Goal: Task Accomplishment & Management: Use online tool/utility

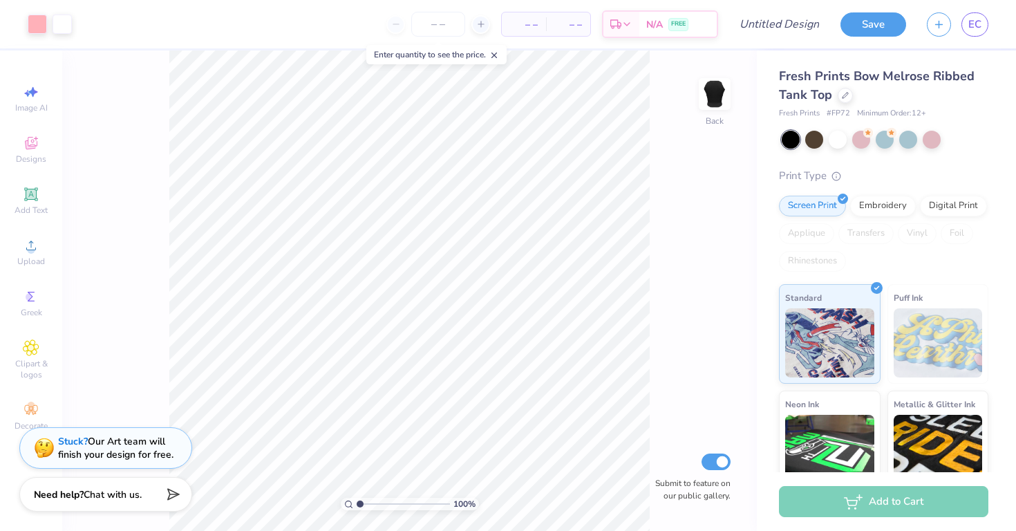
click at [803, 256] on div "Rhinestones" at bounding box center [812, 261] width 67 height 21
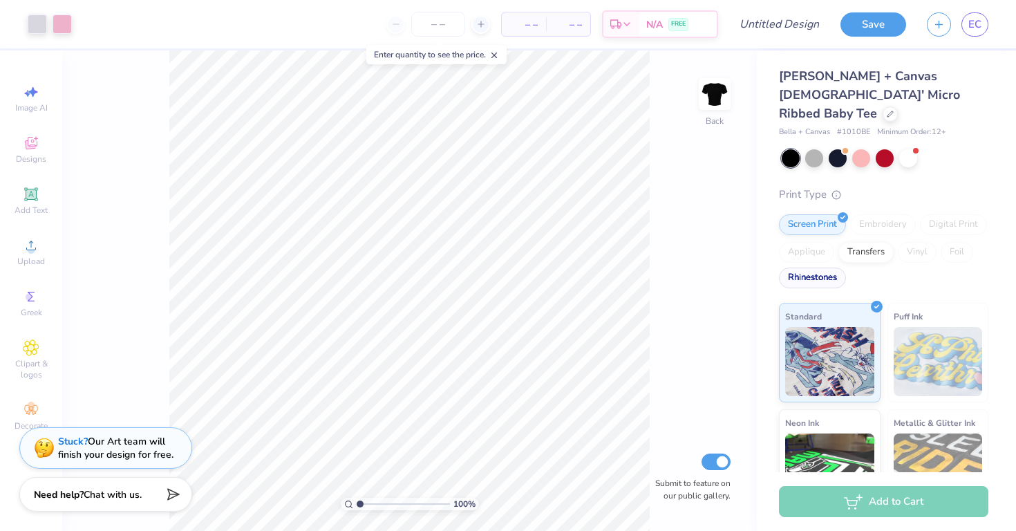
click at [808, 268] on div "Rhinestones" at bounding box center [812, 278] width 67 height 21
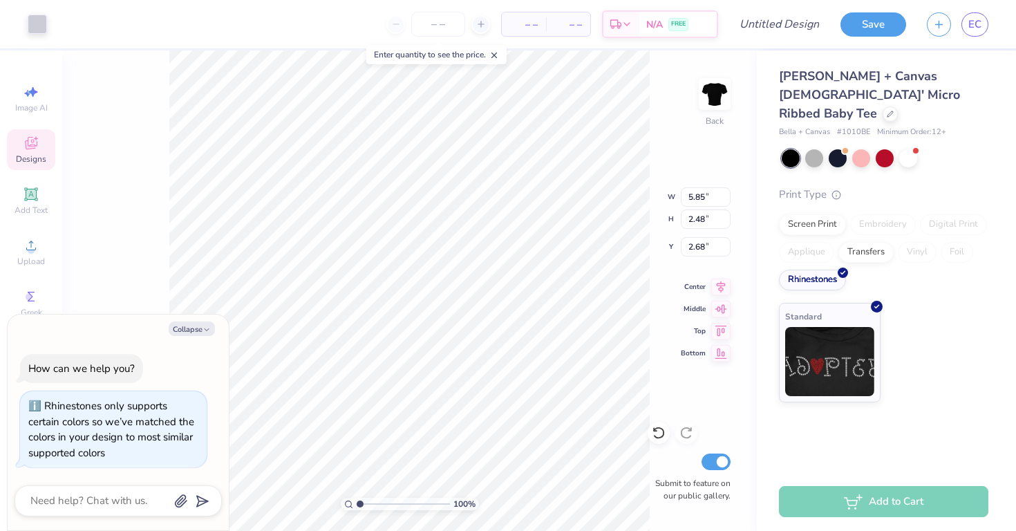
type textarea "x"
type input "2.78"
type textarea "x"
type input "5.39"
type input "2.28"
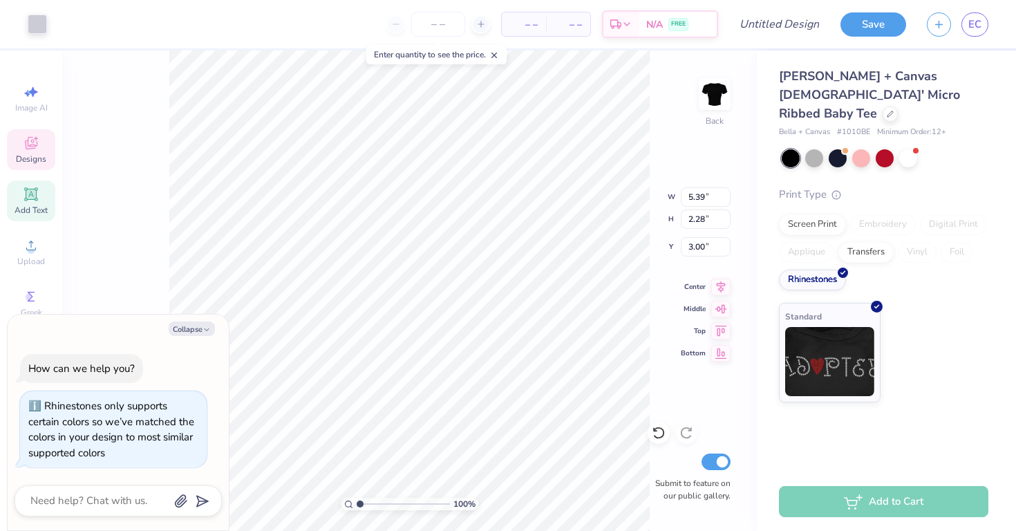
click at [27, 193] on icon at bounding box center [31, 194] width 10 height 10
type textarea "x"
type input "4.77"
type input "1.38"
type input "7.81"
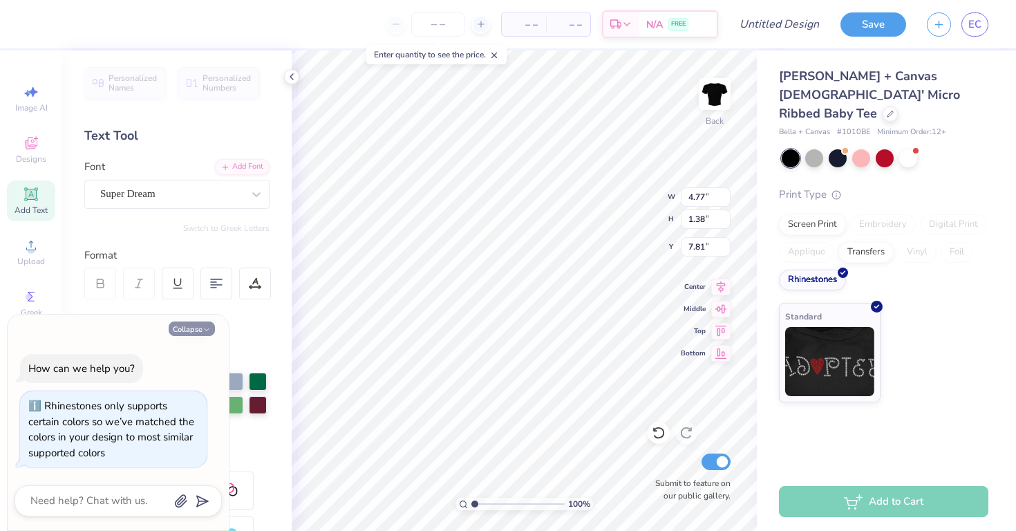
click at [209, 328] on icon "button" at bounding box center [207, 330] width 8 height 8
type textarea "x"
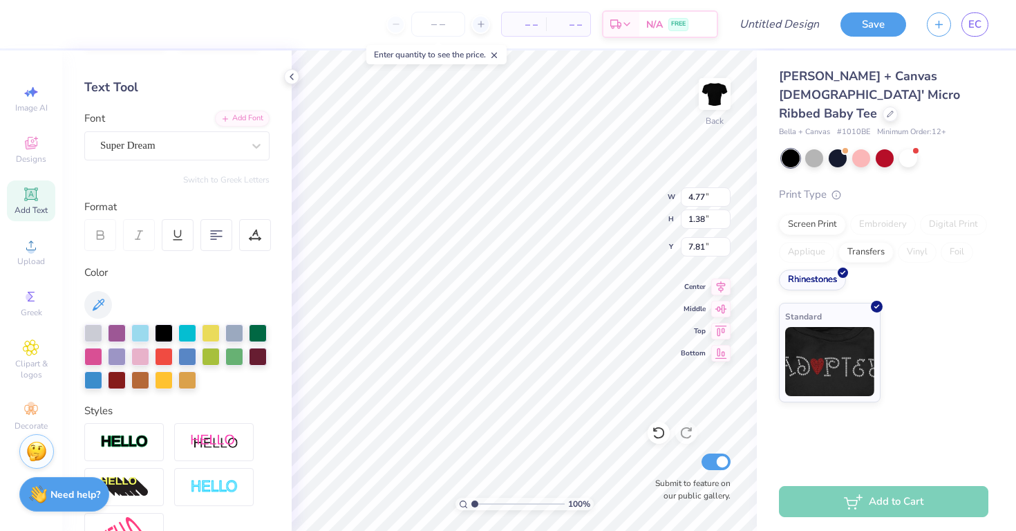
scroll to position [62, 0]
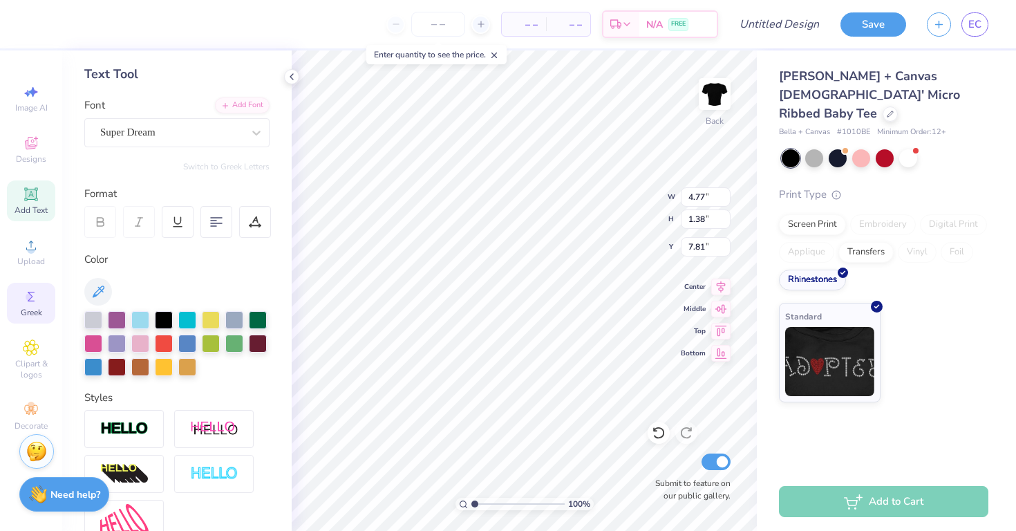
click at [39, 310] on span "Greek" at bounding box center [31, 312] width 21 height 11
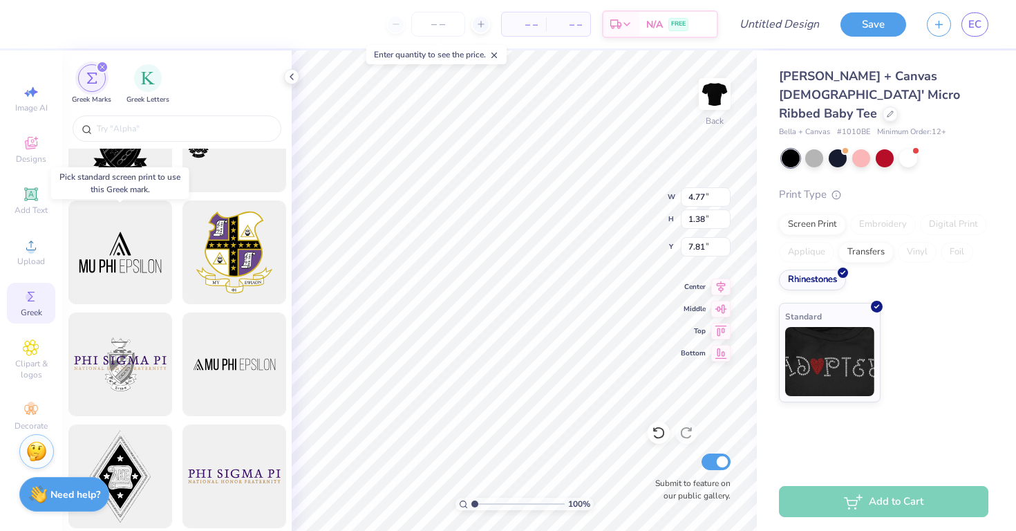
scroll to position [70, 0]
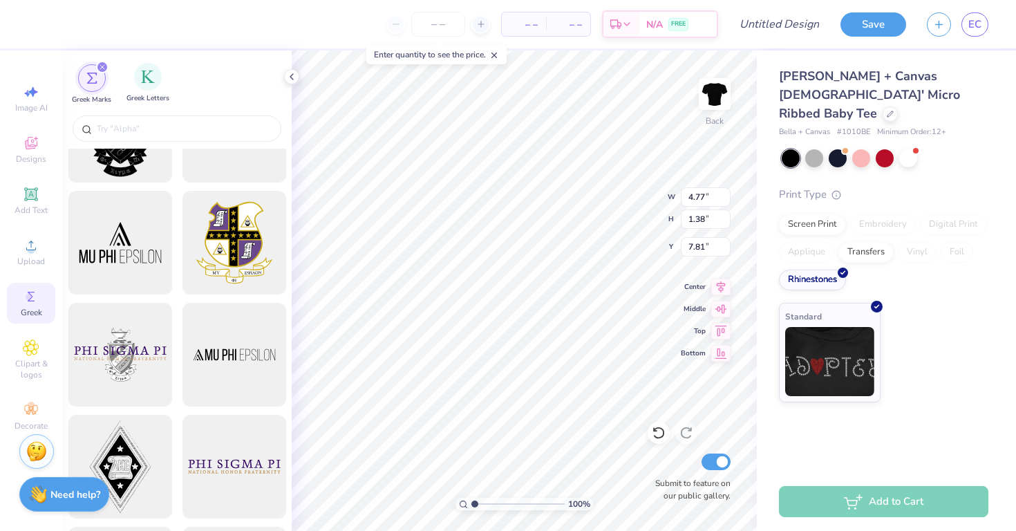
click at [138, 93] on span "Greek Letters" at bounding box center [148, 98] width 43 height 10
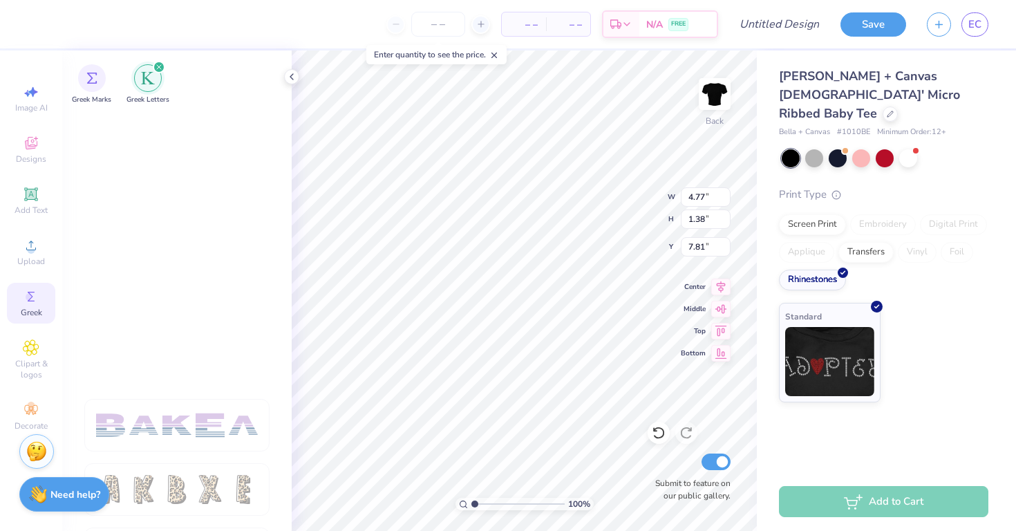
scroll to position [2343, 0]
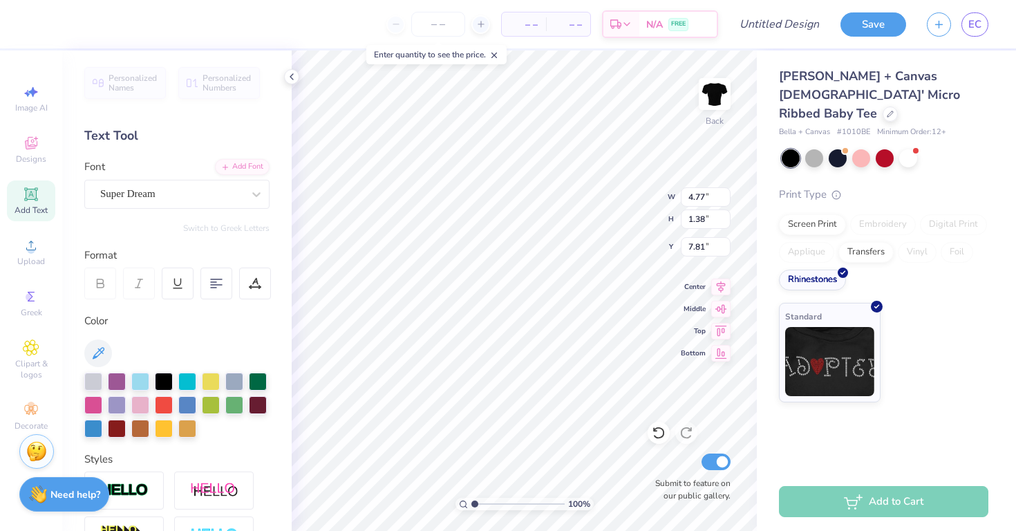
type textarea "TXT"
type input "5.39"
type input "2.28"
type input "3.00"
type input "3.67"
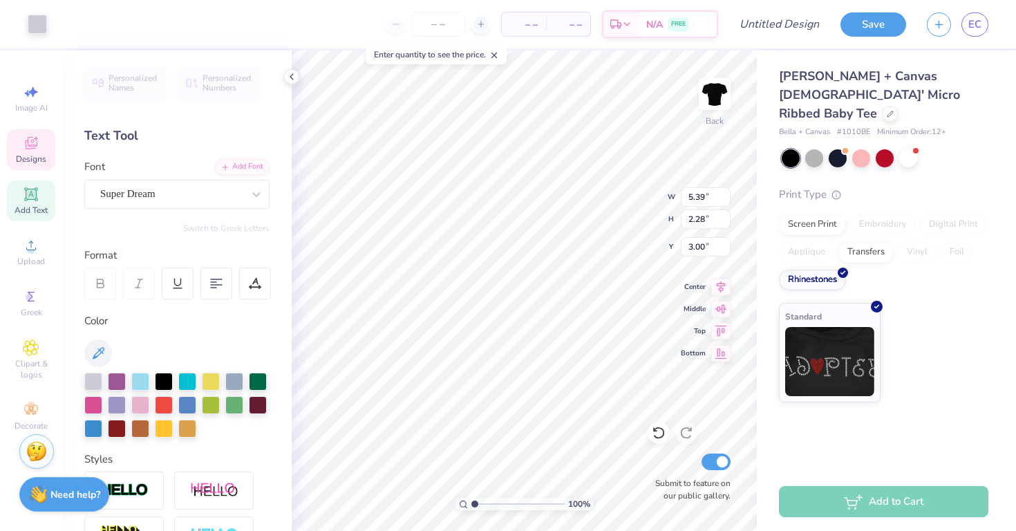
type input "1.38"
type input "7.81"
type textarea "T"
type input "2.14"
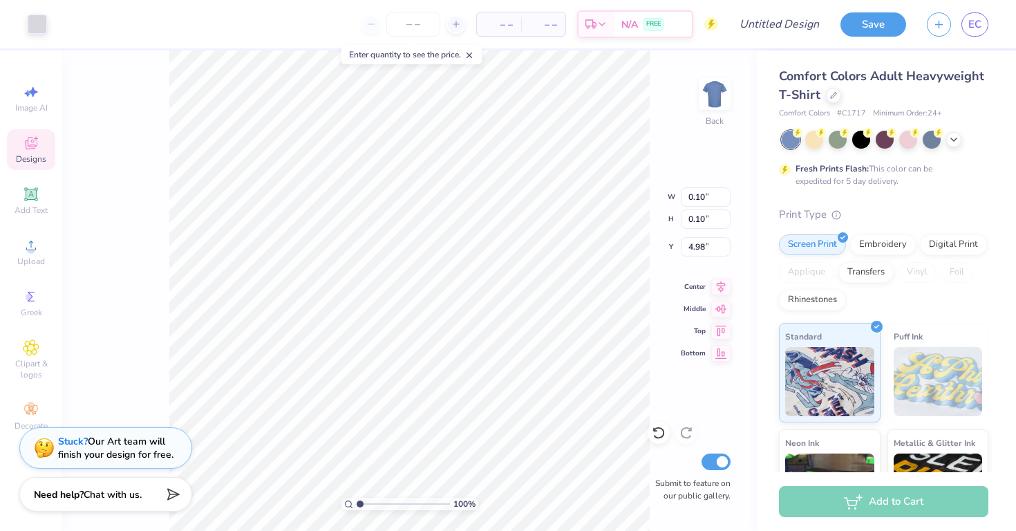
type input "0.10"
type input "4.98"
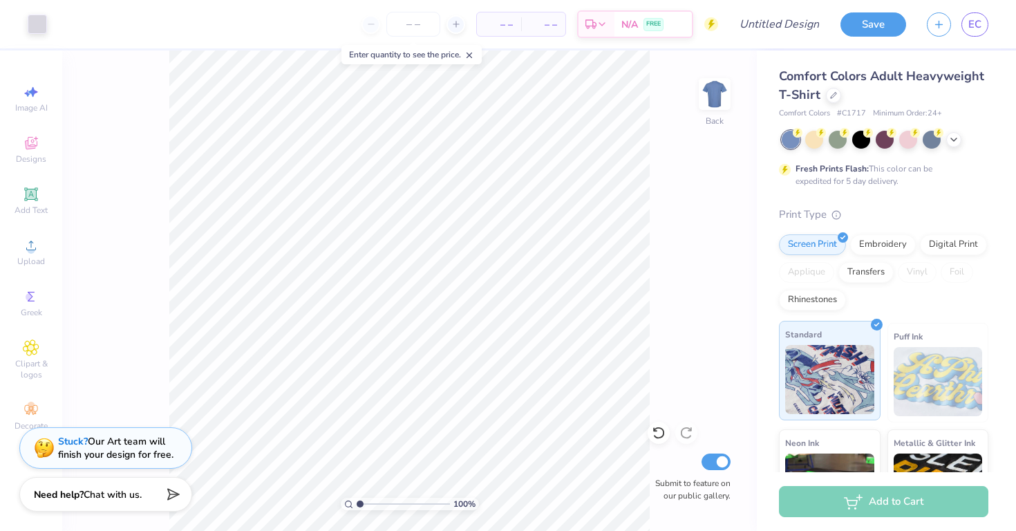
scroll to position [163, 0]
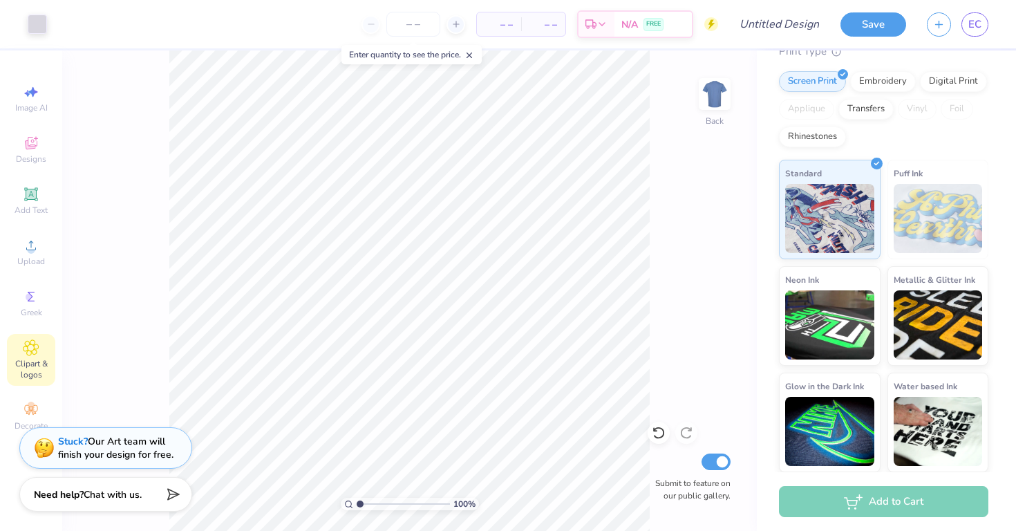
click at [27, 366] on span "Clipart & logos" at bounding box center [31, 369] width 48 height 22
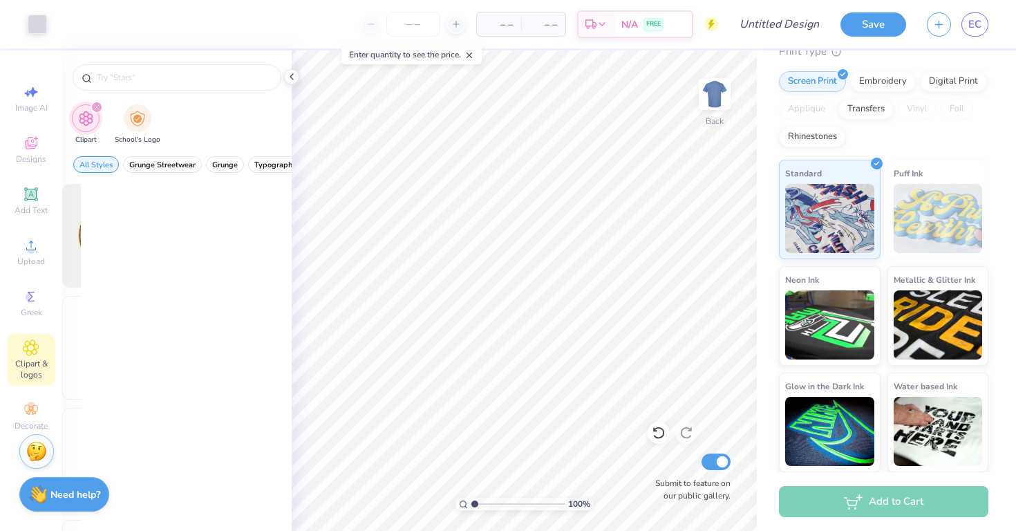
scroll to position [0, 0]
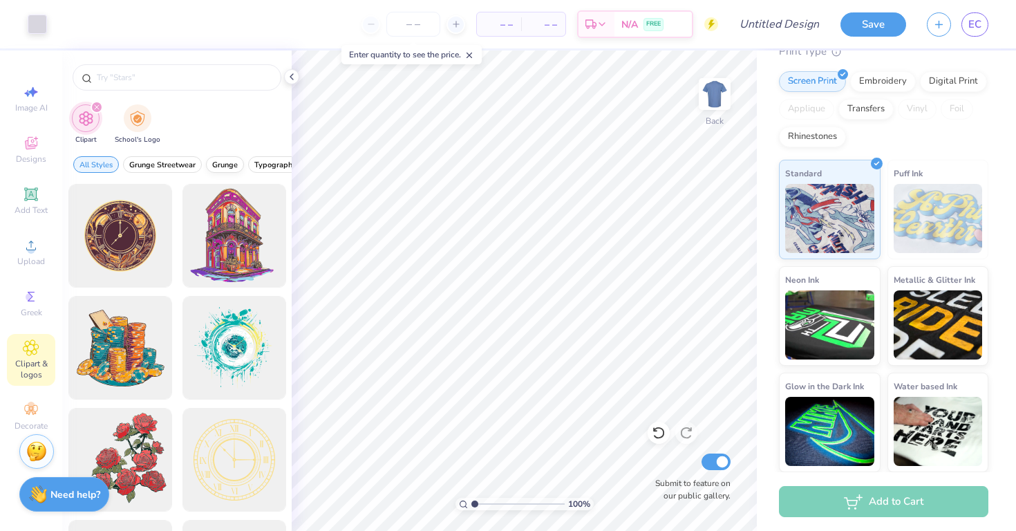
click at [236, 165] on span "Grunge" at bounding box center [225, 165] width 26 height 10
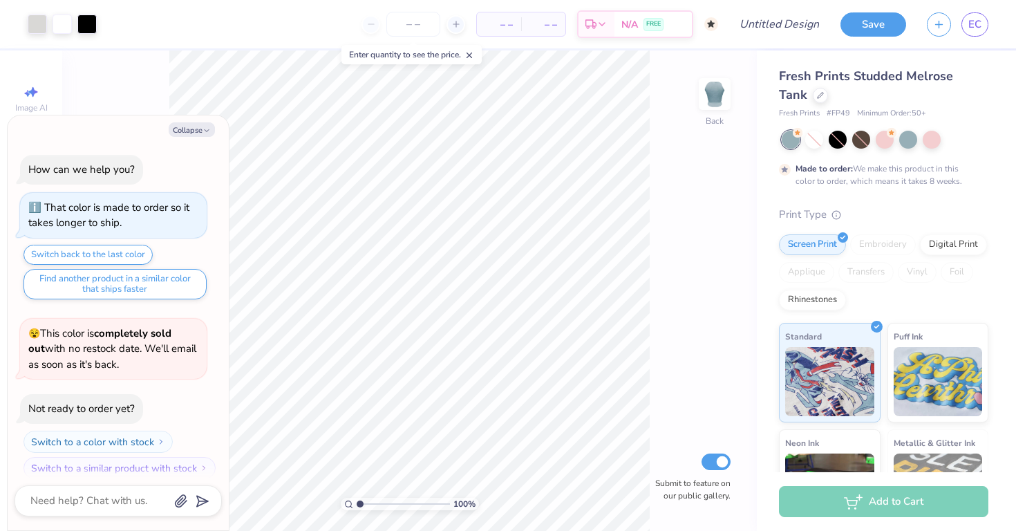
scroll to position [11, 0]
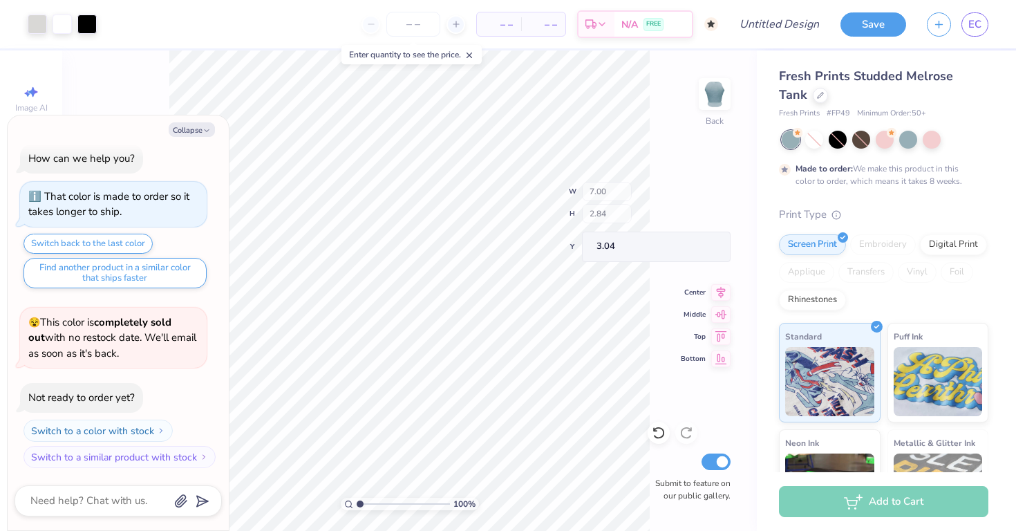
type textarea "x"
type input "3.04"
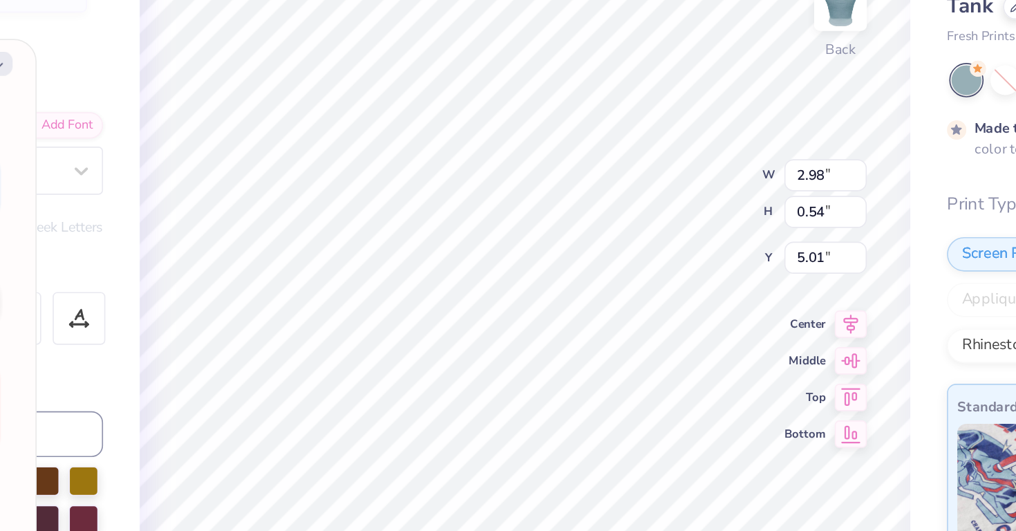
type textarea "x"
type textarea "AL"
type textarea "x"
type textarea "ALph"
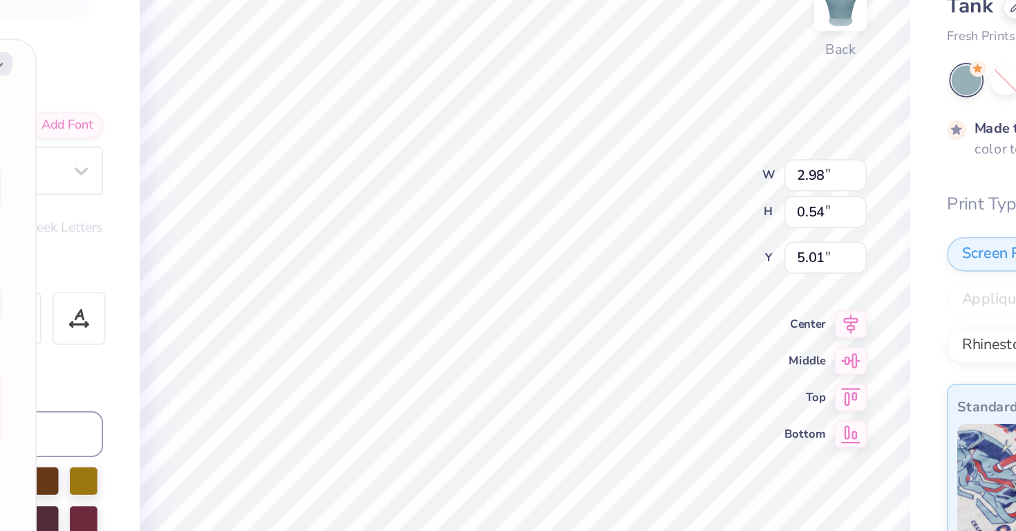
scroll to position [0, 0]
type textarea "x"
type textarea "ALpha"
type textarea "x"
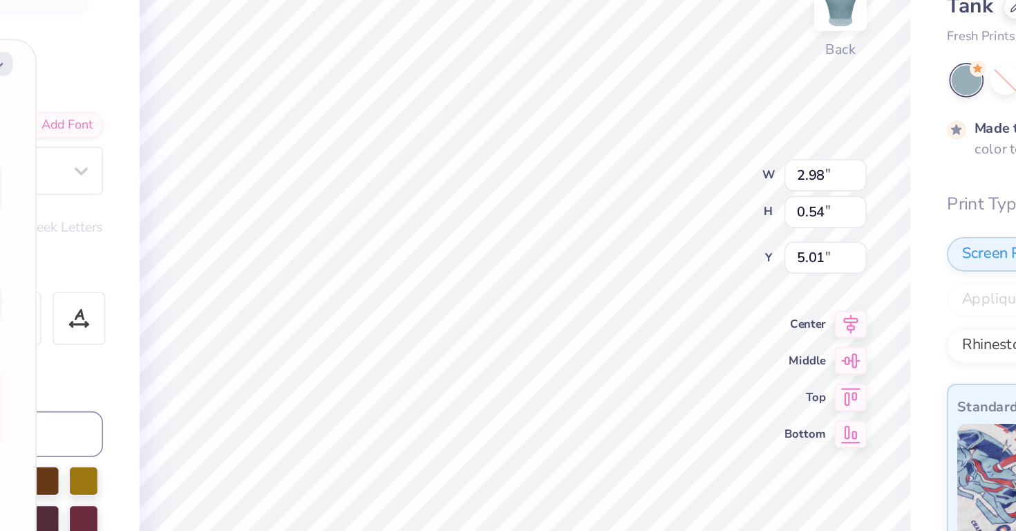
type textarea "ALpha"
type textarea "x"
type textarea "ALpha G"
type textarea "x"
type textarea "ALpha Ga"
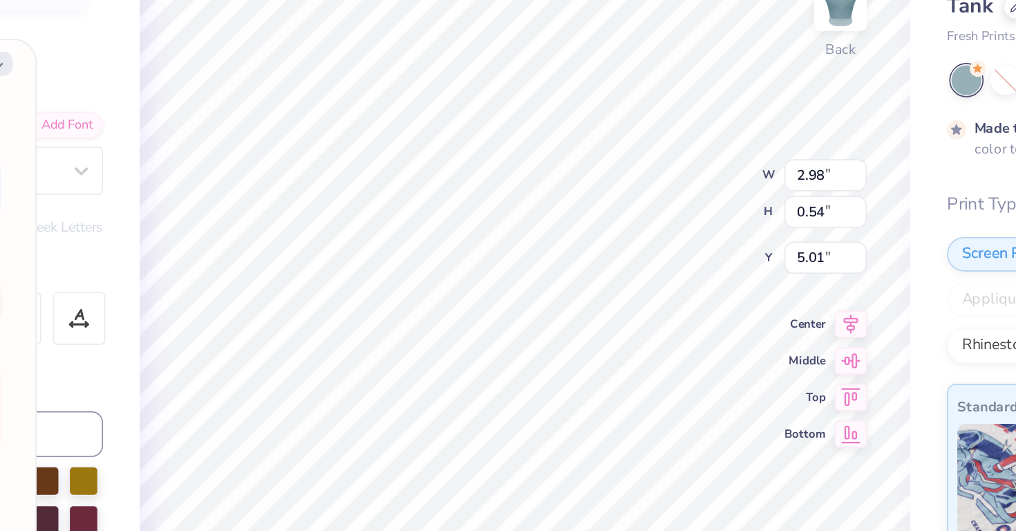
type textarea "x"
type textarea "ALpha Ga m"
type textarea "x"
type input "0.45"
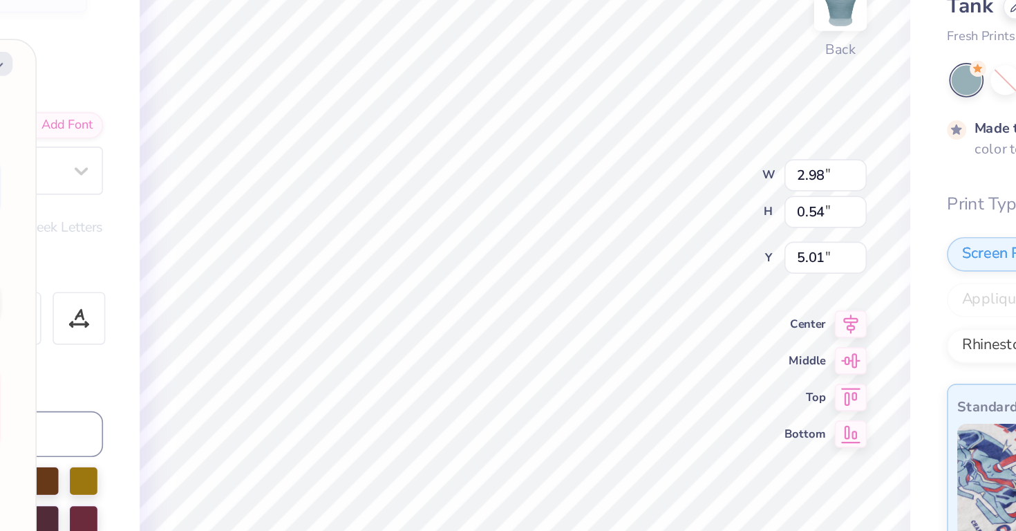
type input "0.45"
type input "3.78"
type textarea "x"
type textarea "9"
type textarea "x"
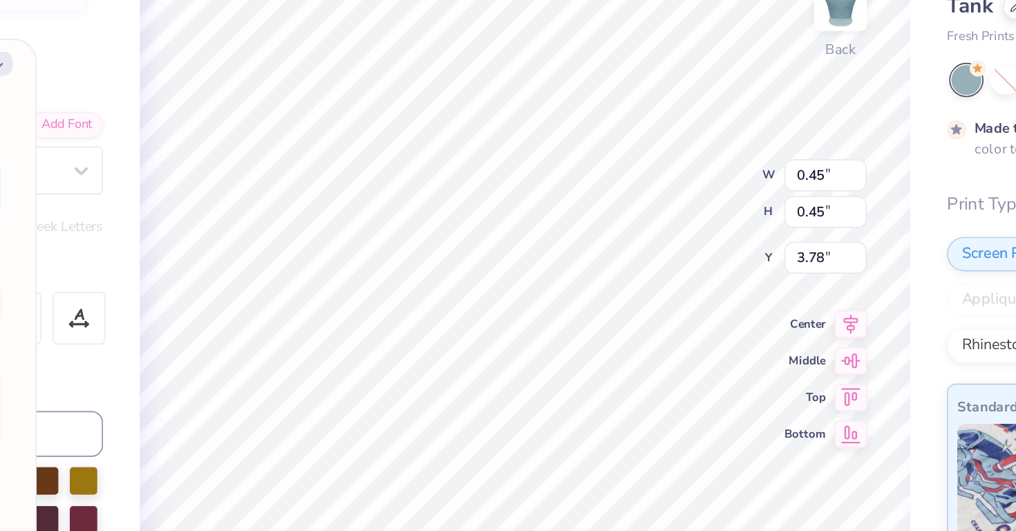
type input "4.48"
type textarea "x"
type input "4.13"
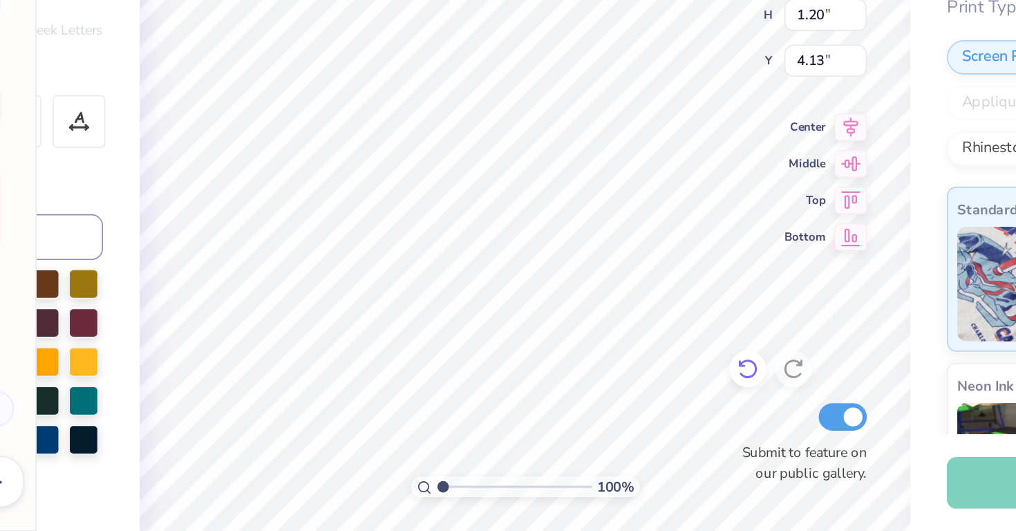
click at [657, 440] on icon at bounding box center [659, 433] width 14 height 14
type textarea "x"
type input "4.09"
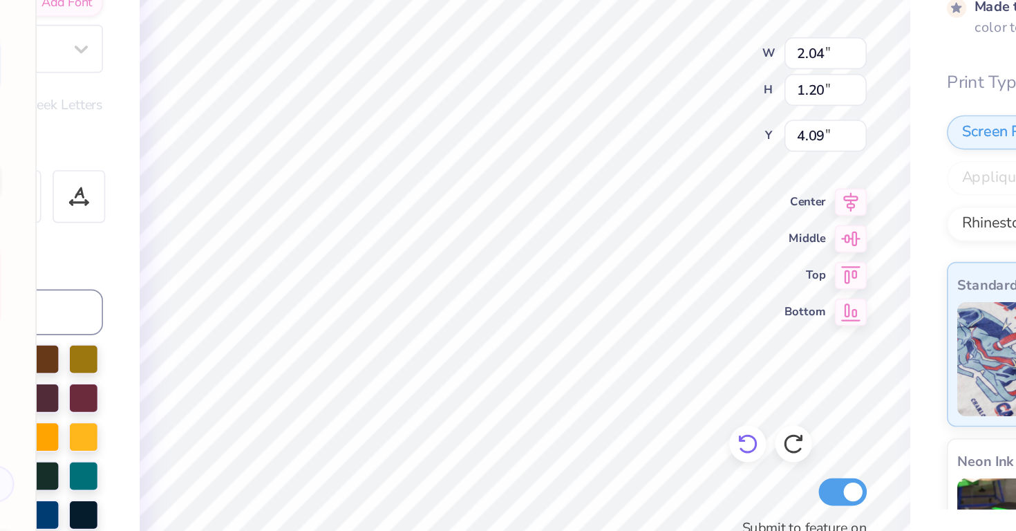
click at [657, 439] on icon at bounding box center [659, 433] width 14 height 14
click at [656, 435] on icon at bounding box center [659, 433] width 14 height 14
type textarea "x"
type input "0.45"
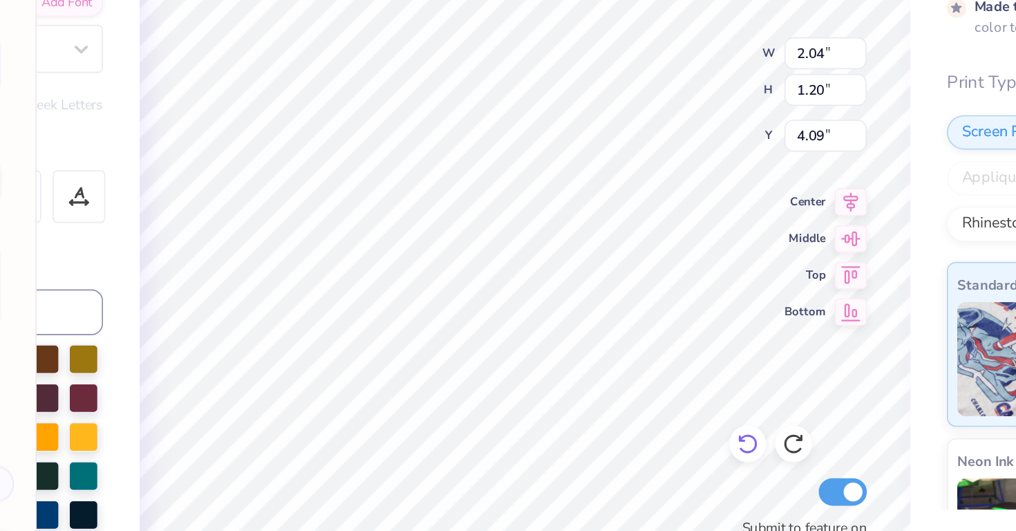
type input "3.78"
click at [660, 427] on icon at bounding box center [659, 433] width 12 height 12
type textarea "x"
type input "0.45"
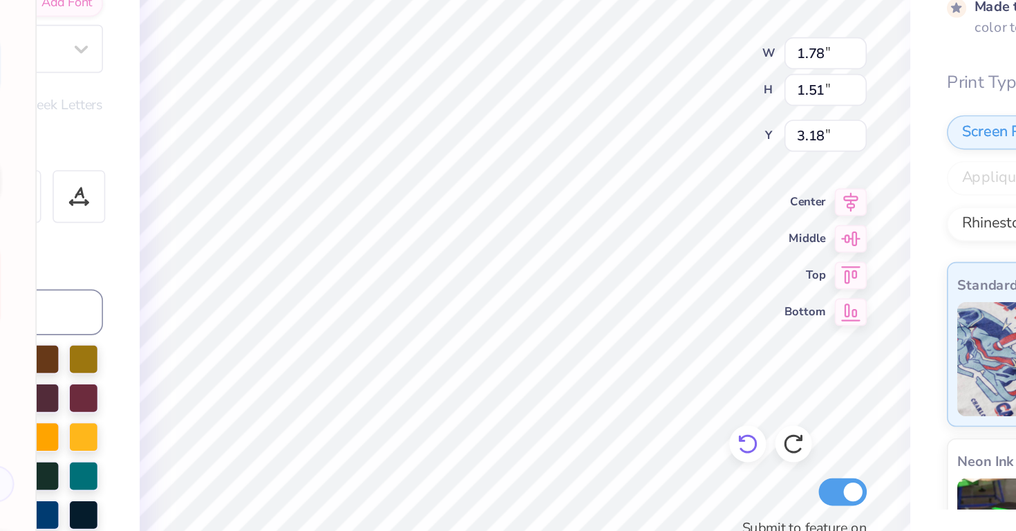
type input "3.78"
type textarea "x"
type textarea "9"
type textarea "x"
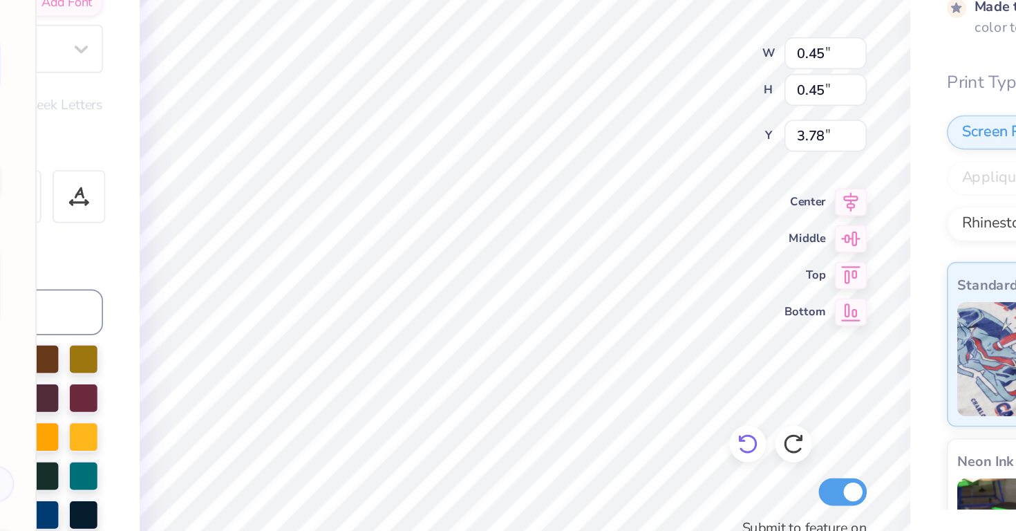
type input "3.68"
type textarea "x"
type textarea "0"
type textarea "x"
type input "4.48"
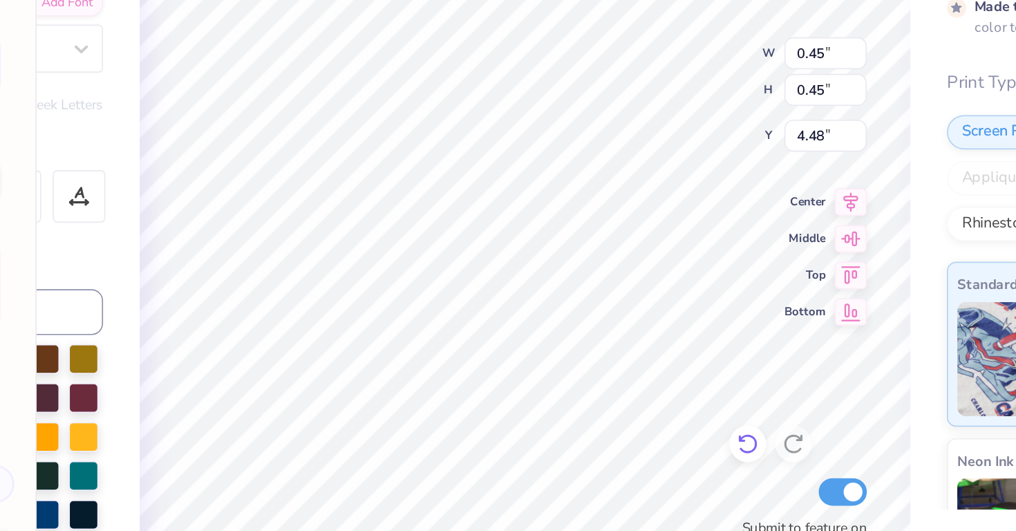
type textarea "x"
type textarea "4"
type textarea "x"
type input "5.36"
type input "0.54"
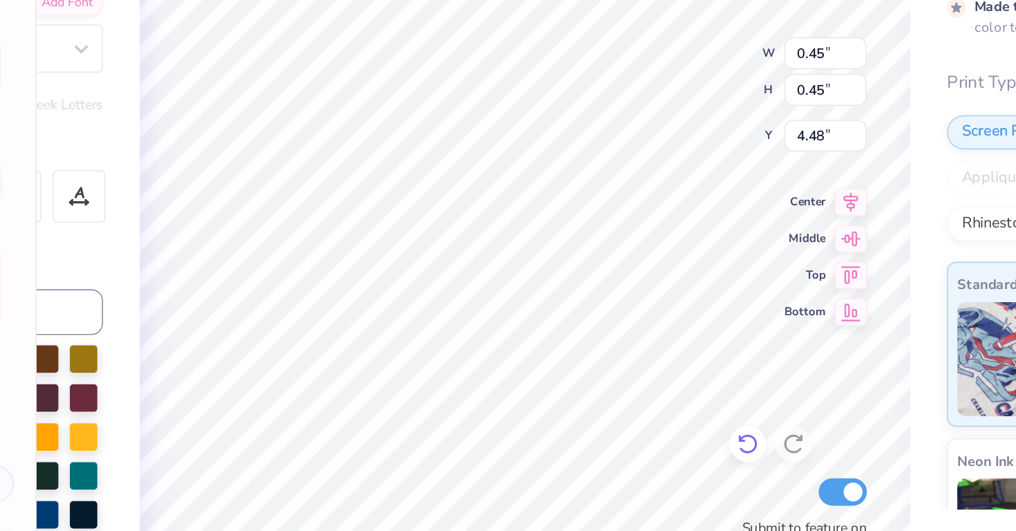
type input "5.01"
type textarea "x"
type textarea "ALpha Gam"
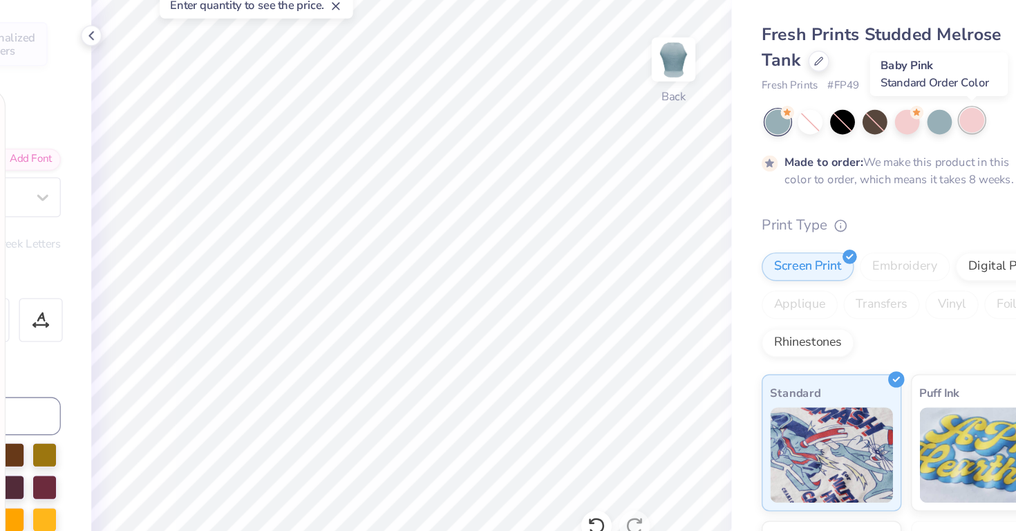
click at [929, 142] on div at bounding box center [932, 138] width 18 height 18
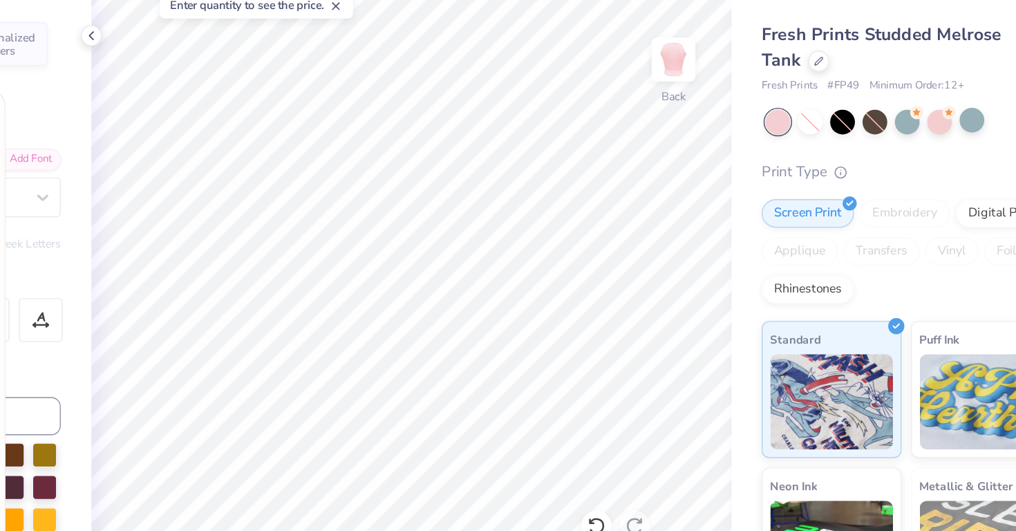
scroll to position [80, 0]
click at [841, 143] on div at bounding box center [838, 140] width 18 height 18
click at [818, 93] on icon at bounding box center [821, 94] width 6 height 6
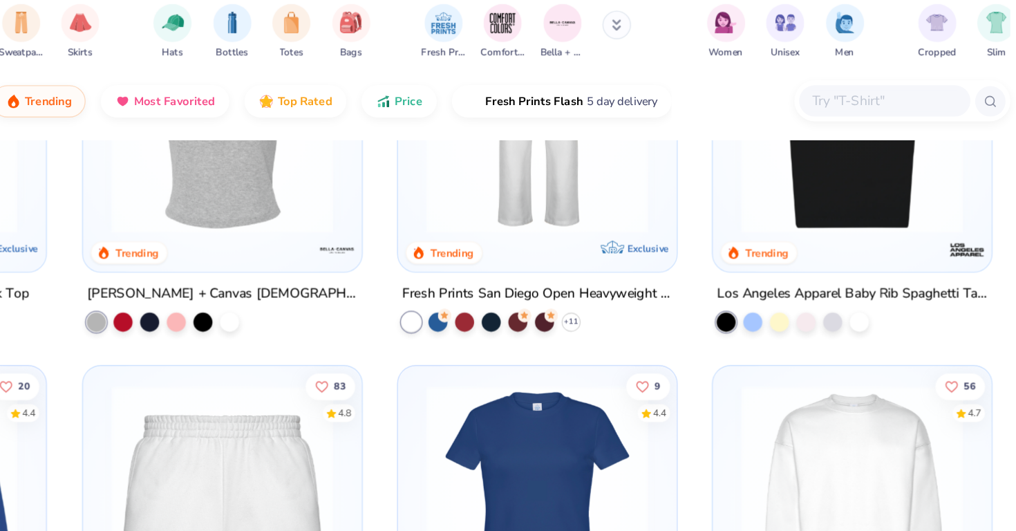
scroll to position [599, 0]
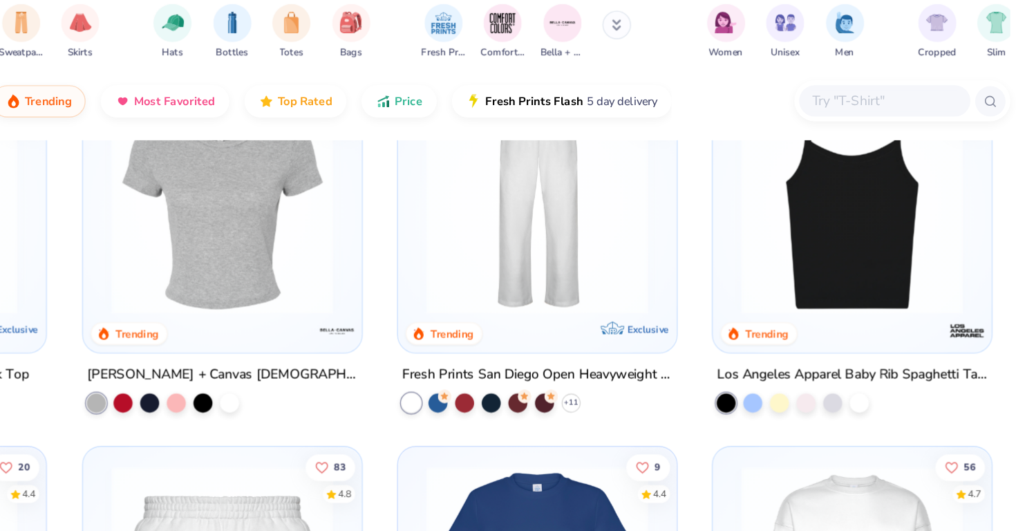
click at [842, 279] on div at bounding box center [878, 202] width 189 height 182
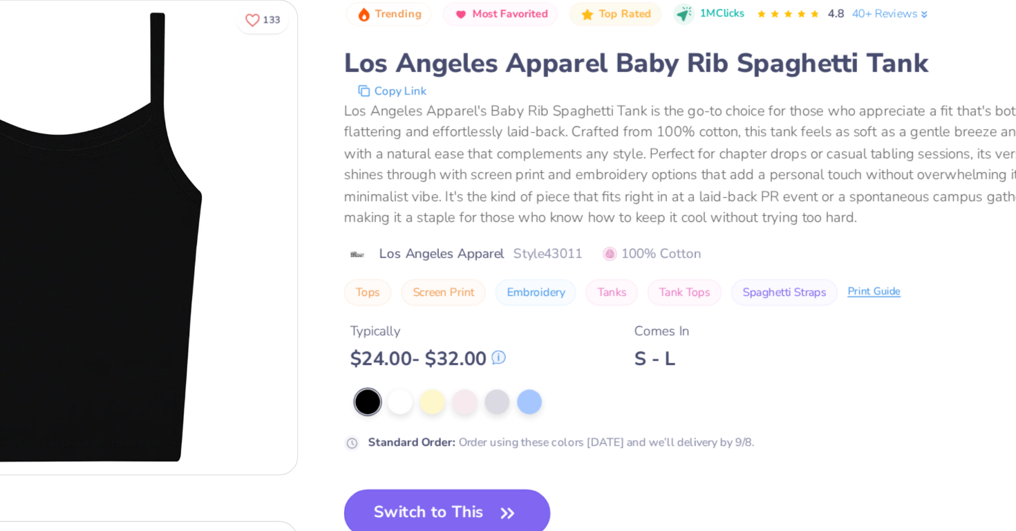
click at [564, 424] on button "Switch to This" at bounding box center [535, 423] width 150 height 35
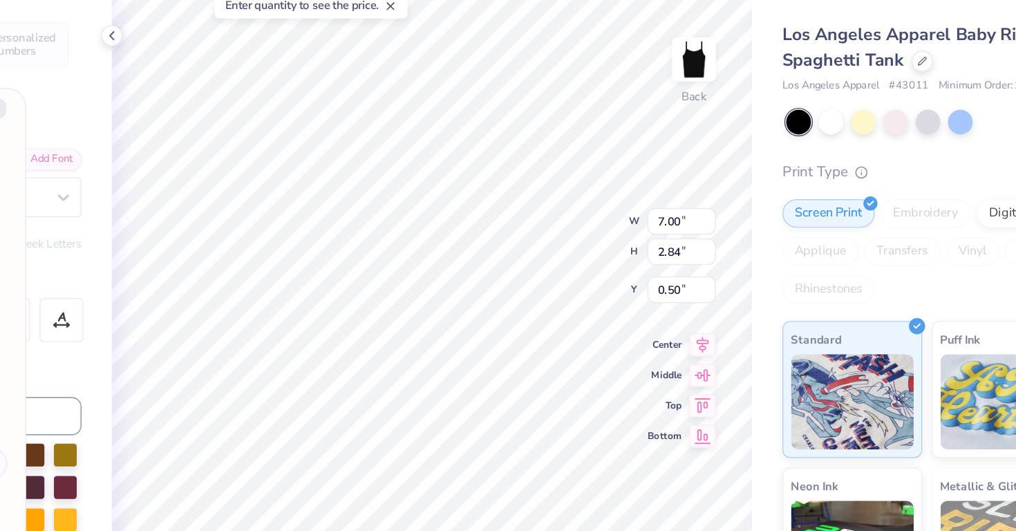
type textarea "x"
type input "2.51"
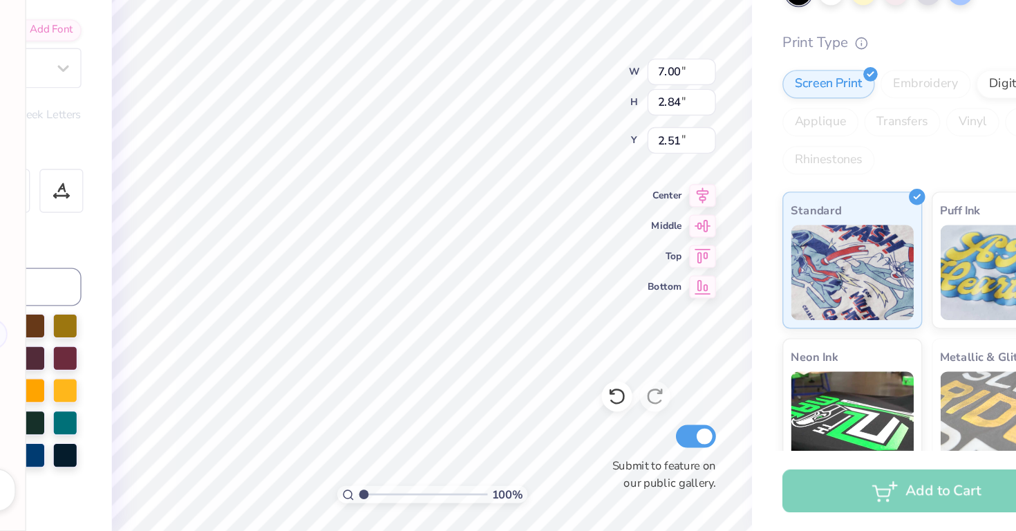
type textarea "x"
type input "3.03"
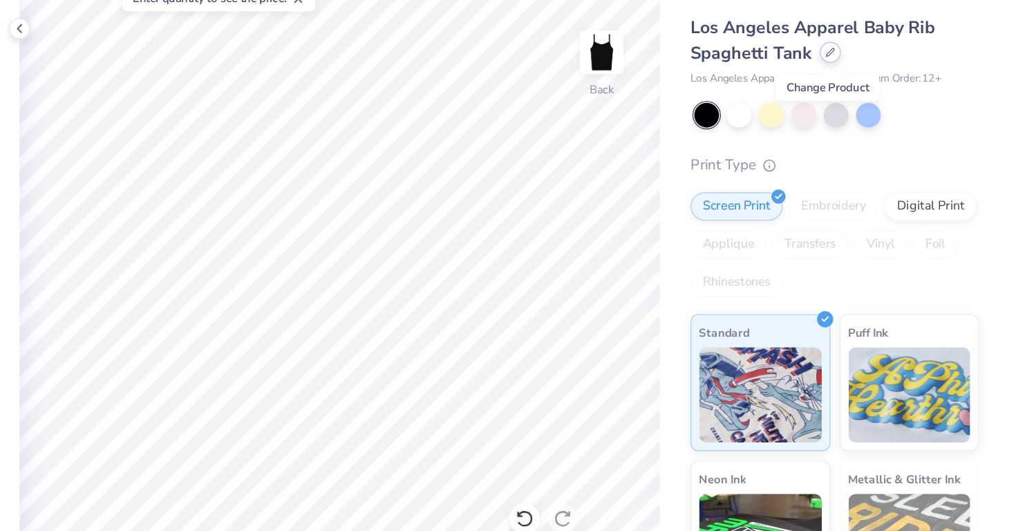
click at [877, 100] on div at bounding box center [880, 93] width 15 height 15
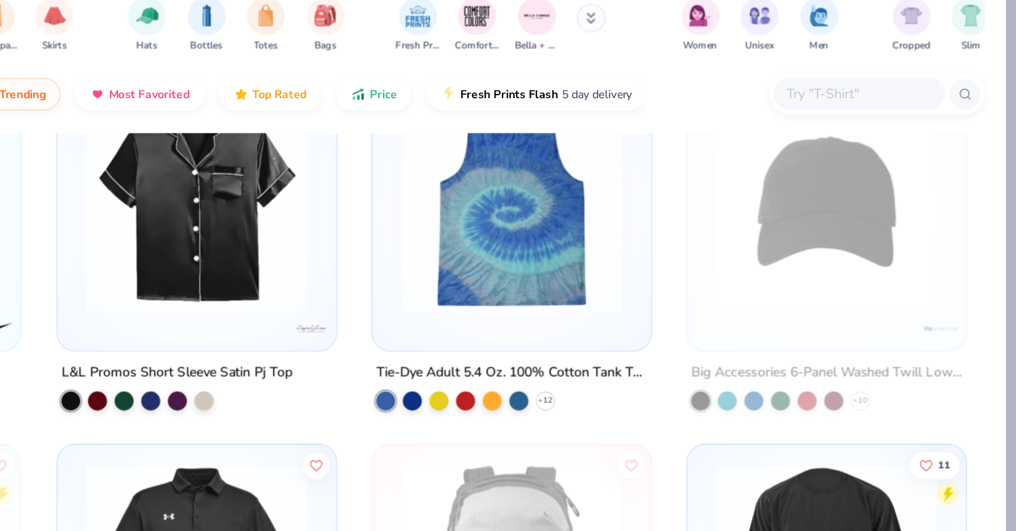
scroll to position [7644, 0]
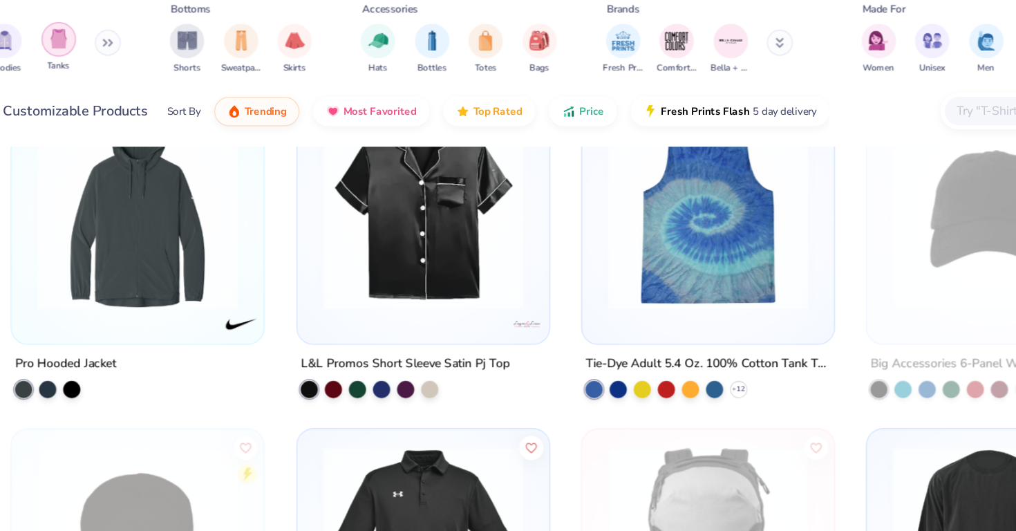
click at [139, 73] on div "filter for Tanks" at bounding box center [128, 67] width 28 height 28
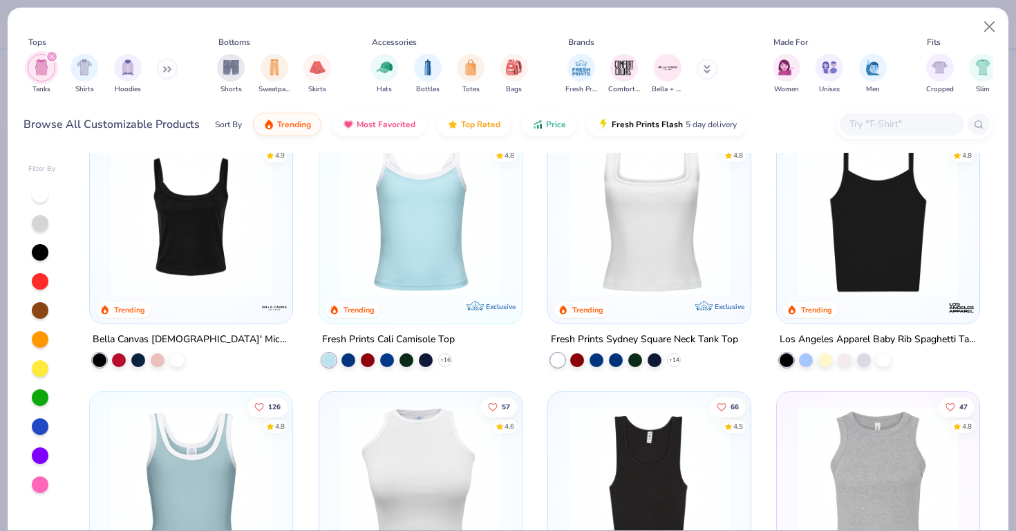
scroll to position [41, 0]
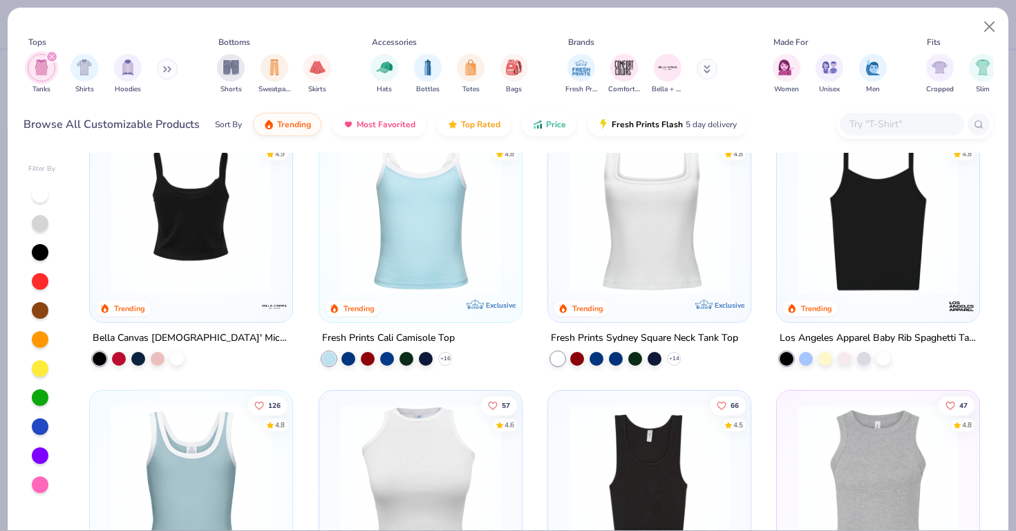
click at [259, 254] on img at bounding box center [191, 213] width 175 height 161
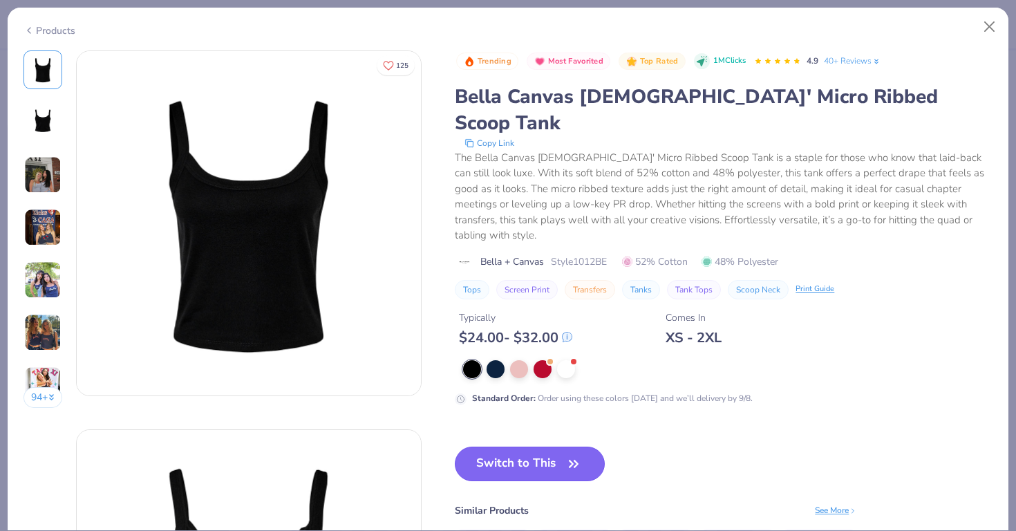
click at [527, 447] on button "Switch to This" at bounding box center [530, 464] width 150 height 35
click at [533, 447] on button "Switch to This" at bounding box center [530, 464] width 150 height 35
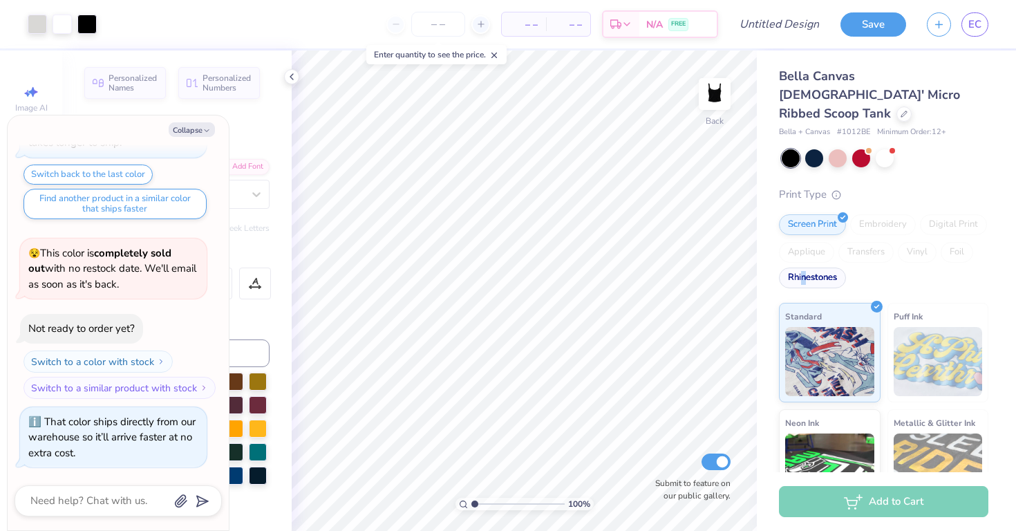
click at [804, 268] on div "Rhinestones" at bounding box center [812, 278] width 67 height 21
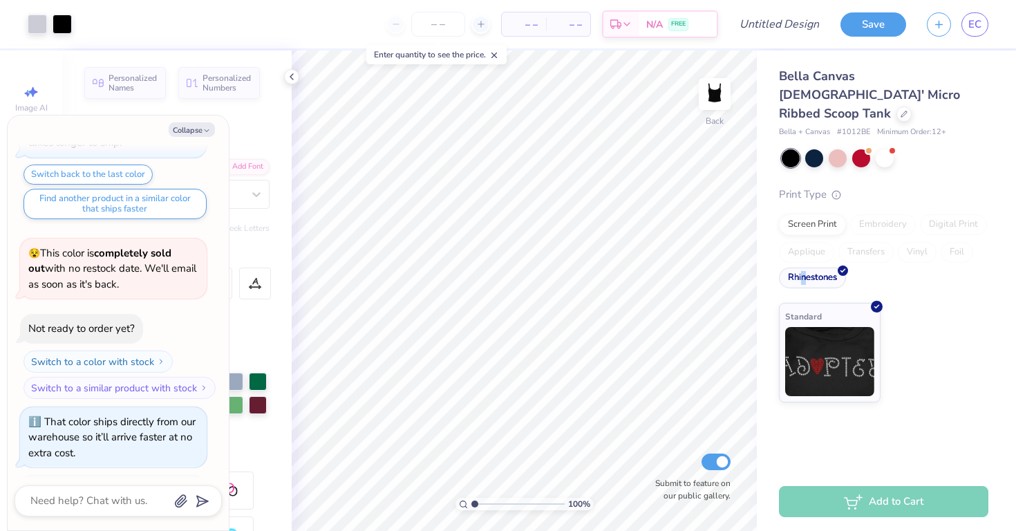
scroll to position [165, 0]
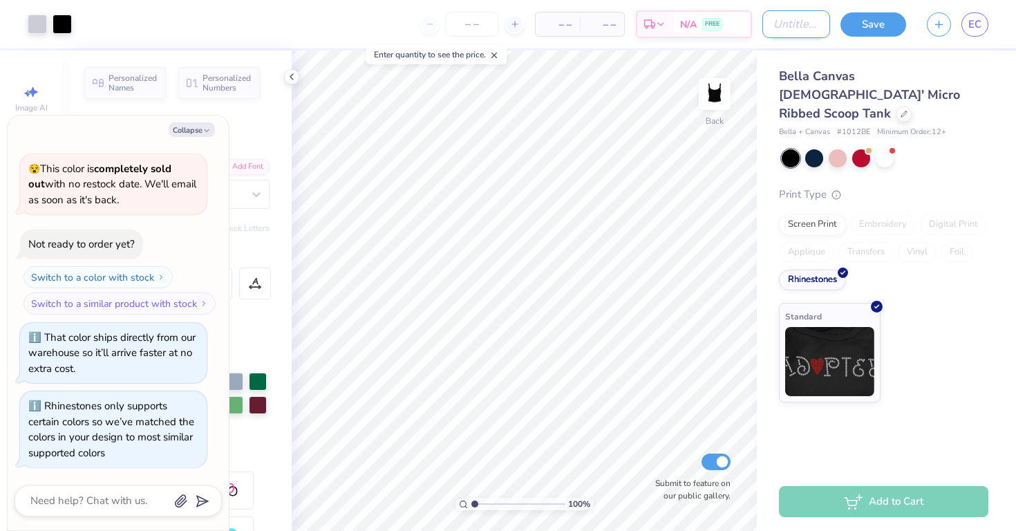
click at [794, 31] on input "Design Title" at bounding box center [796, 24] width 68 height 28
click at [814, 148] on div at bounding box center [814, 157] width 18 height 18
click at [789, 149] on div at bounding box center [791, 158] width 18 height 18
click at [203, 128] on icon "button" at bounding box center [207, 131] width 8 height 8
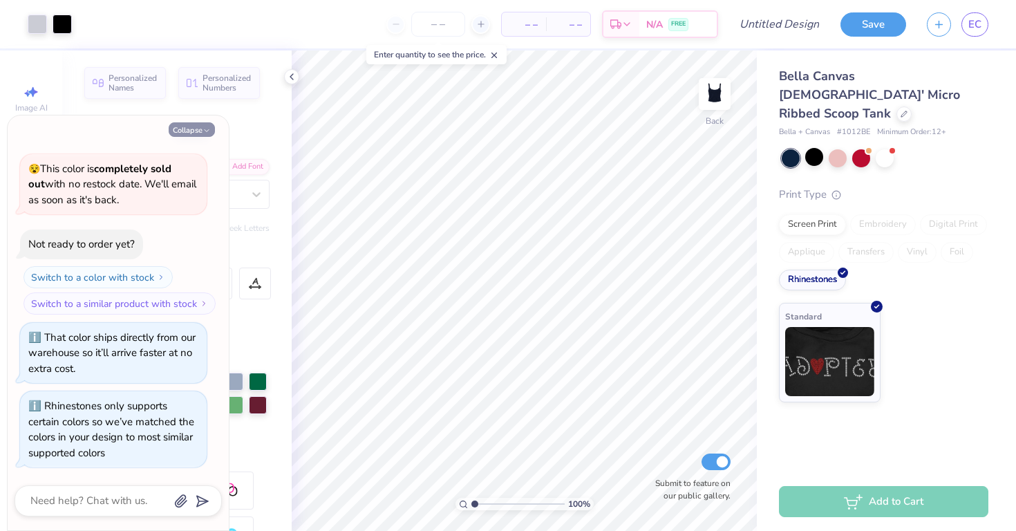
type textarea "x"
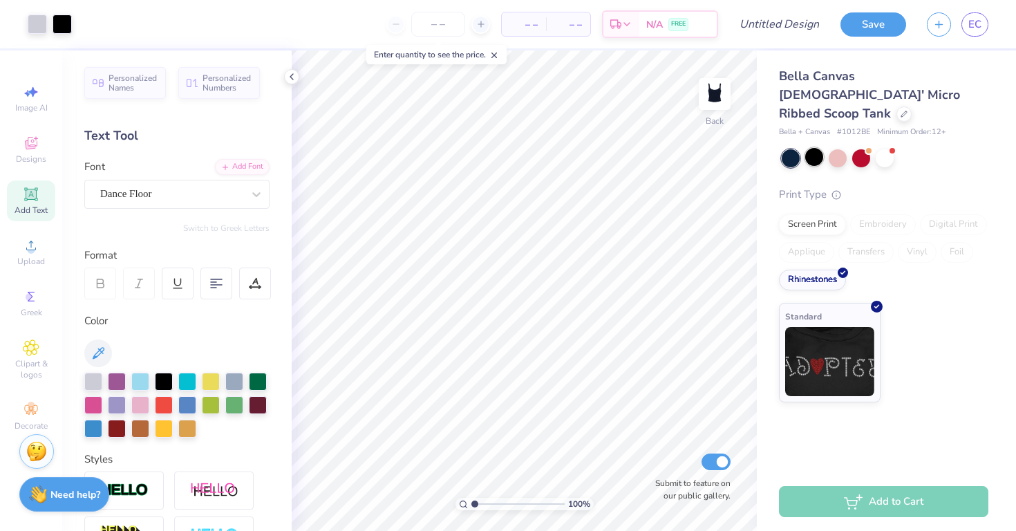
click at [810, 148] on div at bounding box center [814, 157] width 18 height 18
click at [814, 148] on div at bounding box center [814, 157] width 18 height 18
type input "1.74"
type input "1.26"
type input "2.47"
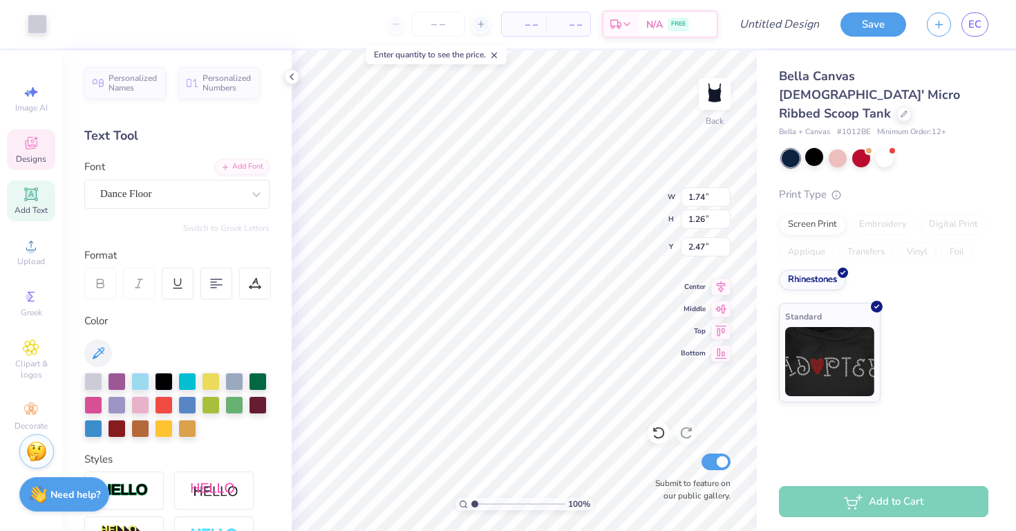
type input "2.04"
type input "1.20"
type input "2.50"
click at [653, 432] on icon at bounding box center [659, 433] width 14 height 14
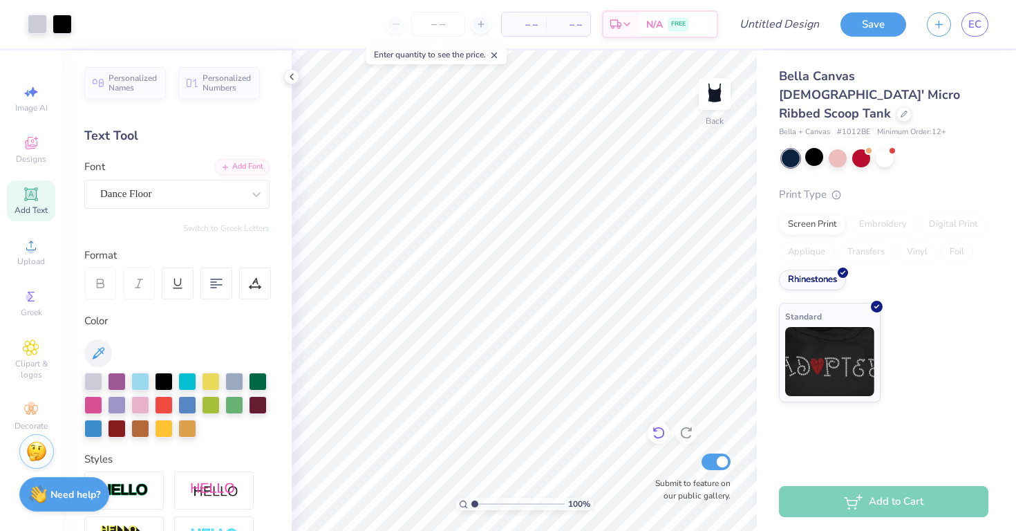
click at [653, 432] on icon at bounding box center [659, 433] width 14 height 14
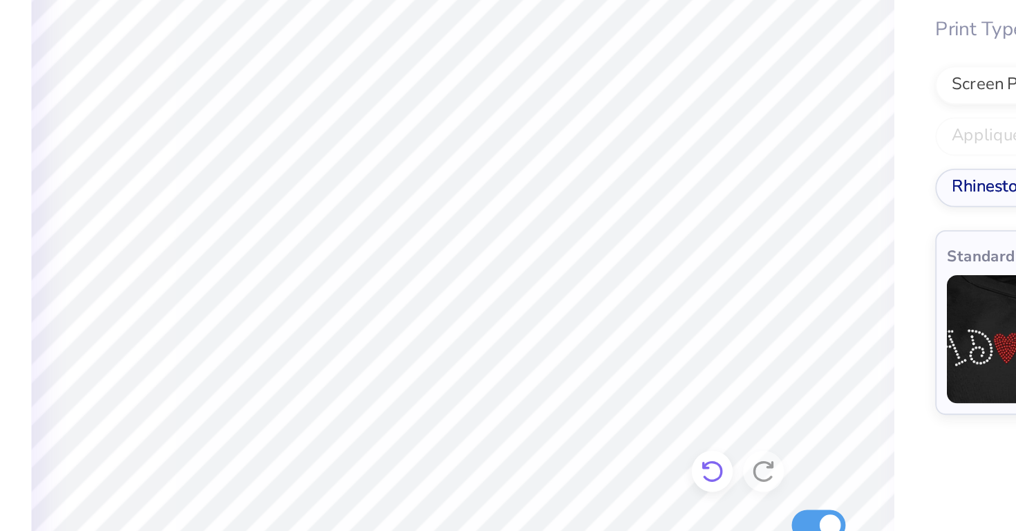
click at [664, 429] on icon at bounding box center [659, 433] width 14 height 14
click at [662, 429] on icon at bounding box center [659, 433] width 12 height 12
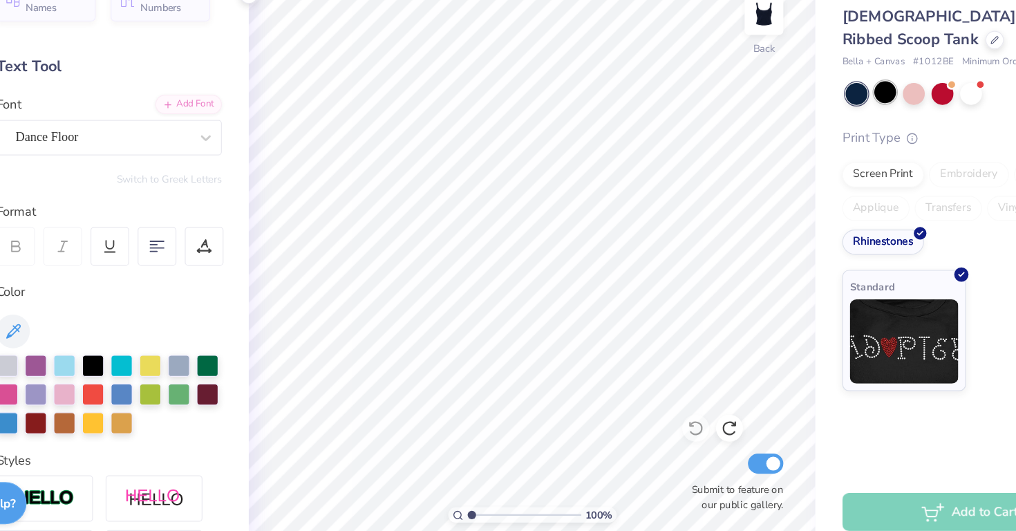
click at [813, 148] on div at bounding box center [814, 157] width 18 height 18
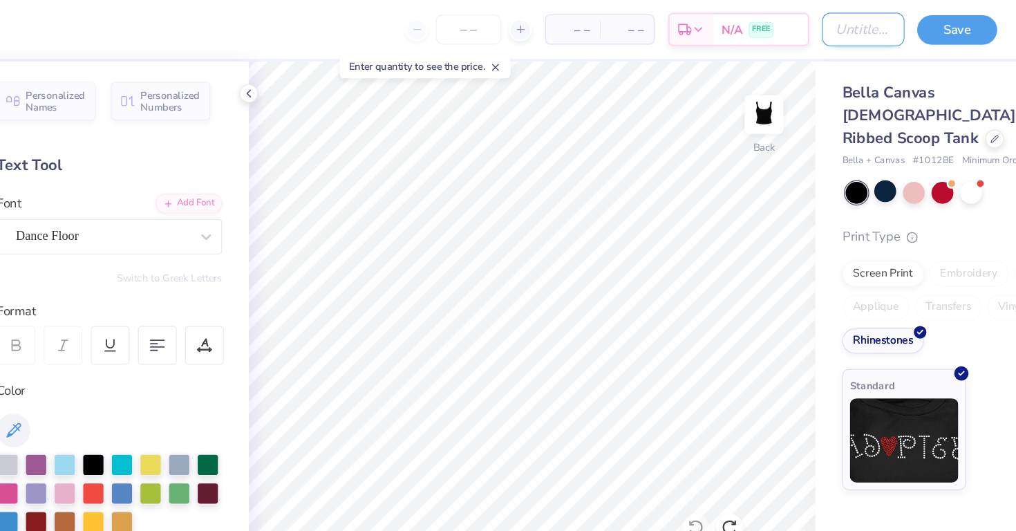
click at [780, 26] on input "Design Title" at bounding box center [796, 24] width 68 height 28
type input "rhinestone tank"
click at [873, 27] on button "Save" at bounding box center [874, 22] width 66 height 24
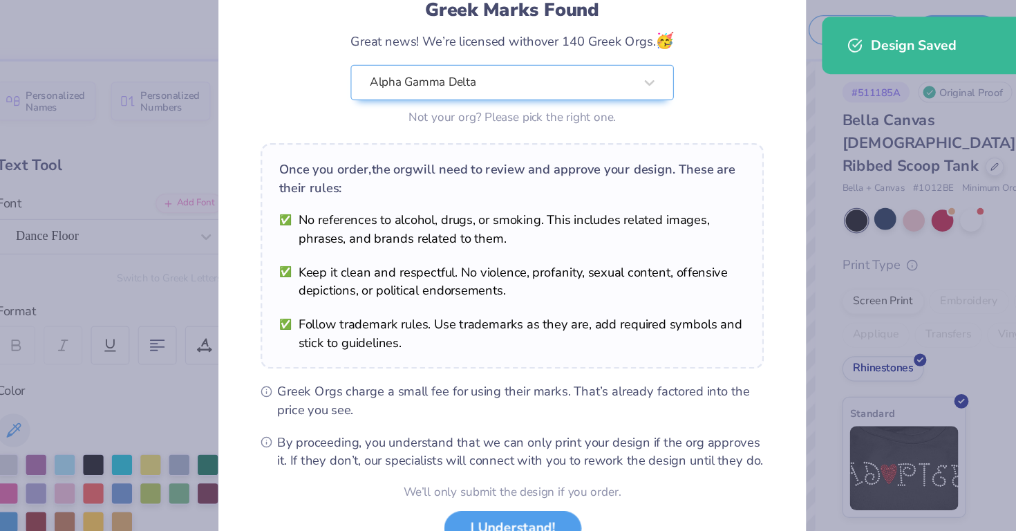
scroll to position [116, 0]
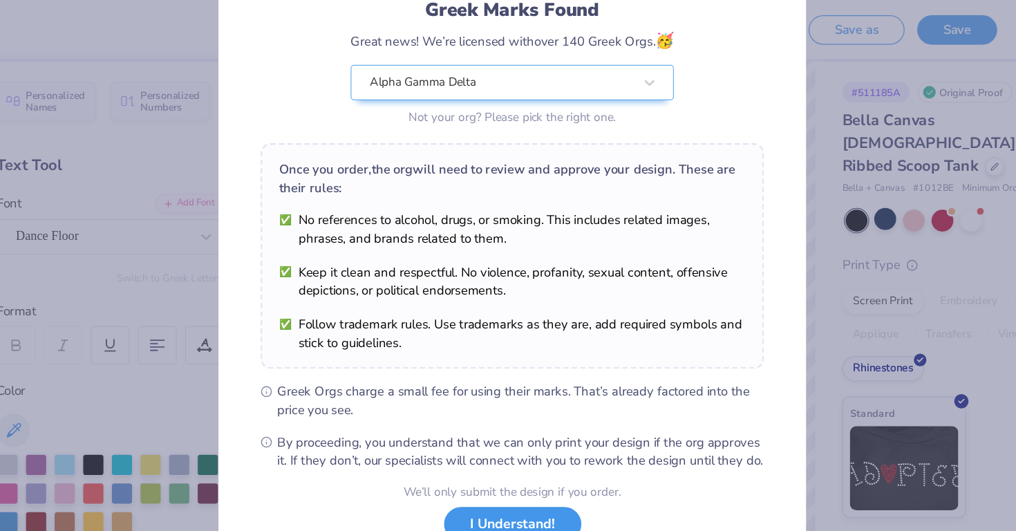
click at [498, 428] on button "I Understand!" at bounding box center [508, 430] width 113 height 28
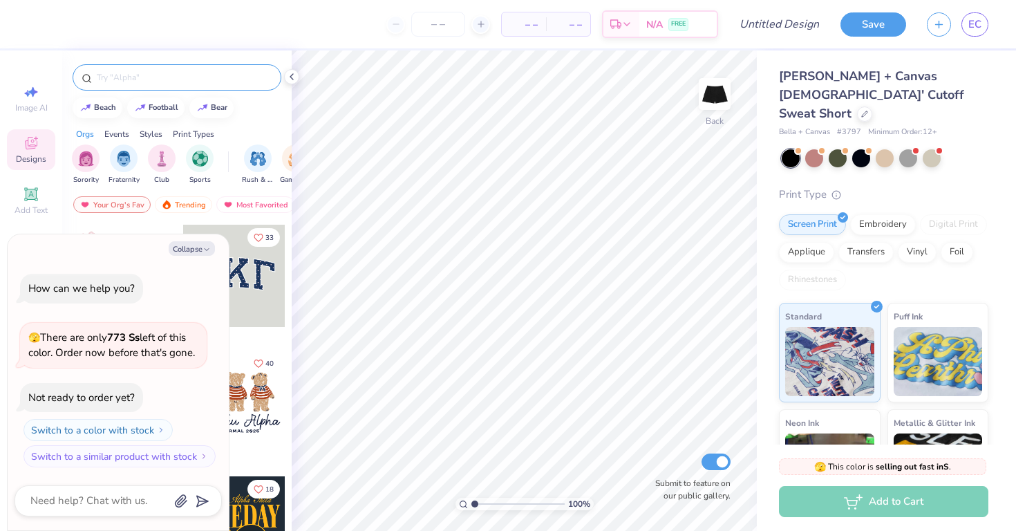
click at [209, 67] on div at bounding box center [177, 77] width 209 height 26
type textarea "x"
click at [208, 76] on input "text" at bounding box center [183, 78] width 177 height 14
type input "star"
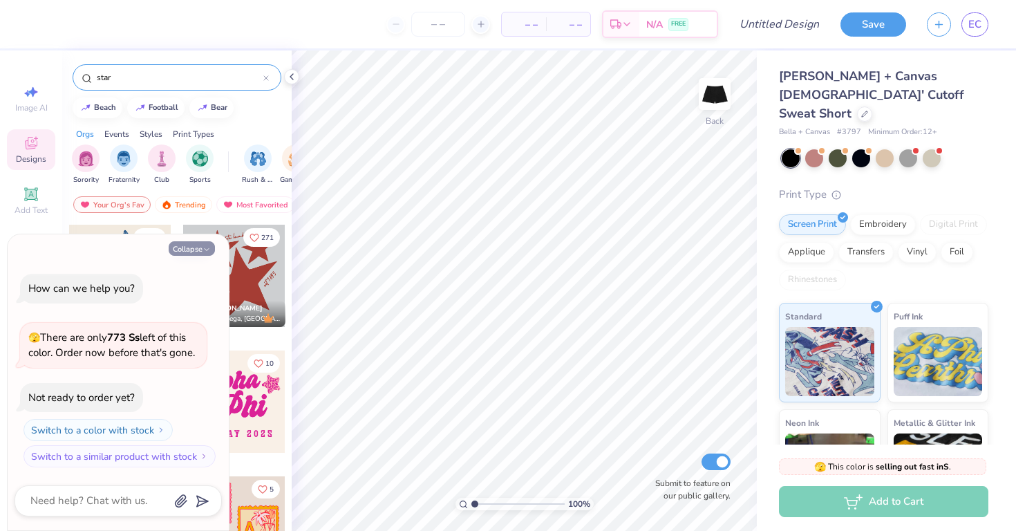
click at [197, 254] on button "Collapse" at bounding box center [192, 248] width 46 height 15
type textarea "x"
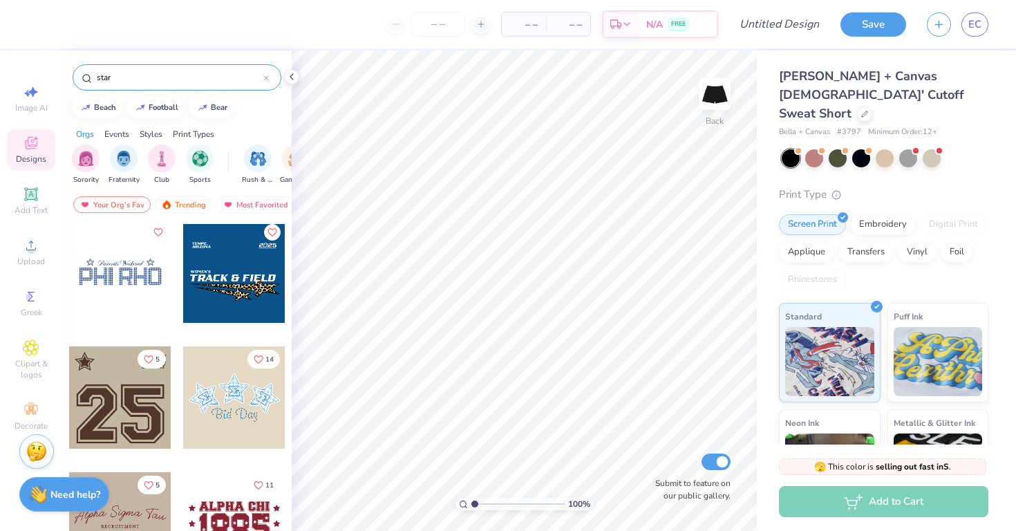
scroll to position [1463, 0]
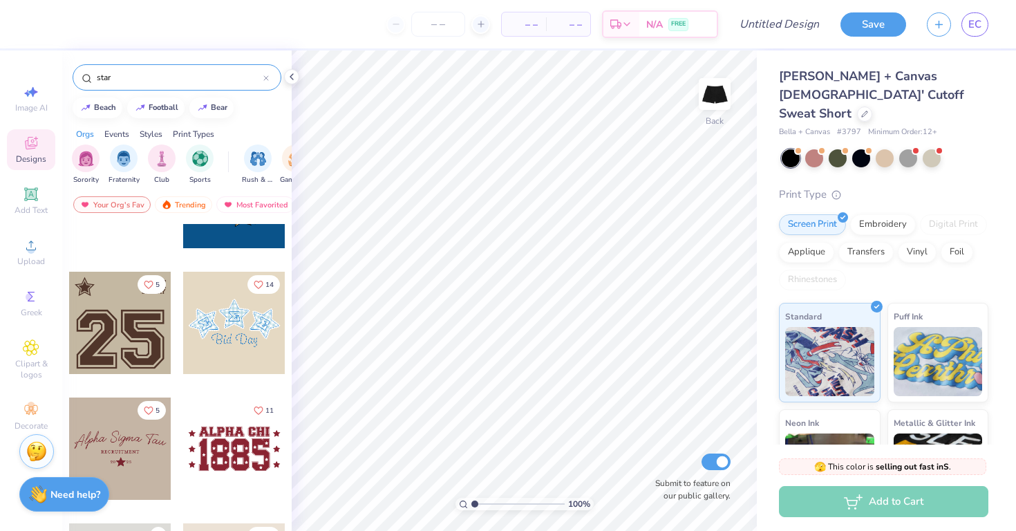
click at [160, 77] on input "star" at bounding box center [179, 78] width 168 height 14
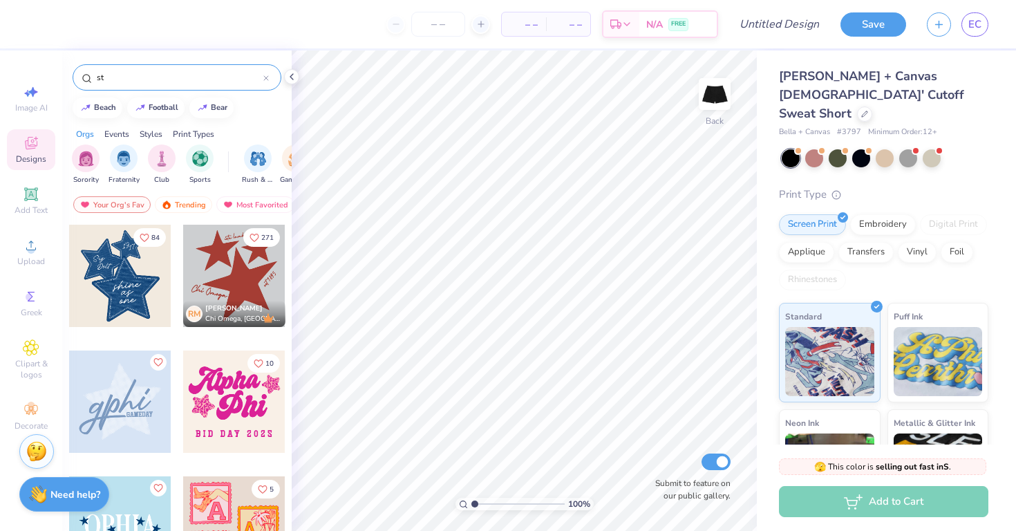
type input "s"
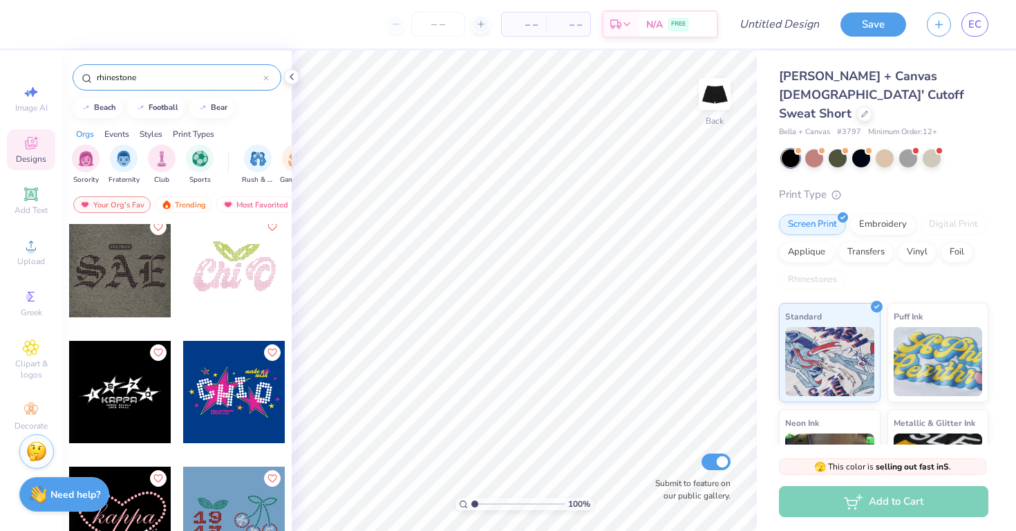
scroll to position [139, 0]
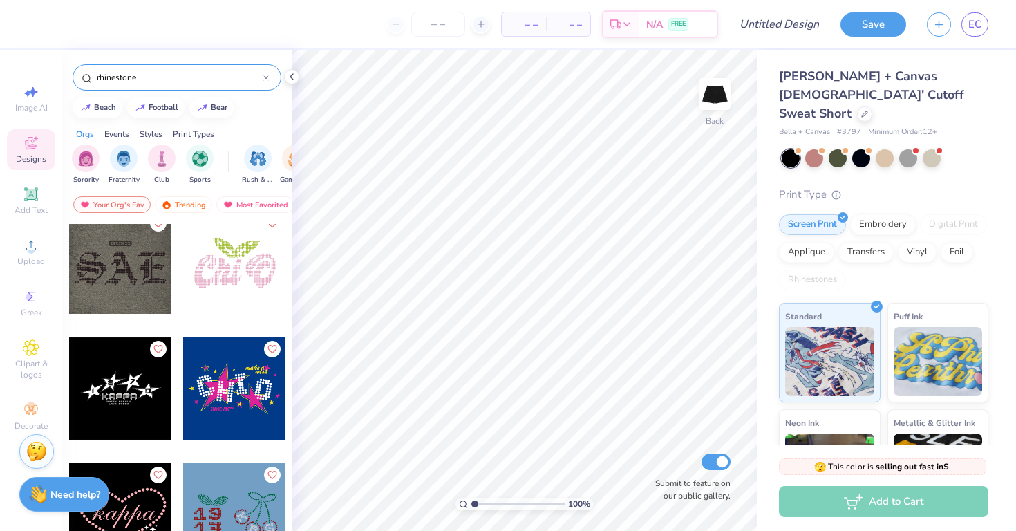
type input "rhinestone"
click at [115, 386] on div at bounding box center [120, 388] width 102 height 102
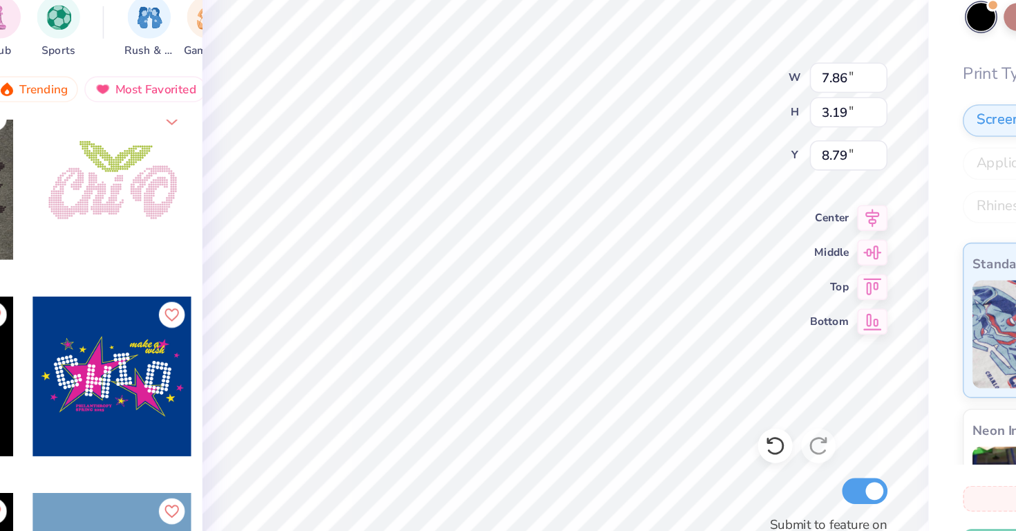
type input "0.50"
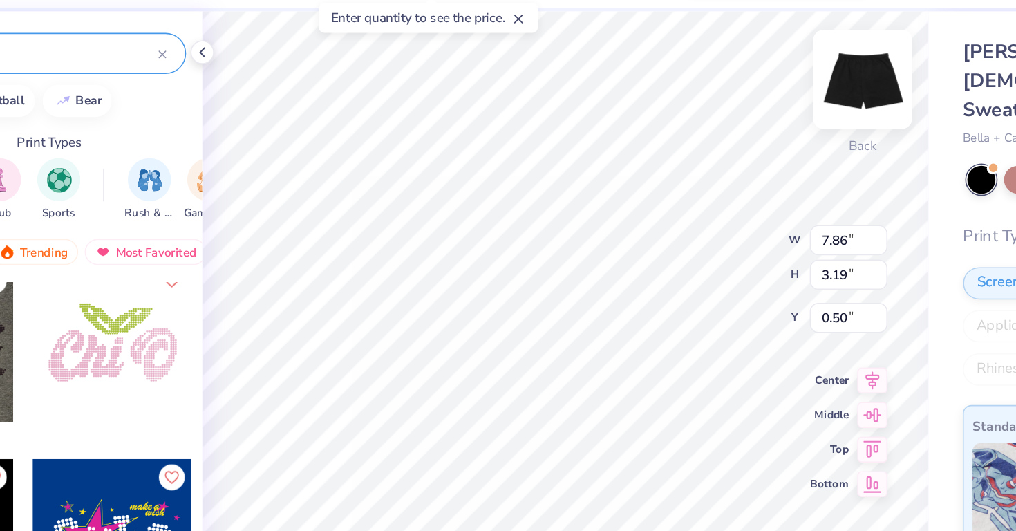
click at [724, 89] on img at bounding box center [714, 93] width 55 height 55
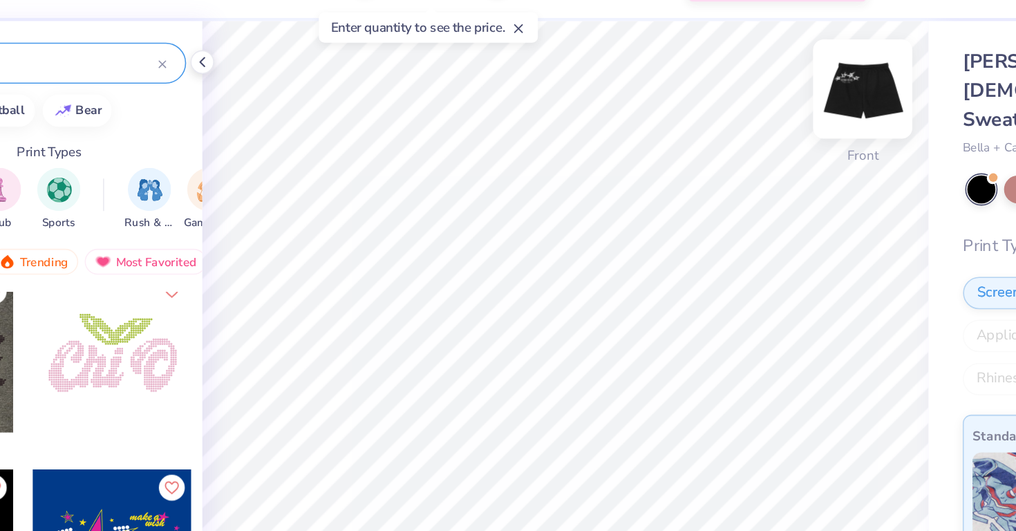
click at [710, 100] on img at bounding box center [714, 93] width 55 height 55
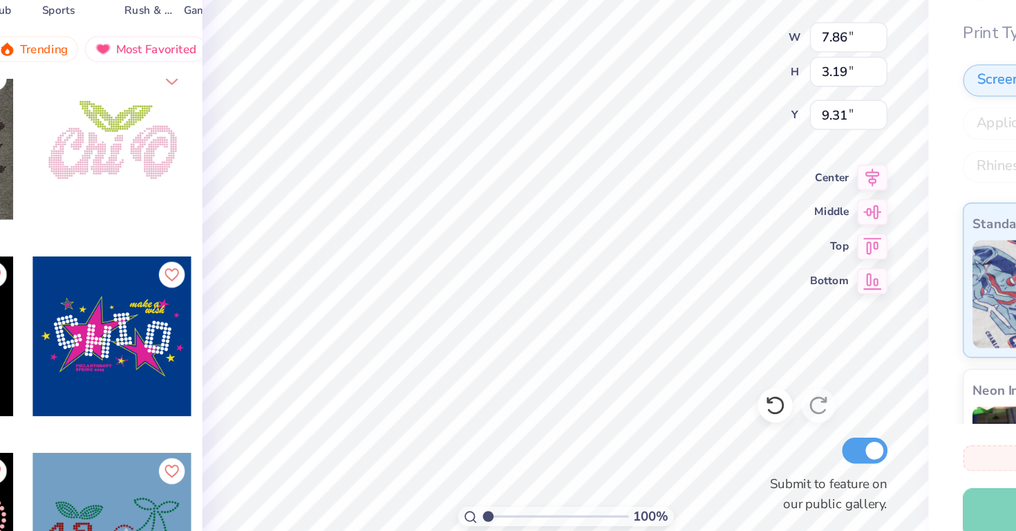
type input "9.31"
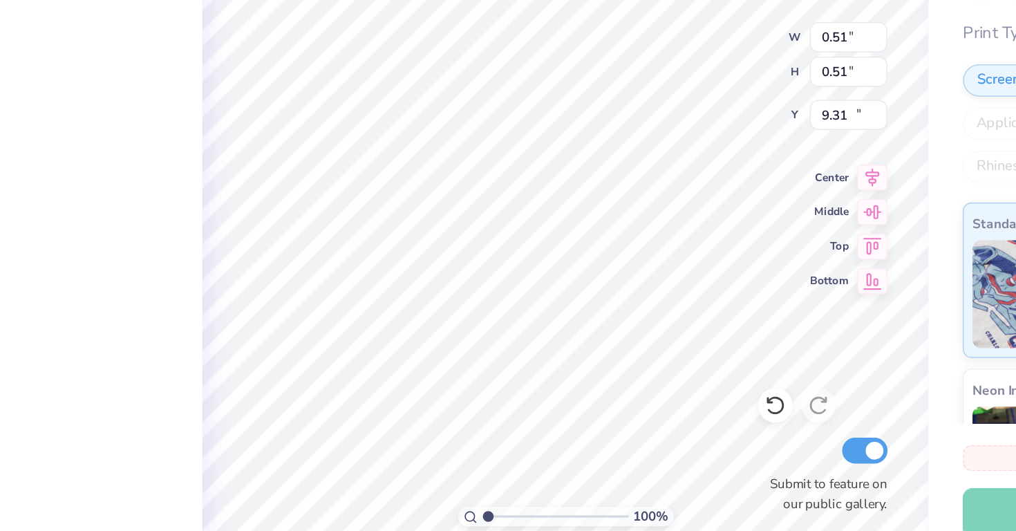
type input "0.51"
type input "10.15"
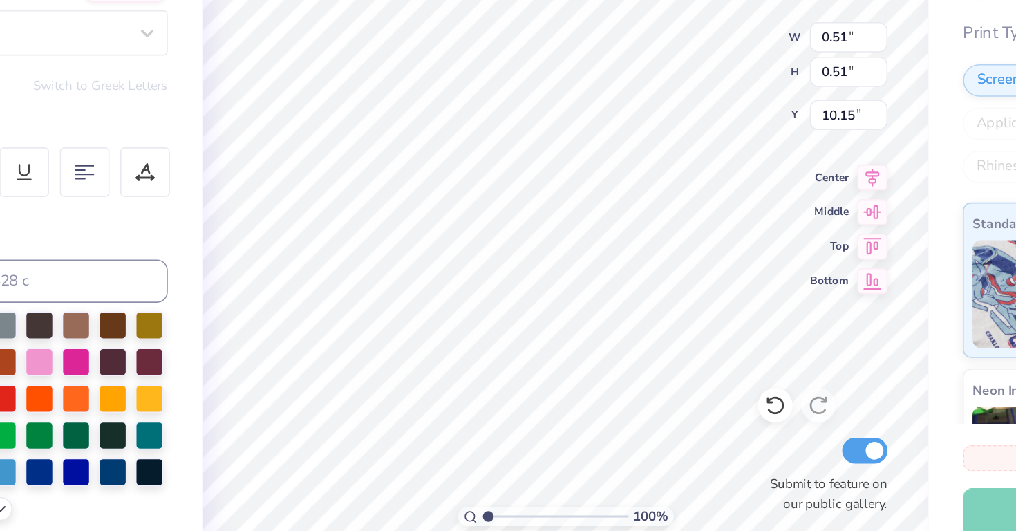
type textarea "9"
type input "10.03"
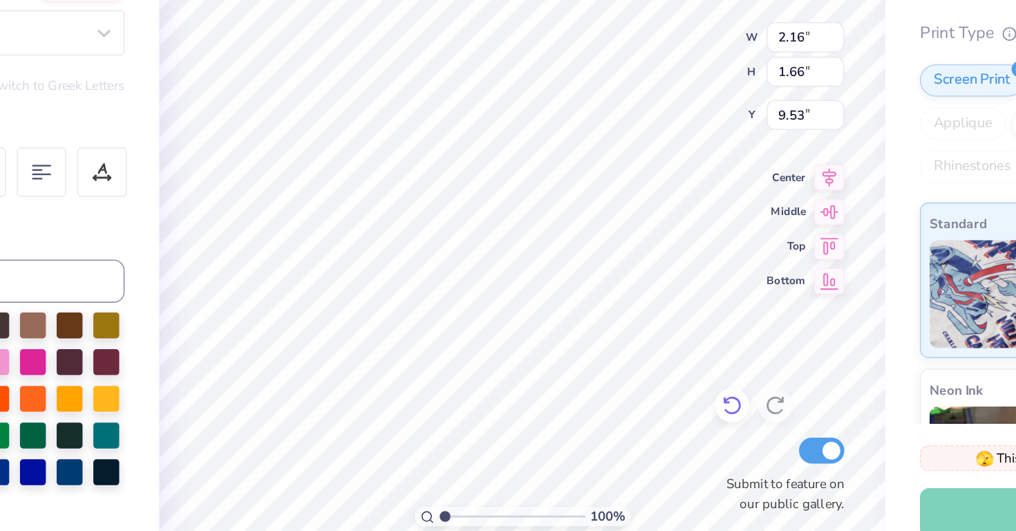
click at [666, 433] on div at bounding box center [659, 433] width 22 height 22
type input "0.51"
type input "10.15"
type textarea "0"
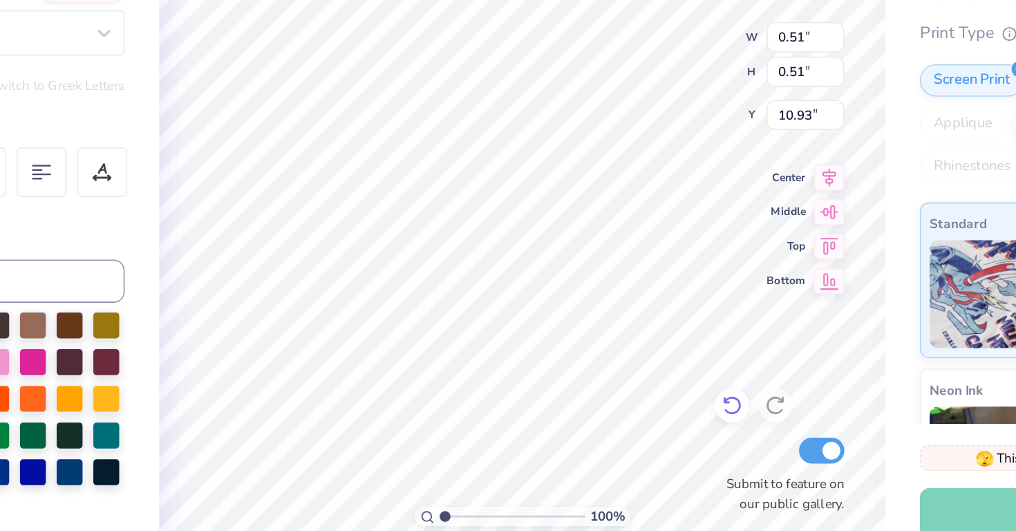
type input "10.90"
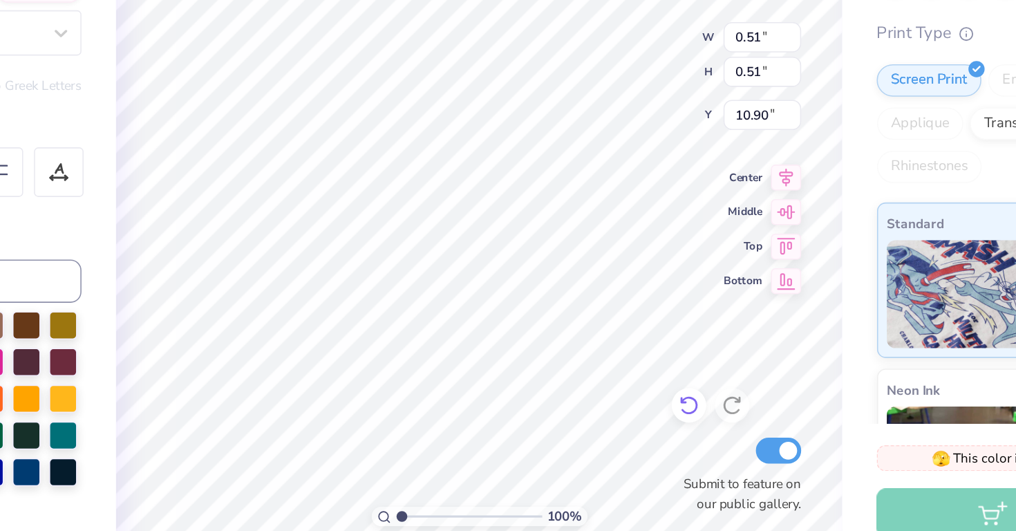
type textarea "4"
type input "3.35"
type input "0.61"
type input "11.41"
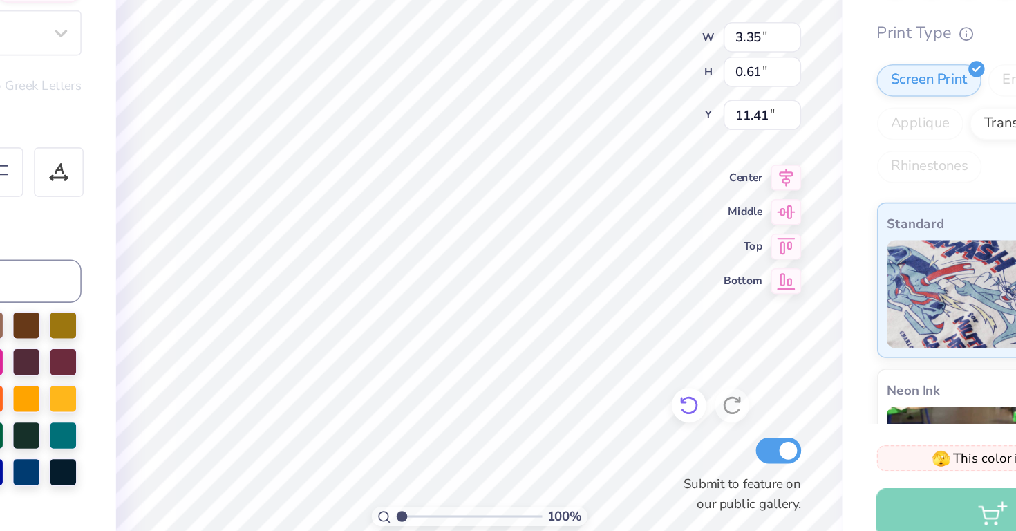
type textarea "K"
type textarea "Alpha Gam"
type input "11.52"
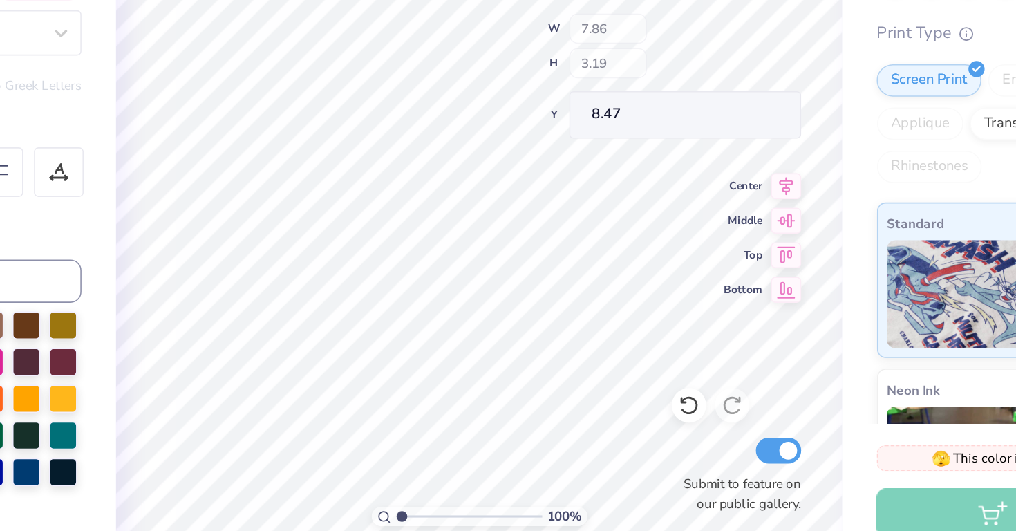
type input "8.47"
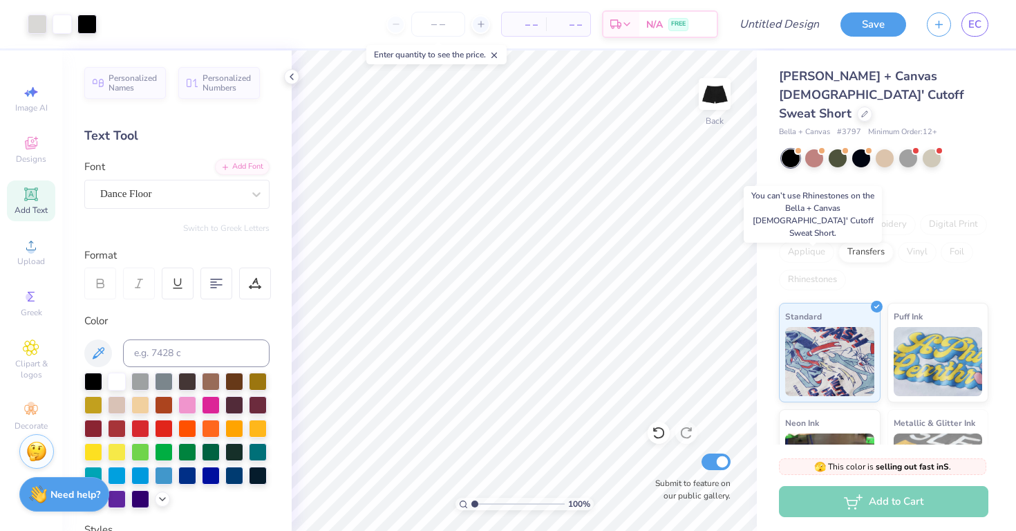
click at [819, 270] on div "Rhinestones" at bounding box center [812, 280] width 67 height 21
click at [861, 109] on icon at bounding box center [864, 112] width 7 height 7
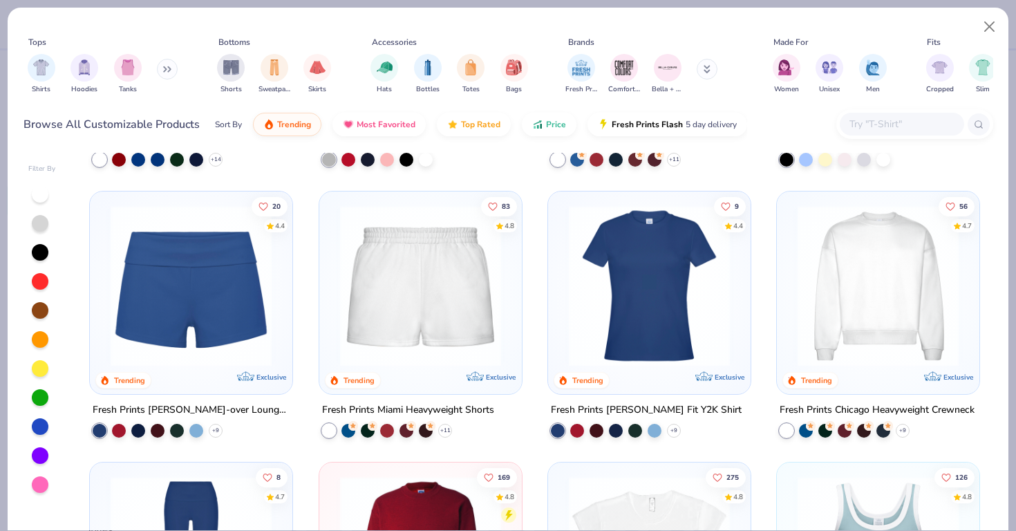
scroll to position [784, 0]
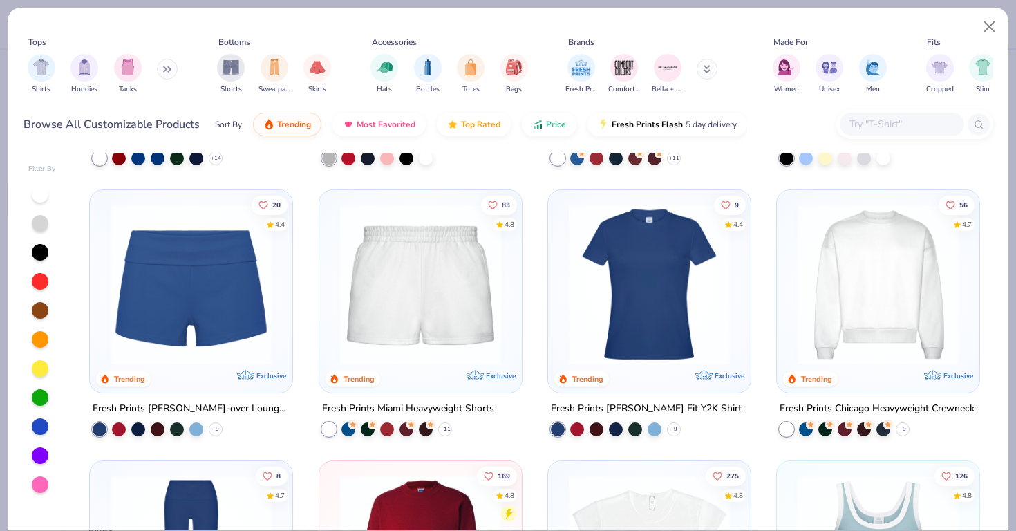
click at [452, 273] on img at bounding box center [420, 284] width 175 height 161
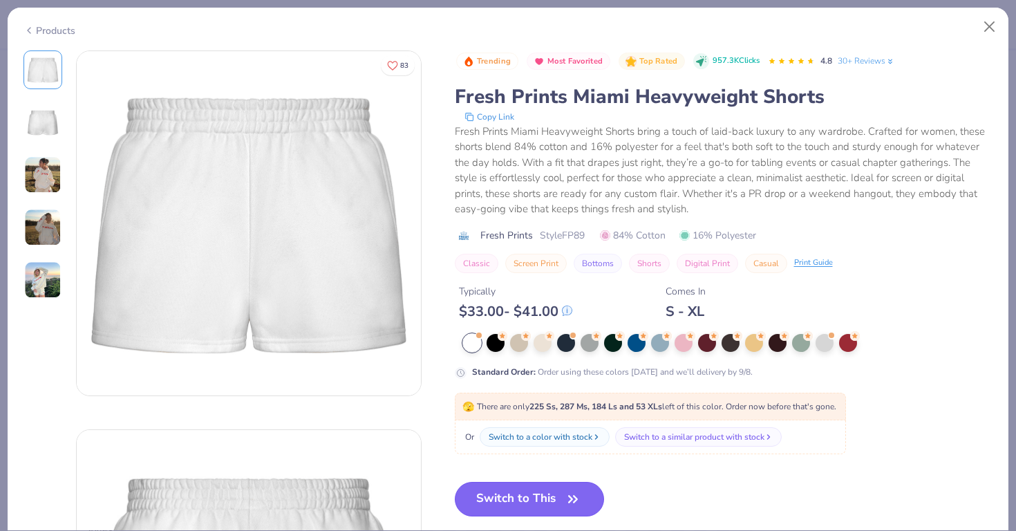
click at [515, 504] on button "Switch to This" at bounding box center [530, 499] width 150 height 35
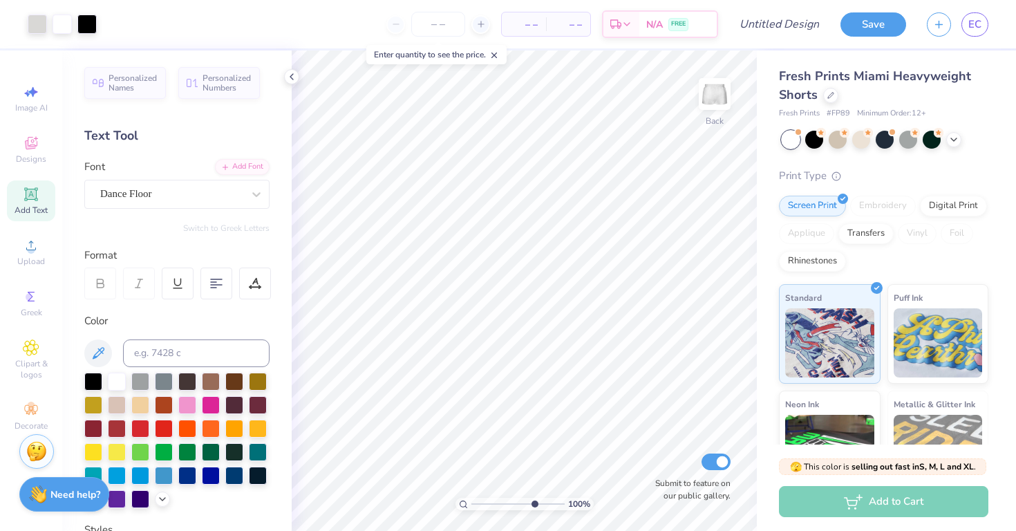
type input "7.29"
click at [532, 498] on input "range" at bounding box center [517, 504] width 93 height 12
click at [804, 268] on div "Rhinestones" at bounding box center [812, 259] width 67 height 21
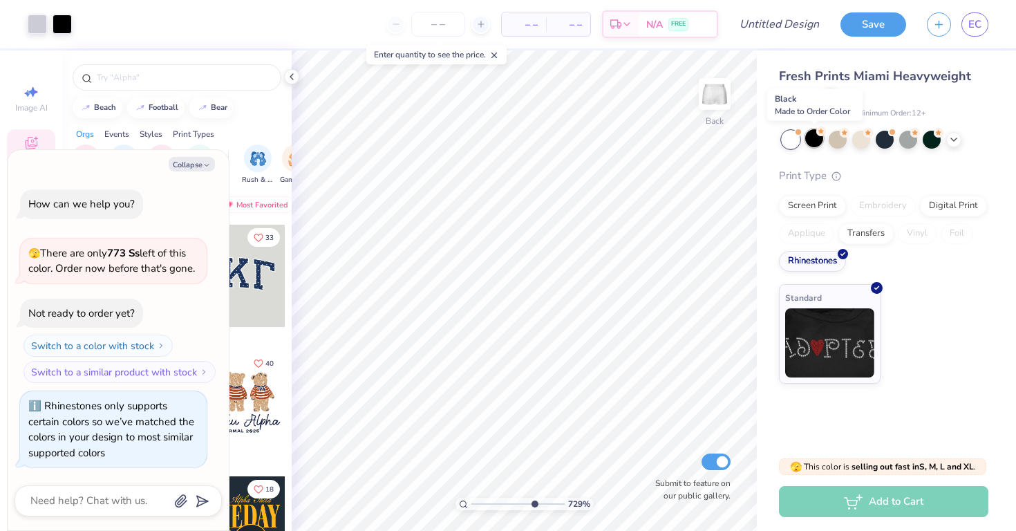
click at [808, 136] on div at bounding box center [814, 138] width 18 height 18
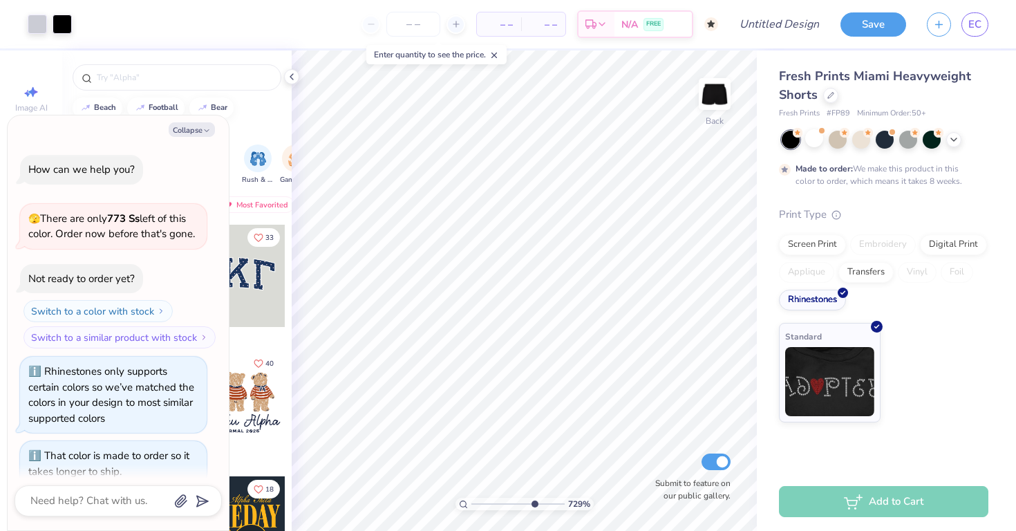
scroll to position [80, 0]
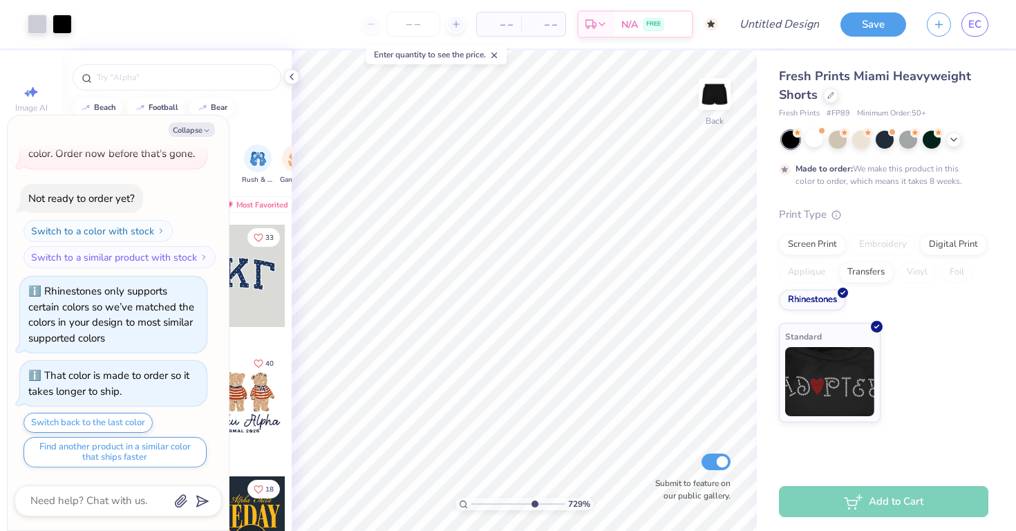
type textarea "x"
drag, startPoint x: 532, startPoint y: 505, endPoint x: 467, endPoint y: 506, distance: 65.0
type input "1"
click at [471, 506] on input "range" at bounding box center [517, 504] width 93 height 12
click at [657, 22] on span "FREE" at bounding box center [653, 26] width 15 height 10
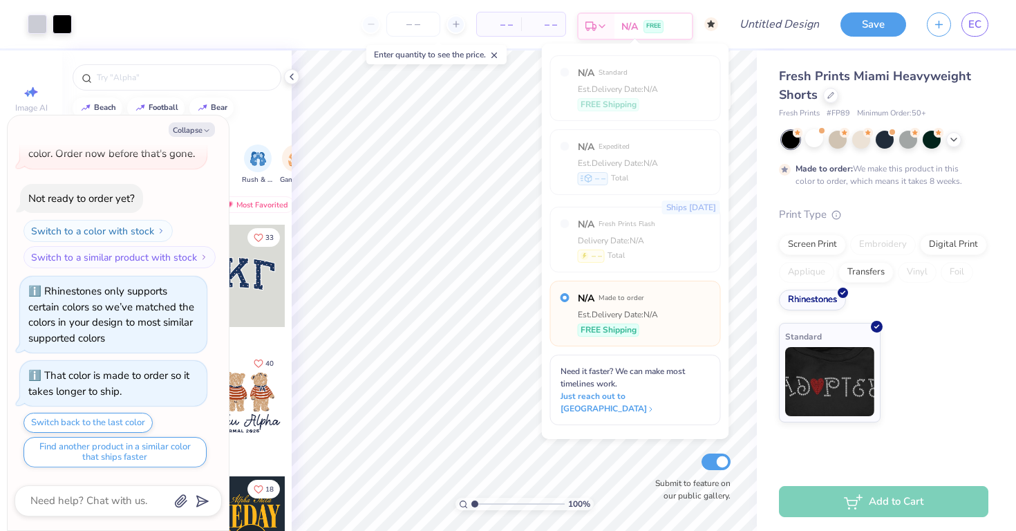
click at [629, 26] on span "N/A" at bounding box center [629, 26] width 17 height 15
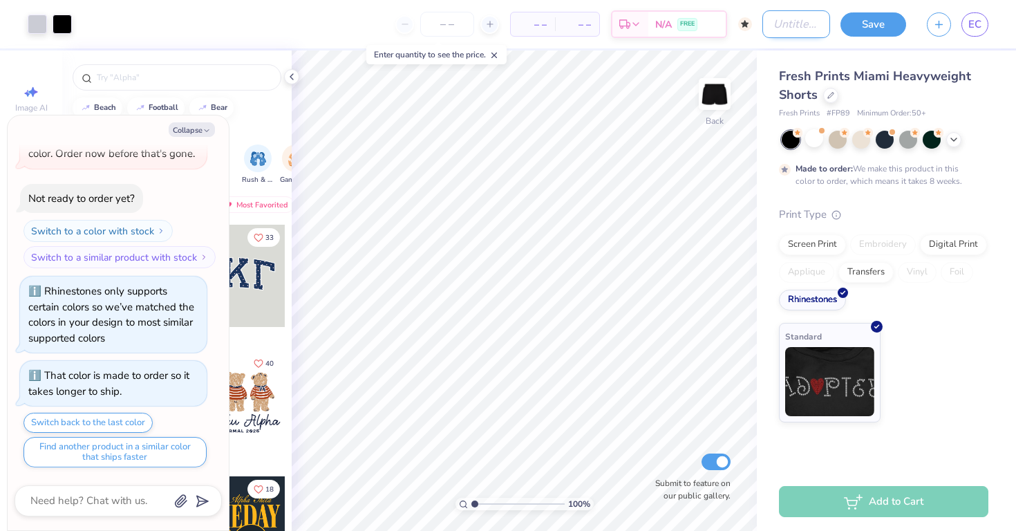
click at [777, 35] on input "Design Title" at bounding box center [796, 24] width 68 height 28
type input "r"
type textarea "x"
type input "rh"
type textarea "x"
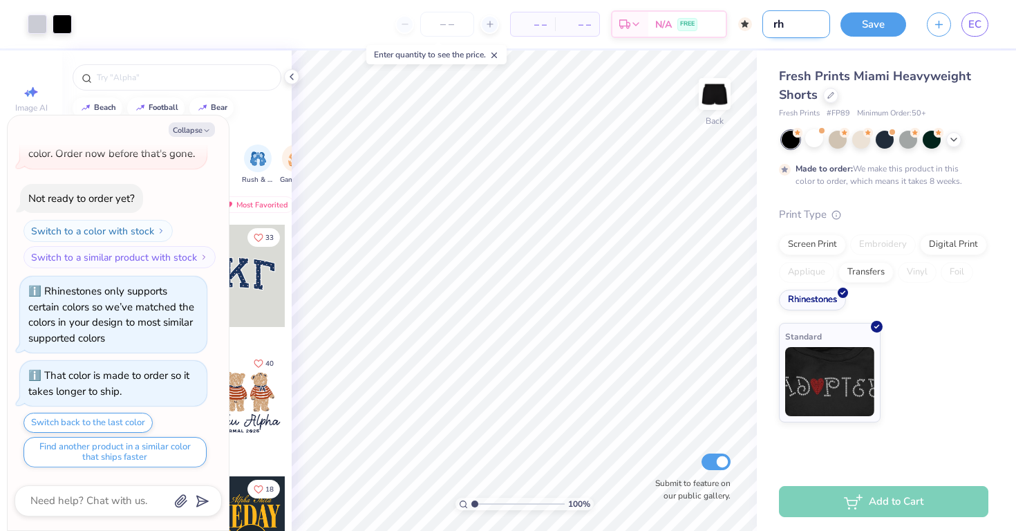
type input "rhi"
type textarea "x"
type input "rhin"
type textarea "x"
type input "rhine"
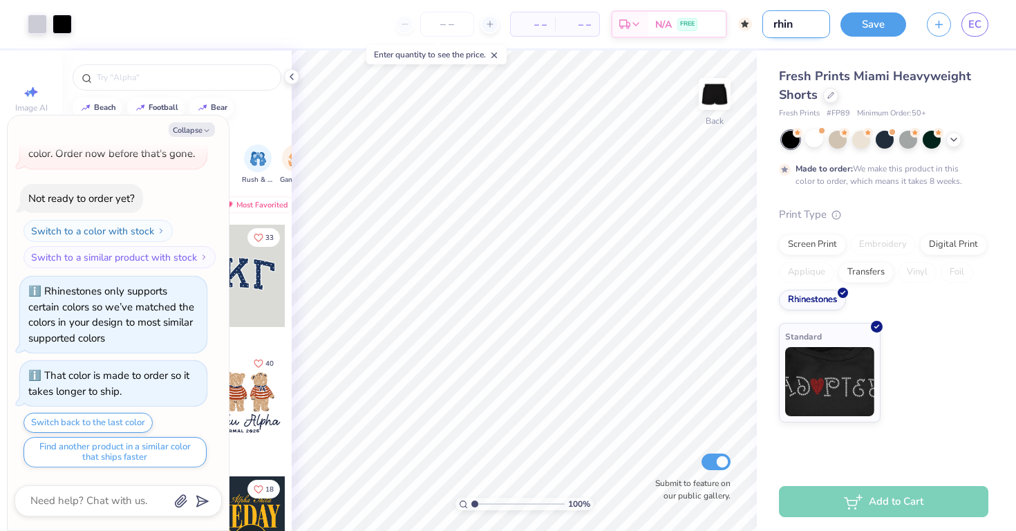
type textarea "x"
type input "rhines"
type textarea "x"
type input "rhinest"
type textarea "x"
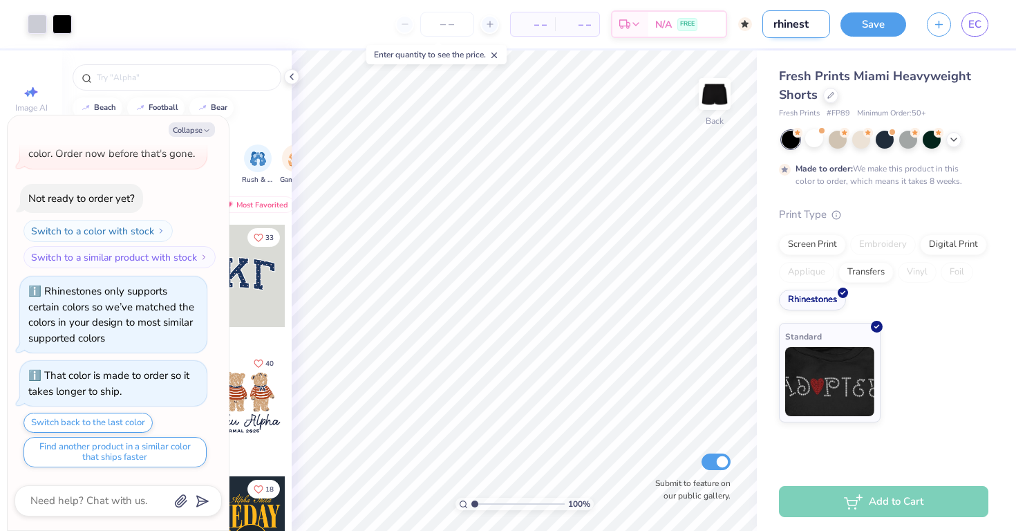
type input "rhinesto"
type textarea "x"
type input "rhineston"
type textarea "x"
type input "rhinestone"
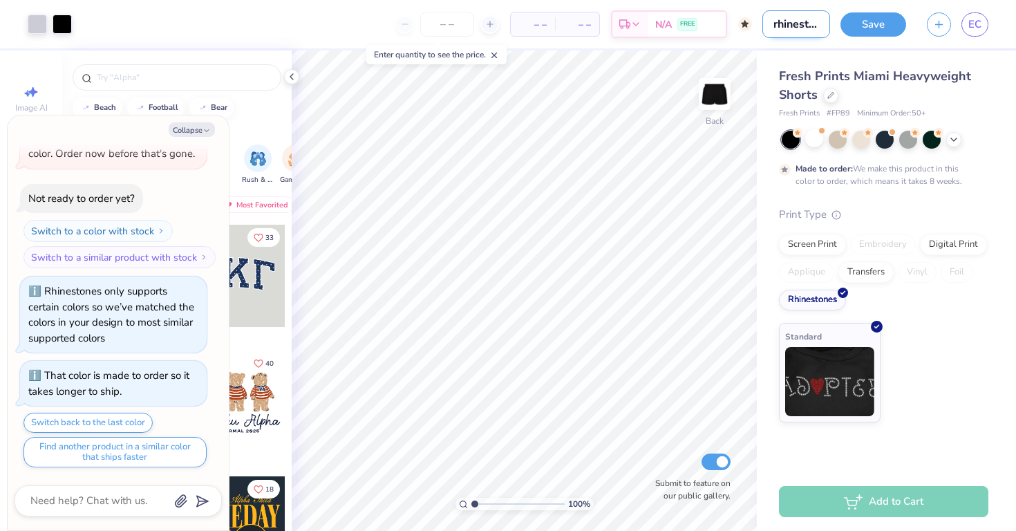
type textarea "x"
type input "rhinestone"
type textarea "x"
type input "rhinestone s"
type textarea "x"
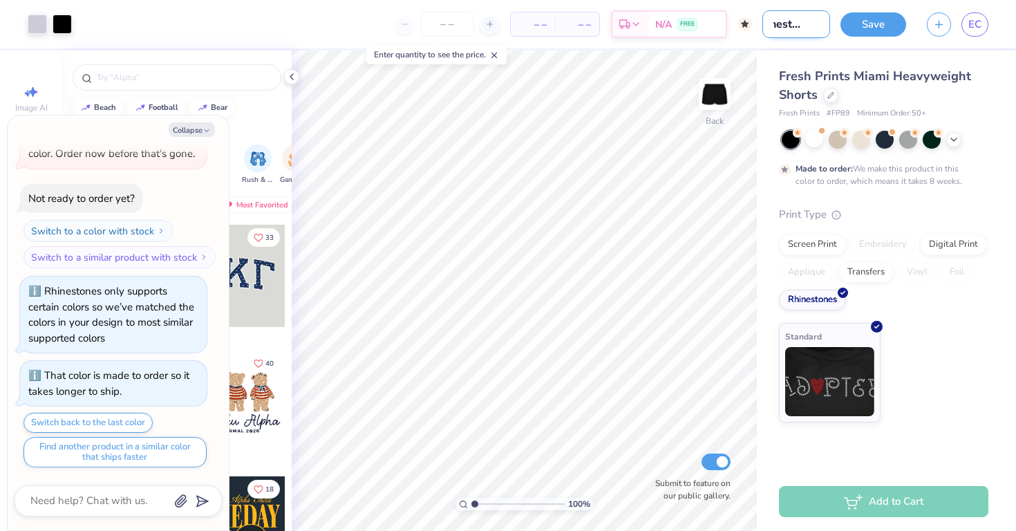
type input "rhinestone sh"
type textarea "x"
type input "rhinestone sho"
type textarea "x"
type input "rhinestone shor"
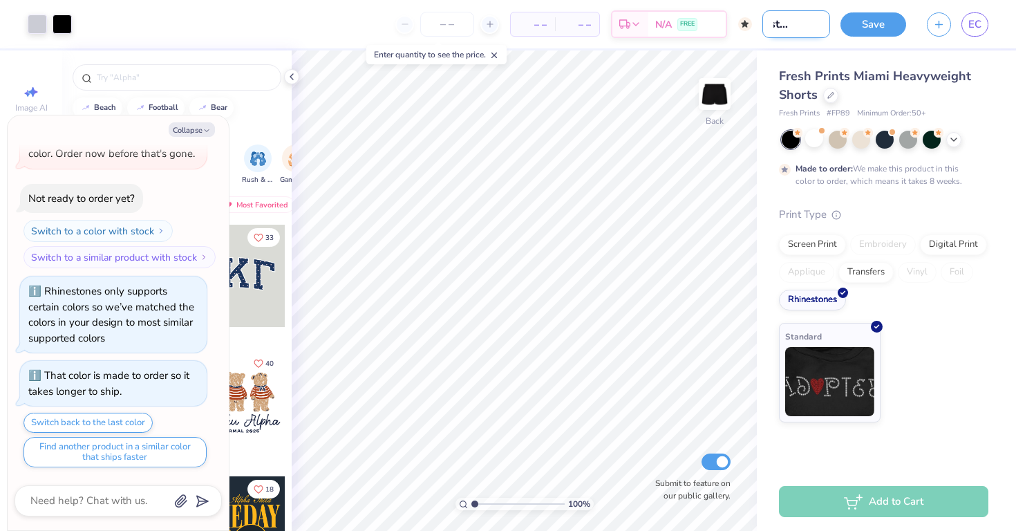
type textarea "x"
type input "rhinestone short"
type textarea "x"
type input "rhinestone shorts"
type textarea "x"
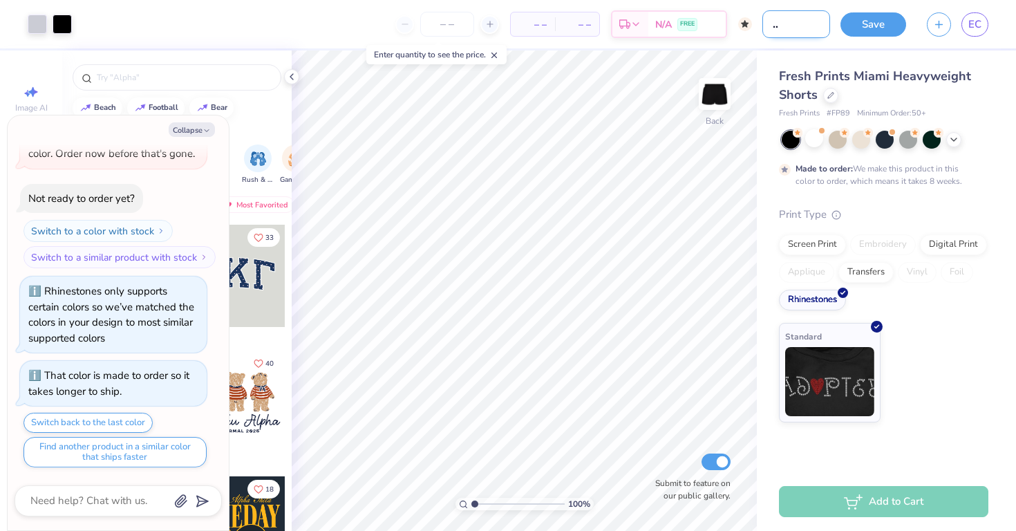
scroll to position [0, 44]
type input "rhinestone shorts"
click at [881, 28] on button "Save" at bounding box center [874, 22] width 66 height 24
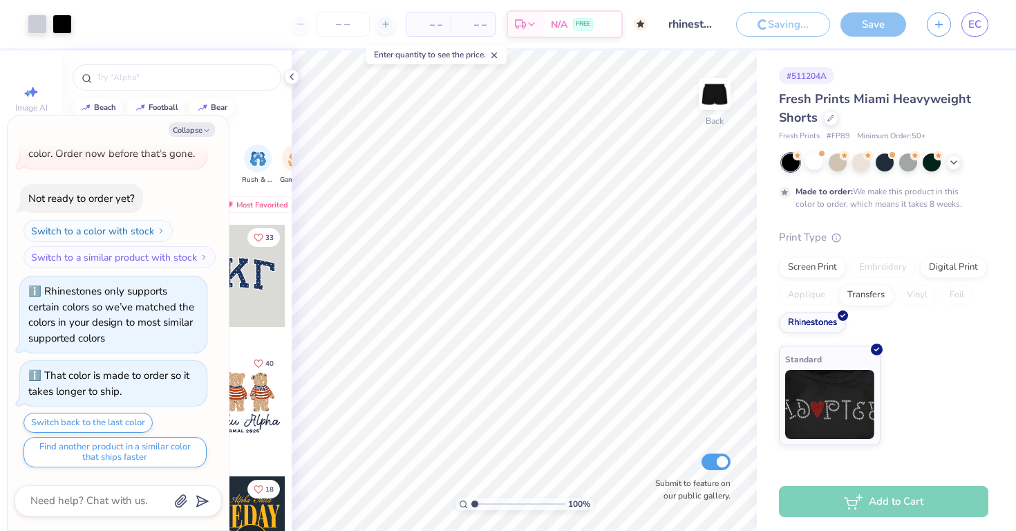
type textarea "x"
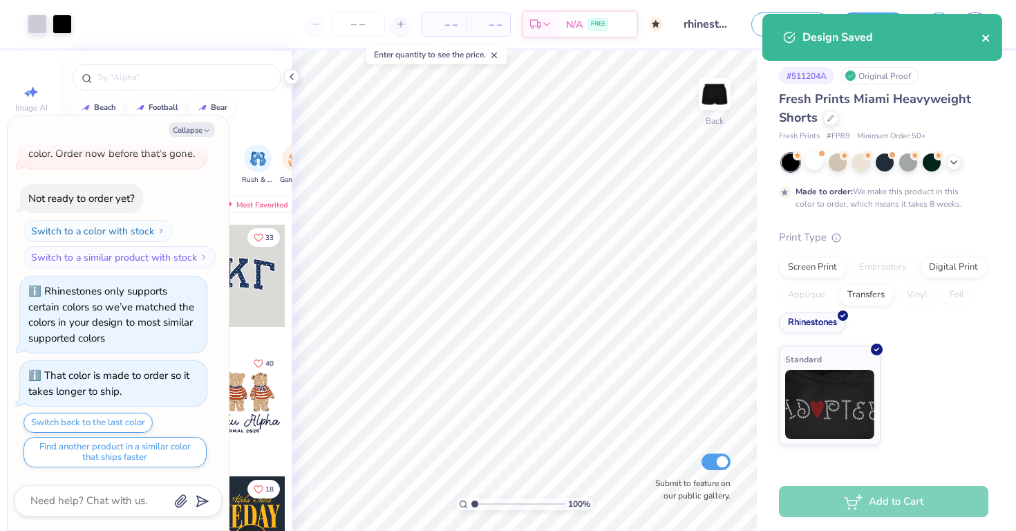
click at [982, 31] on button "close" at bounding box center [987, 37] width 10 height 17
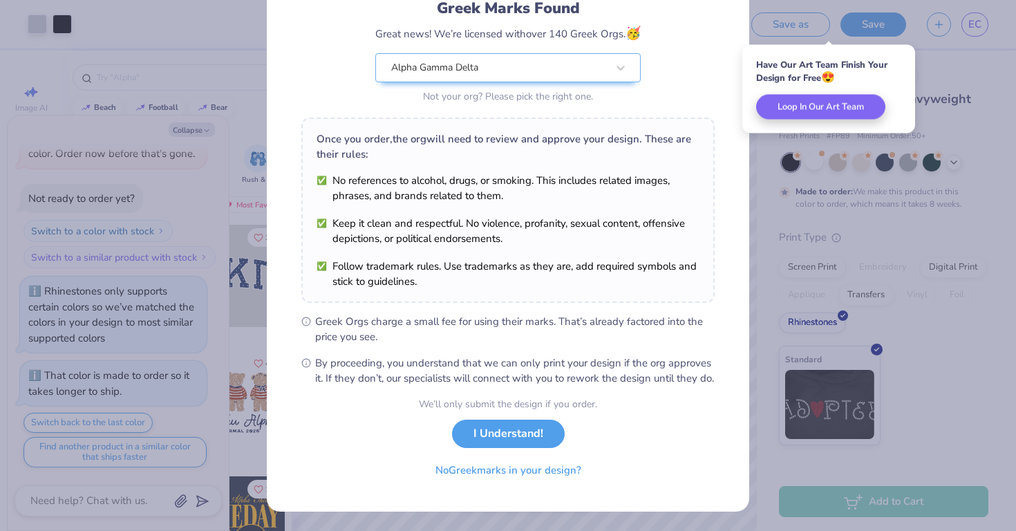
scroll to position [116, 0]
click at [483, 441] on button "I Understand!" at bounding box center [508, 430] width 113 height 28
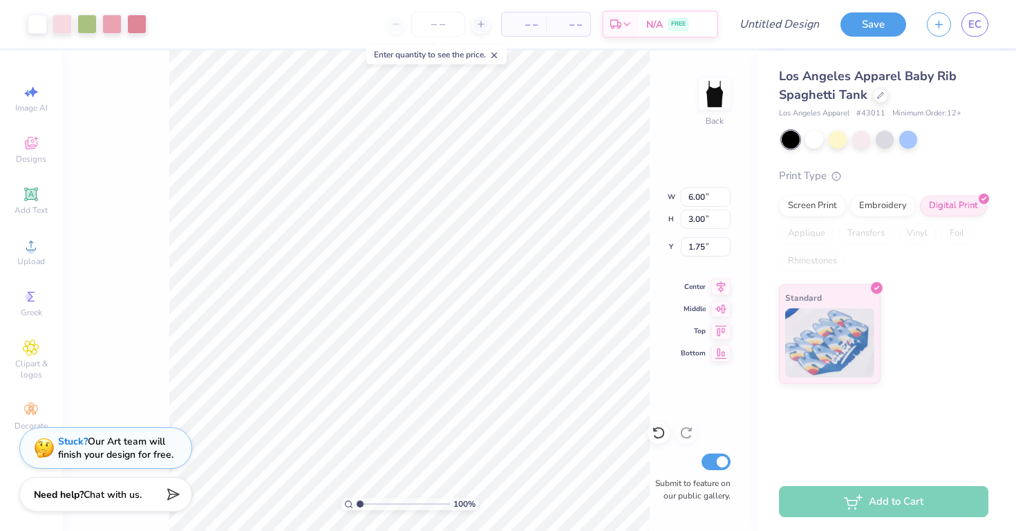
type input "3.00"
type input "1.77"
click at [36, 35] on div "Art colors" at bounding box center [23, 24] width 47 height 48
click at [36, 17] on div at bounding box center [37, 22] width 19 height 19
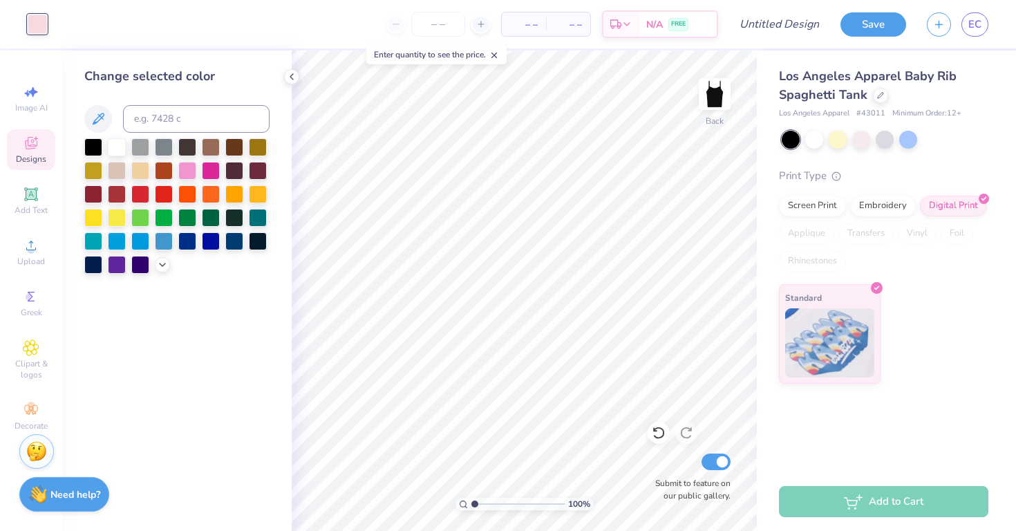
click at [29, 147] on icon at bounding box center [31, 144] width 11 height 9
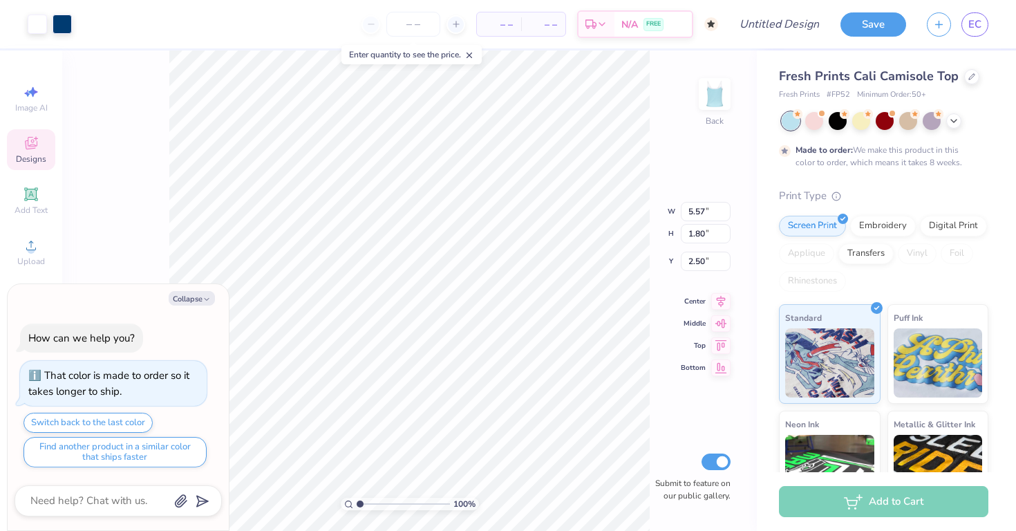
type textarea "x"
type input "2.54"
type textarea "x"
type input "4.93"
type input "1.50"
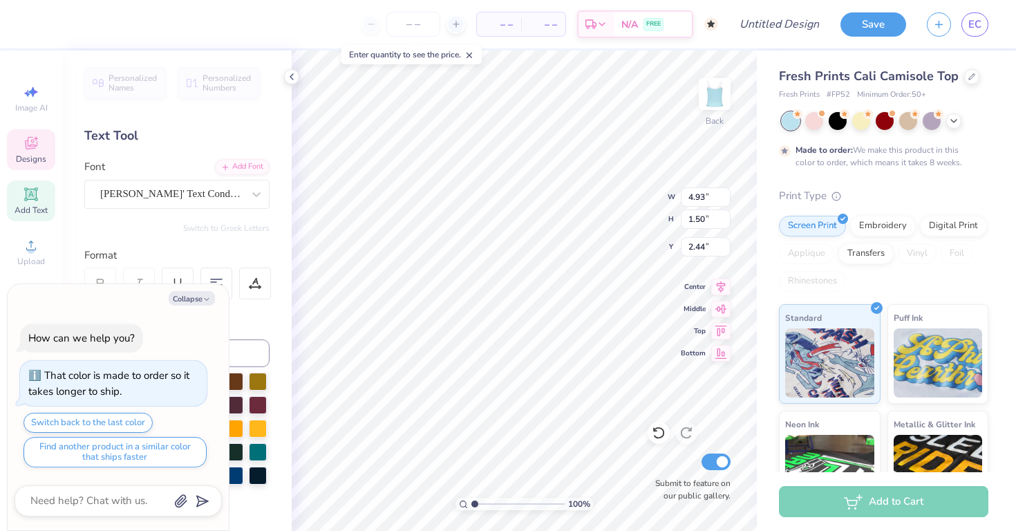
type textarea "x"
type input "0.63"
type input "0.66"
type input "3.20"
type textarea "x"
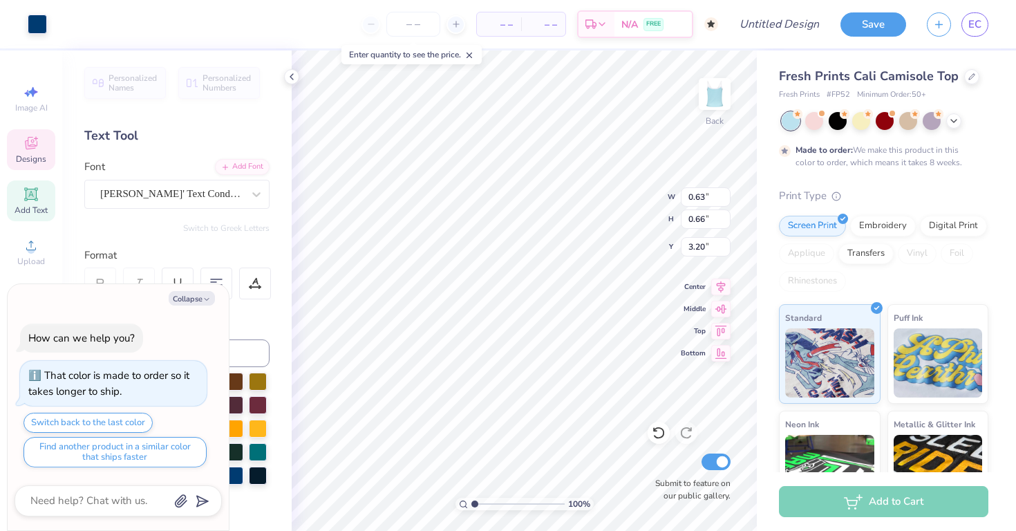
type input "4.93"
type input "1.50"
type input "2.44"
type textarea "x"
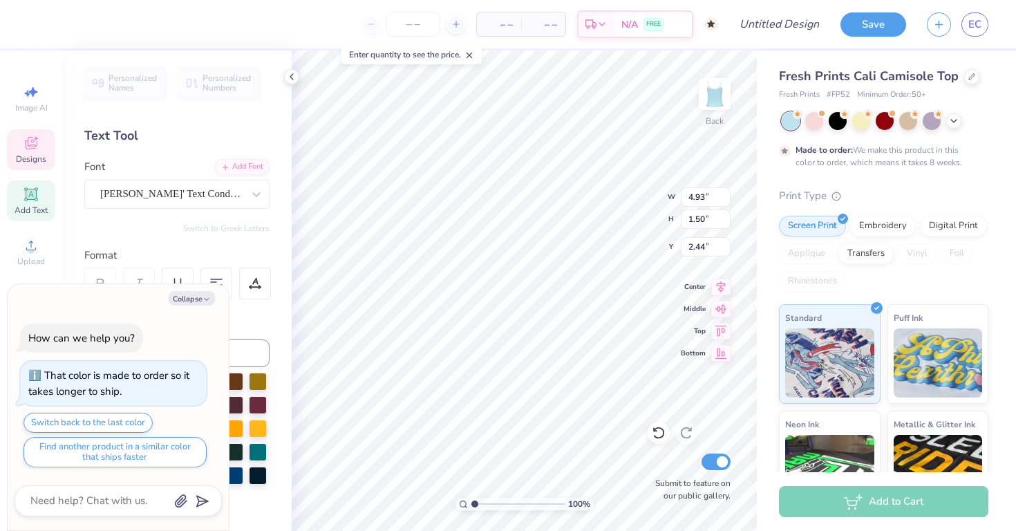
type textarea "OPHI"
type textarea "x"
type textarea "OP"
type textarea "x"
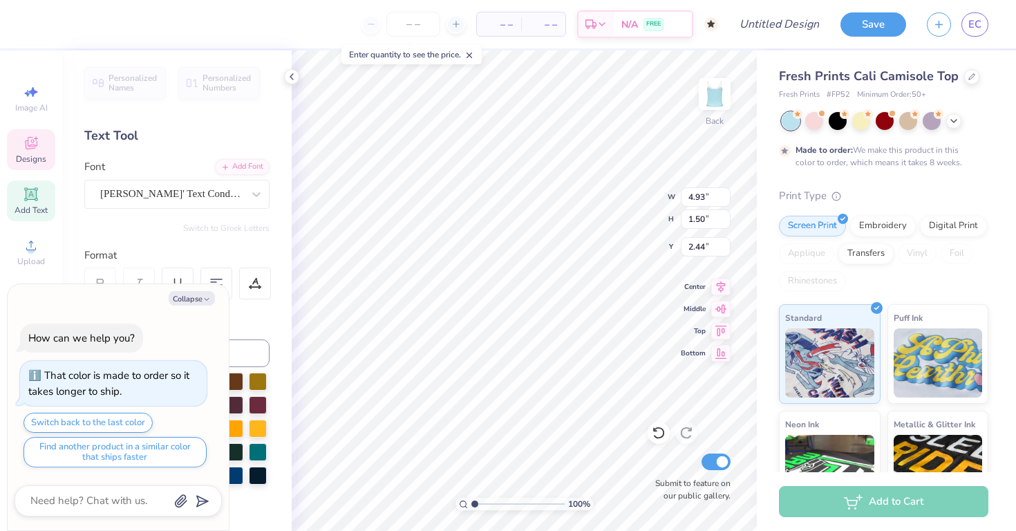
type textarea "O"
type textarea "x"
type textarea "A"
type textarea "x"
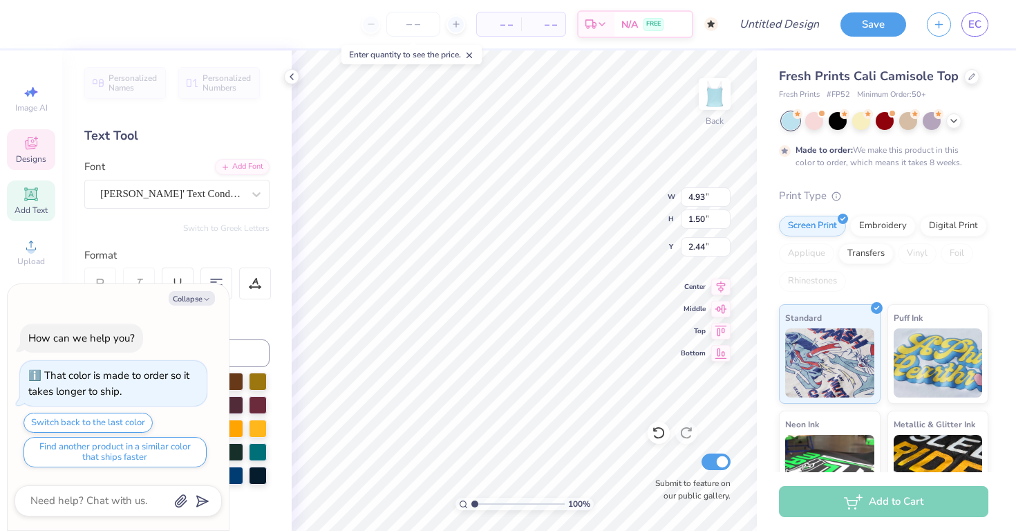
type textarea "AG"
type textarea "x"
type textarea "AGD"
type textarea "x"
type textarea "AG"
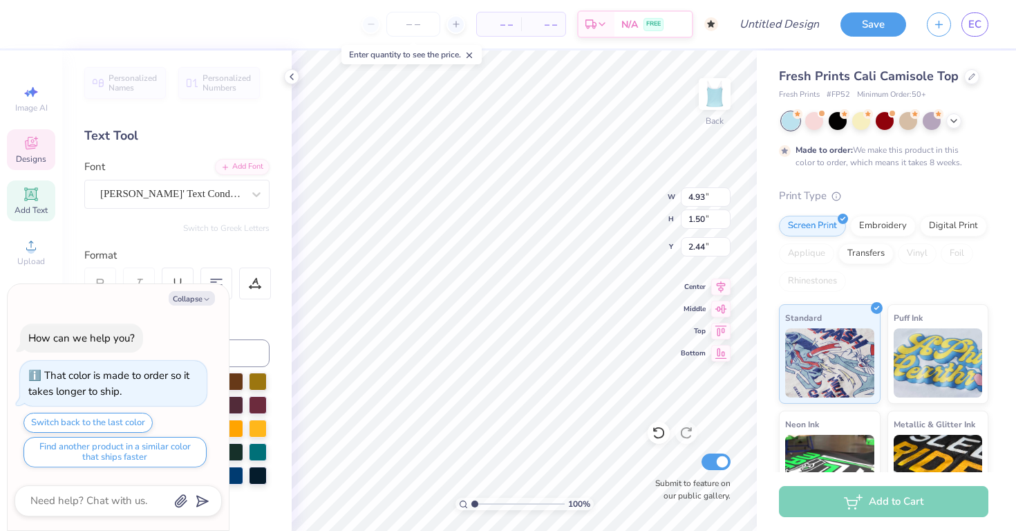
type textarea "x"
type textarea "A"
type textarea "x"
type textarea "Al"
type textarea "x"
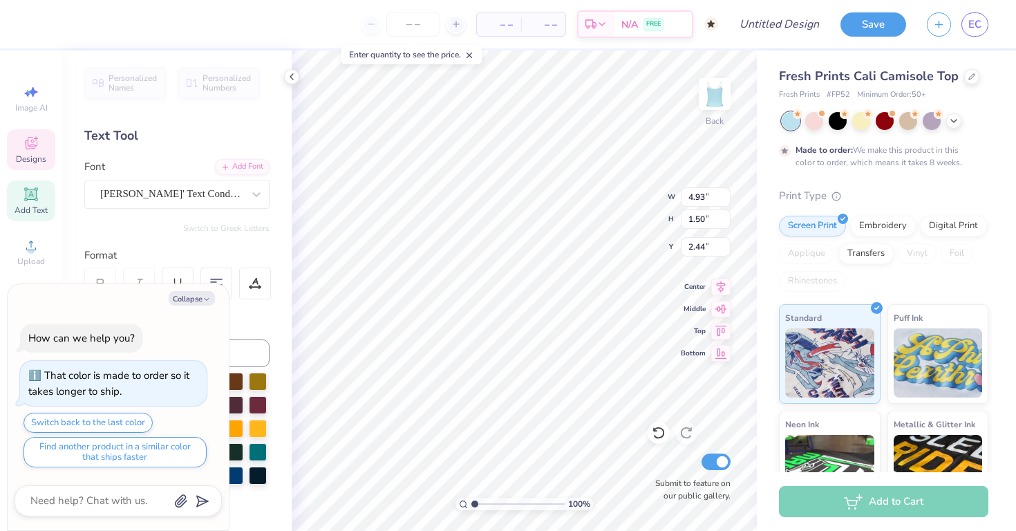
type textarea "Alp"
type textarea "x"
type textarea "Alph"
type textarea "x"
type textarea "Alpha"
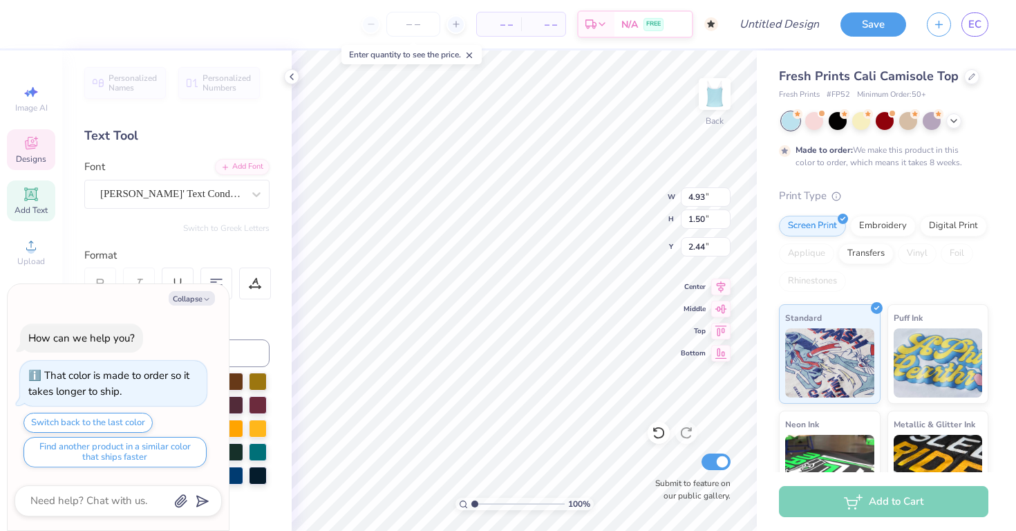
type textarea "x"
type textarea "Alpha"
type textarea "x"
type textarea "Alpha G"
type textarea "x"
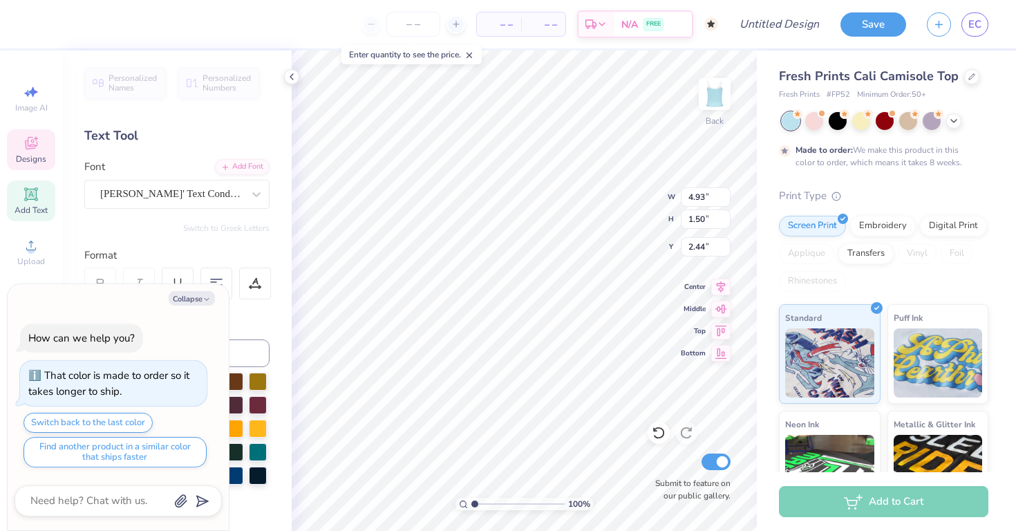
type textarea "Alpha Ga"
type textarea "x"
type textarea "Alpha Ga,"
type textarea "x"
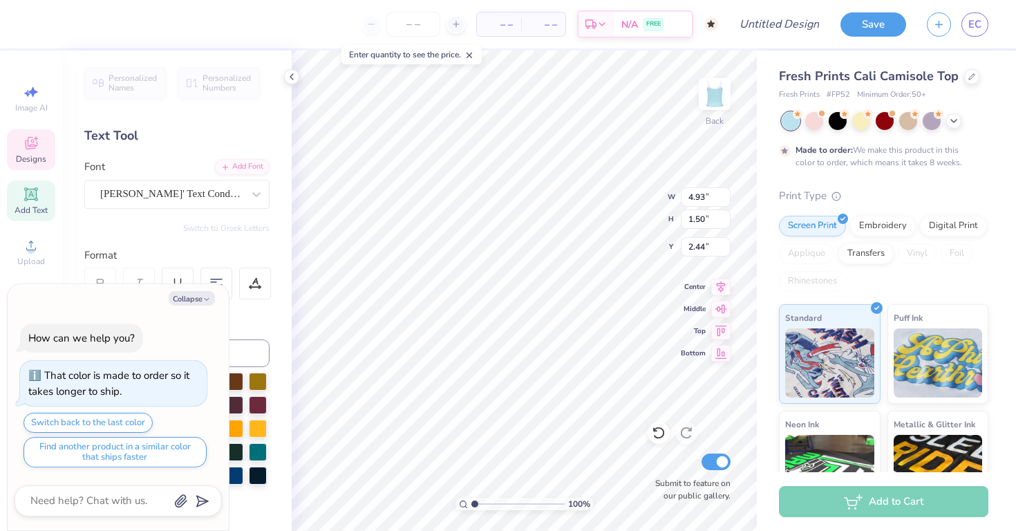
type textarea "Alpha Ga"
type textarea "x"
type textarea "Alpha Gam"
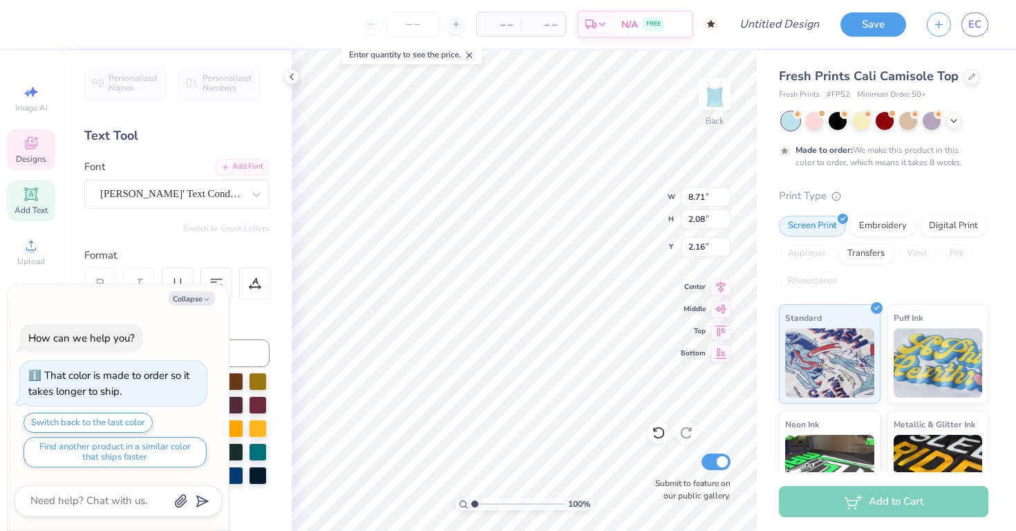
type textarea "x"
type input "3.53"
type textarea "x"
type input "2.98"
click at [660, 433] on icon at bounding box center [659, 433] width 14 height 14
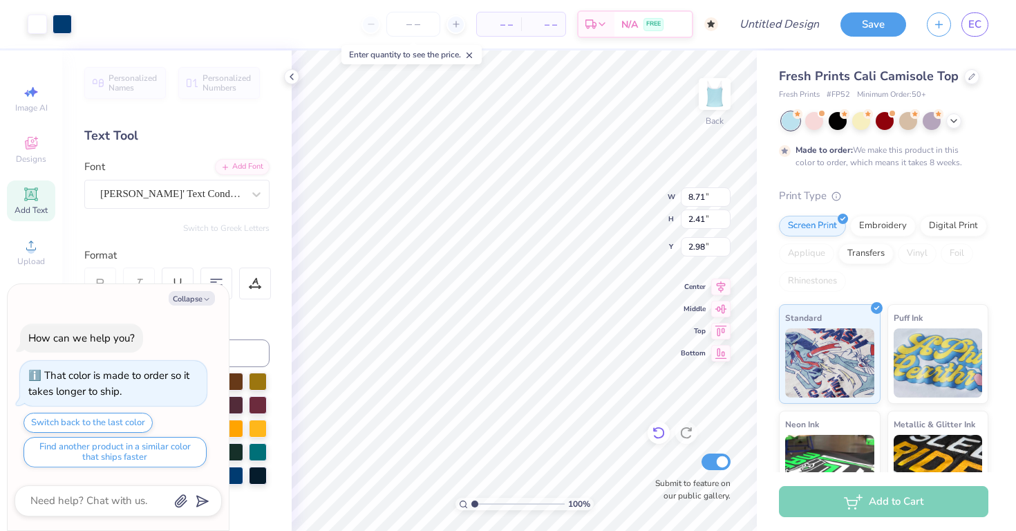
type textarea "x"
type input "3.20"
click at [660, 433] on icon at bounding box center [659, 433] width 14 height 14
type textarea "x"
type input "2.19"
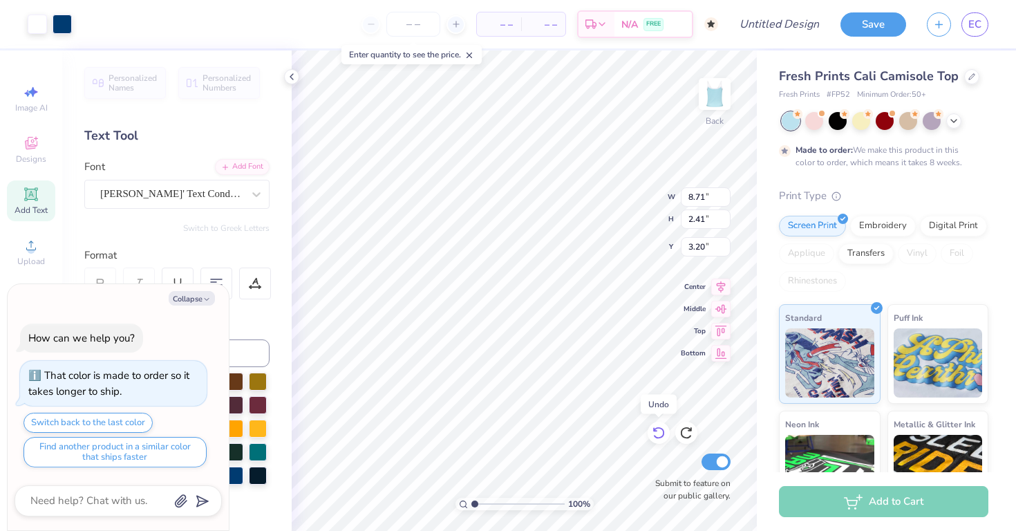
type input "2.16"
click at [660, 433] on icon at bounding box center [659, 433] width 14 height 14
type textarea "x"
type input "8.71"
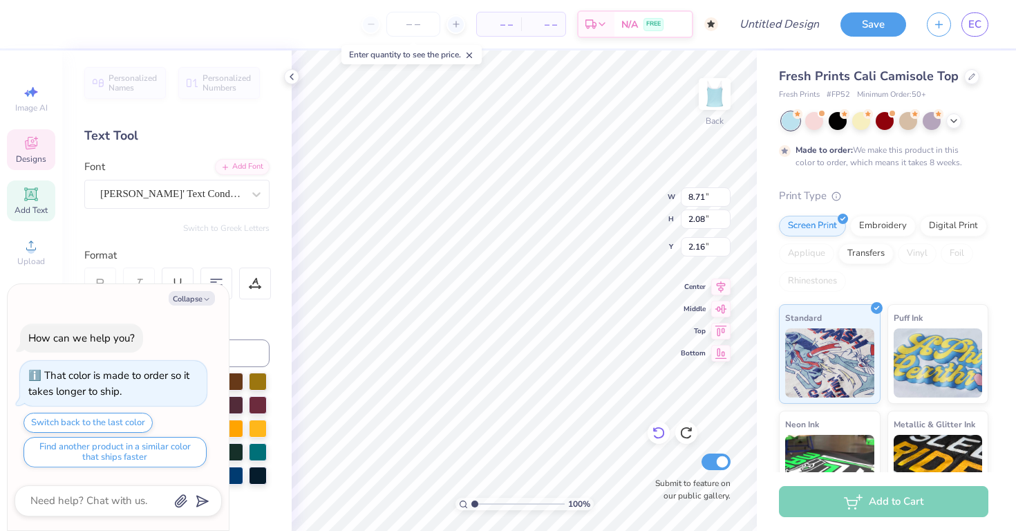
type input "2.08"
type input "2.16"
type textarea "x"
type input "6.52"
type input "1.55"
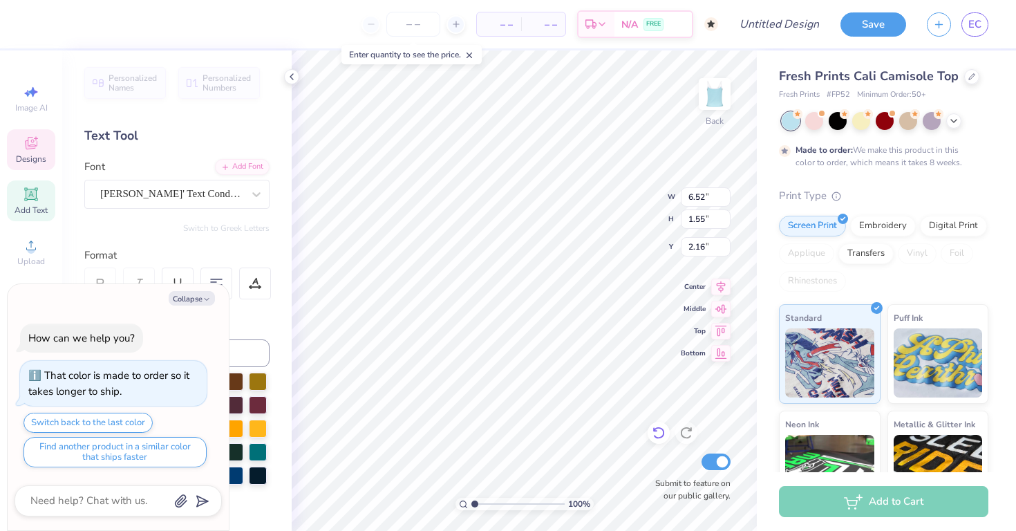
type textarea "x"
type input "2.98"
type textarea "x"
type input "3.08"
type textarea "x"
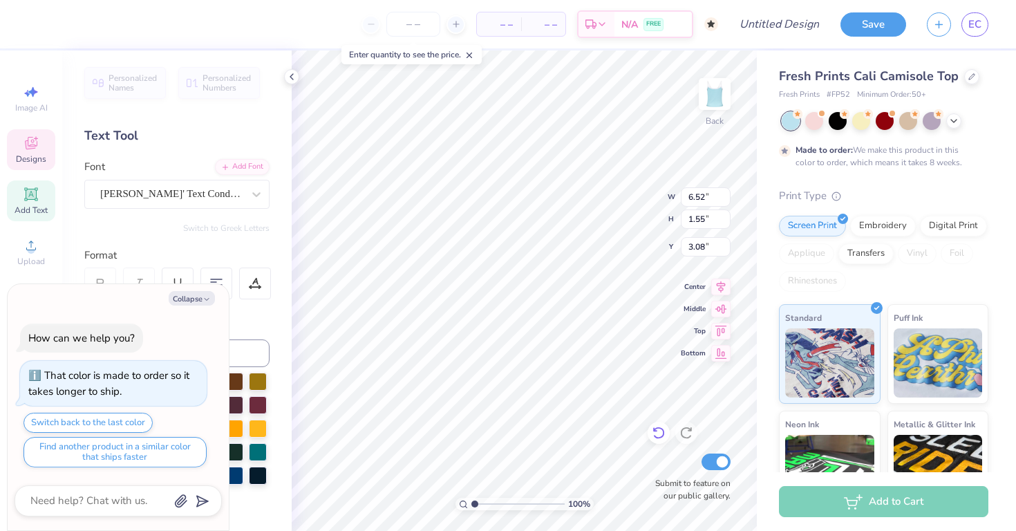
type input "3.92"
type input "0.20"
type input "4.15"
type textarea "x"
type input "5.04"
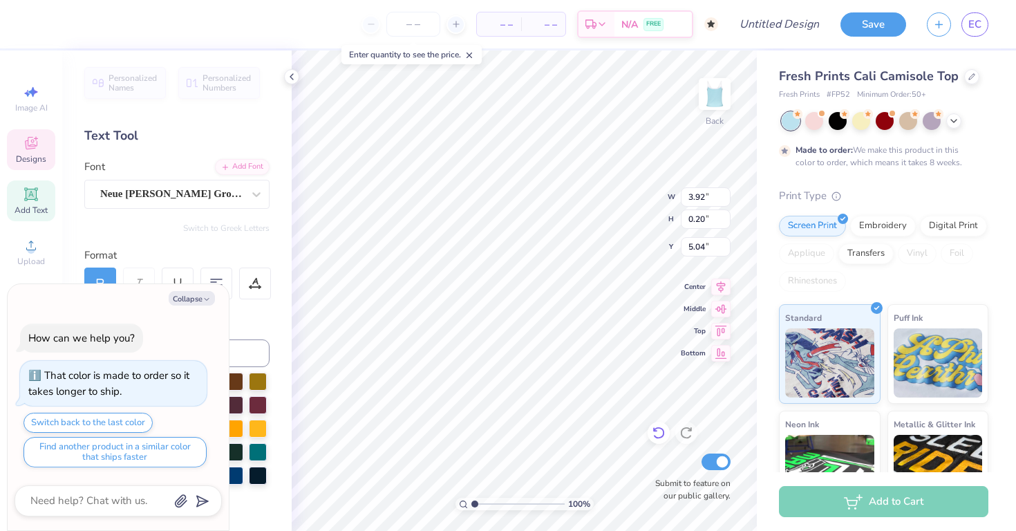
type textarea "x"
type input "6.52"
type input "1.55"
type input "3.08"
type textarea "x"
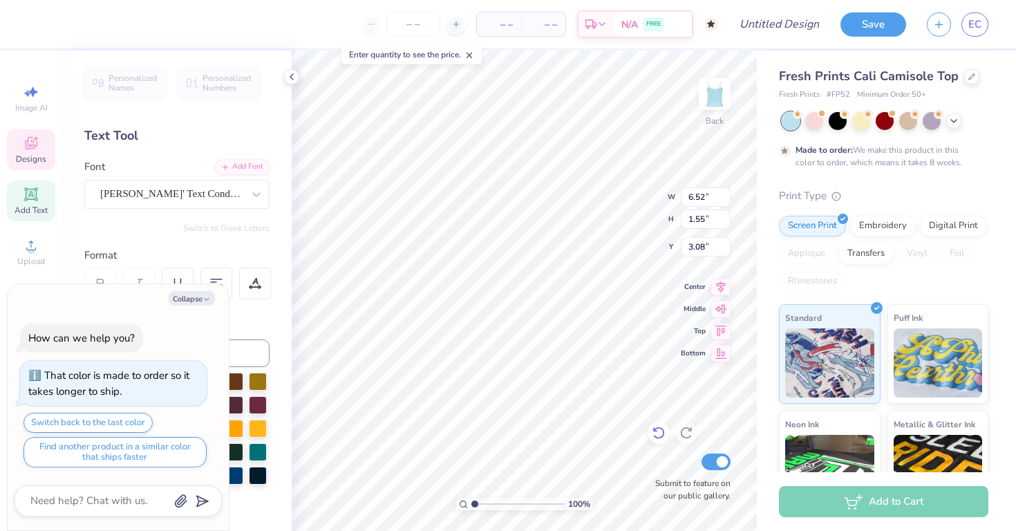
type input "0.63"
type input "0.66"
type input "3.25"
type textarea "x"
type input "7.58"
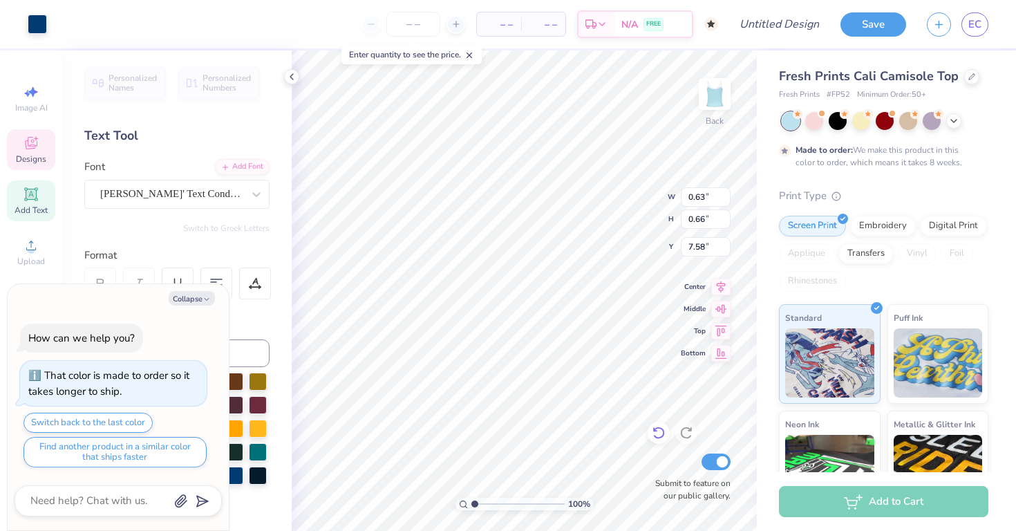
type textarea "x"
type input "6.52"
type input "1.55"
type input "3.08"
type textarea "x"
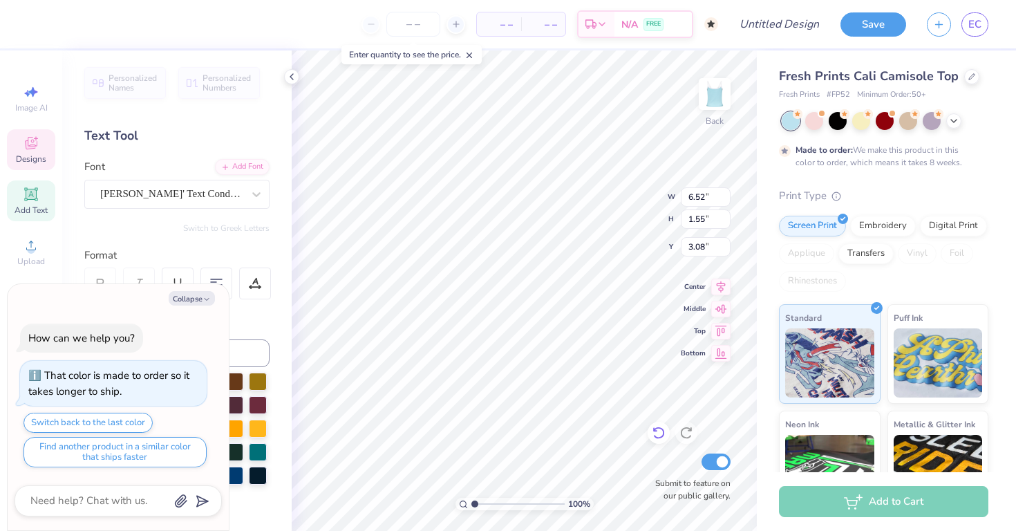
type input "2.75"
type textarea "x"
type input "0.63"
type input "0.66"
type input "7.58"
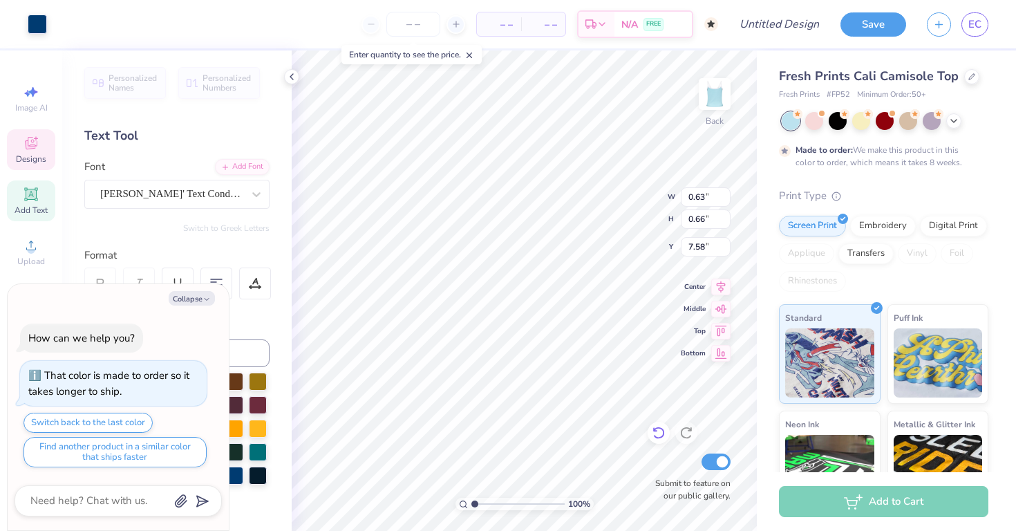
type textarea "x"
type input "3.86"
type textarea "x"
type input "2.54"
type textarea "x"
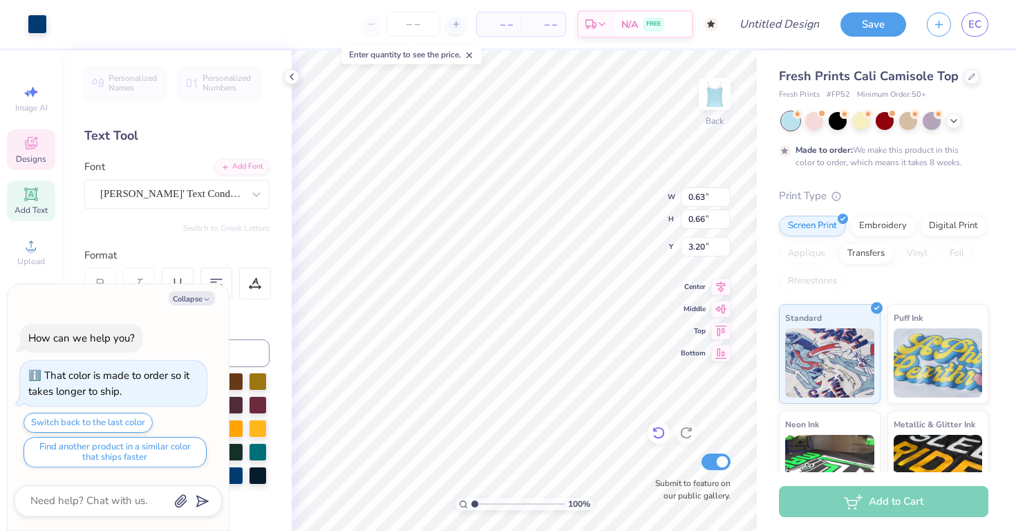
type input "3.53"
type textarea "x"
type input "0.65"
type input "2.65"
type textarea "x"
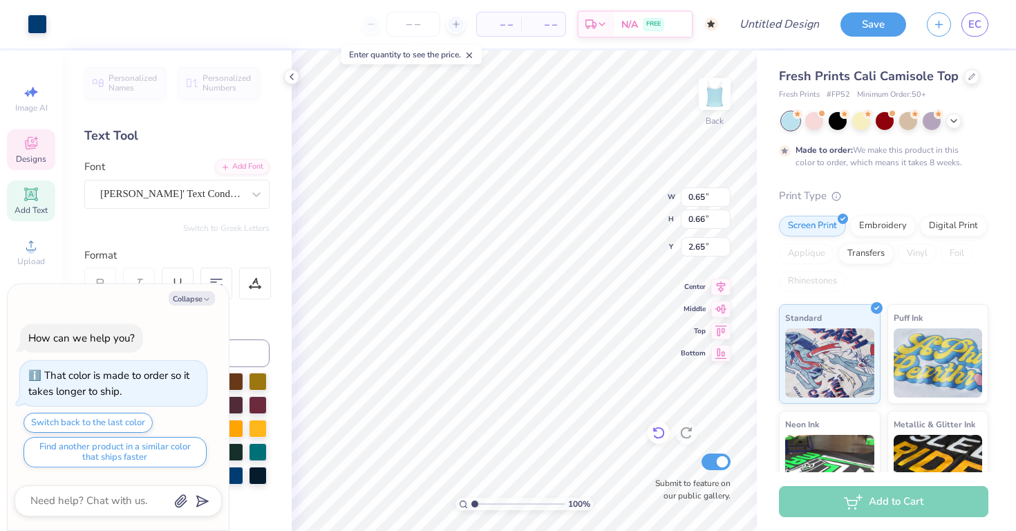
type input "2.54"
type textarea "x"
type input "0.63"
type input "3.86"
type textarea "x"
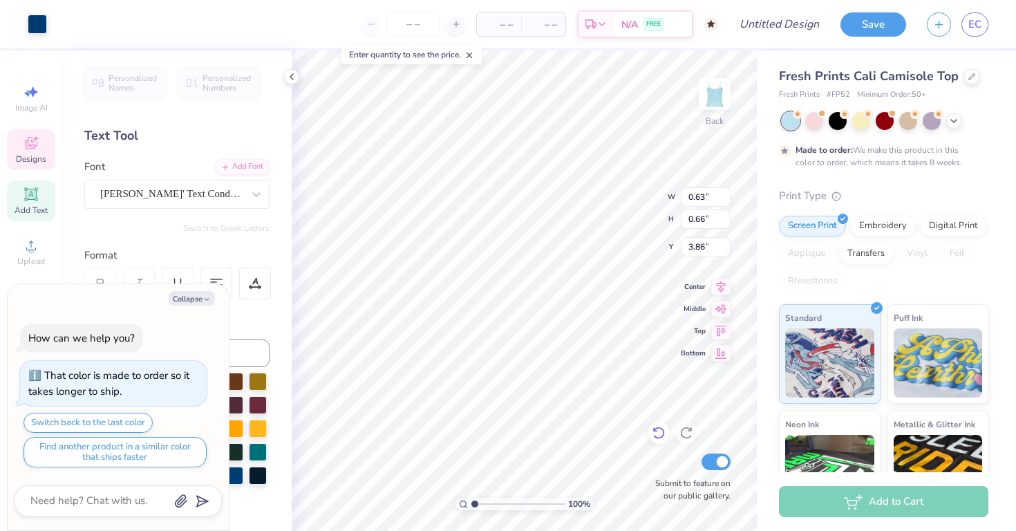
type input "3.64"
type textarea "x"
type input "2.55"
type textarea "x"
type input "3.92"
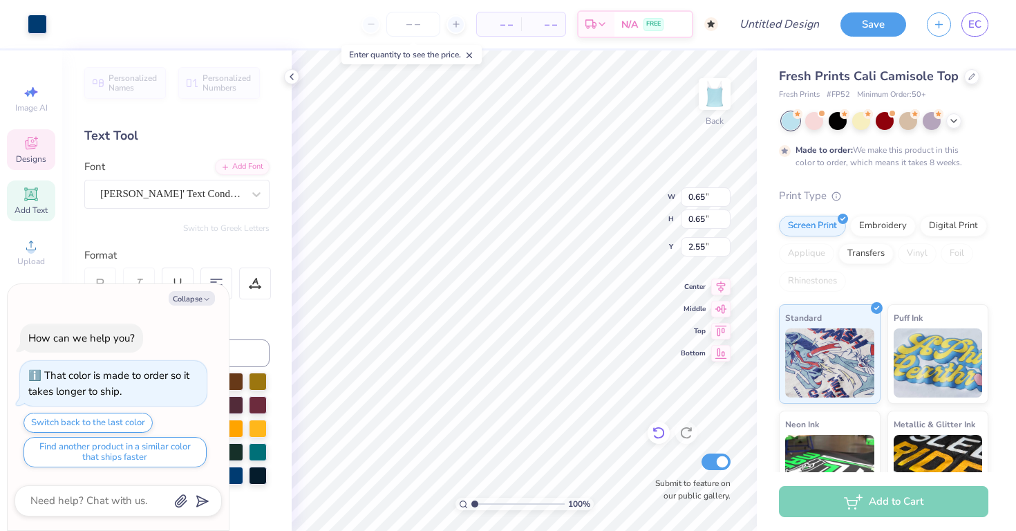
type input "0.20"
type input "5.04"
type textarea "x"
type textarea "ESTABLISHED"
type textarea "x"
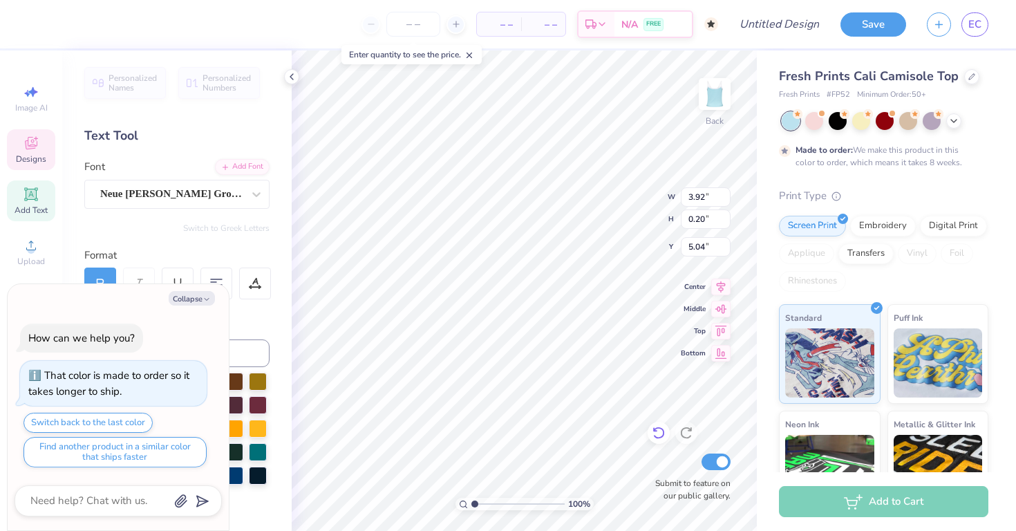
type textarea "ESTABLISHED"
type textarea "x"
type textarea "ESTABLISHED 1"
type textarea "x"
type textarea "ESTABLISHED 19"
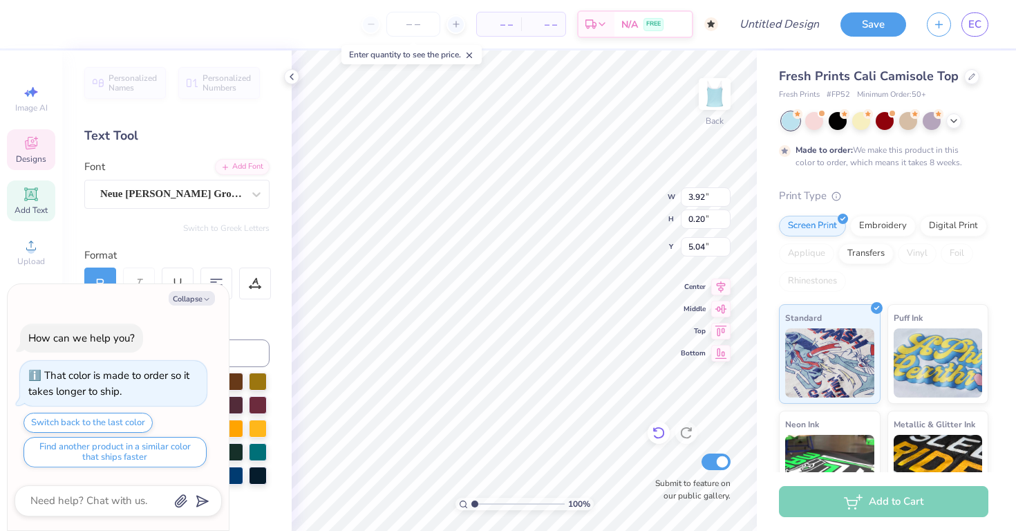
type textarea "x"
type textarea "ESTABLISHED 190"
type textarea "x"
type textarea "ESTABLISHED 1904"
type textarea "x"
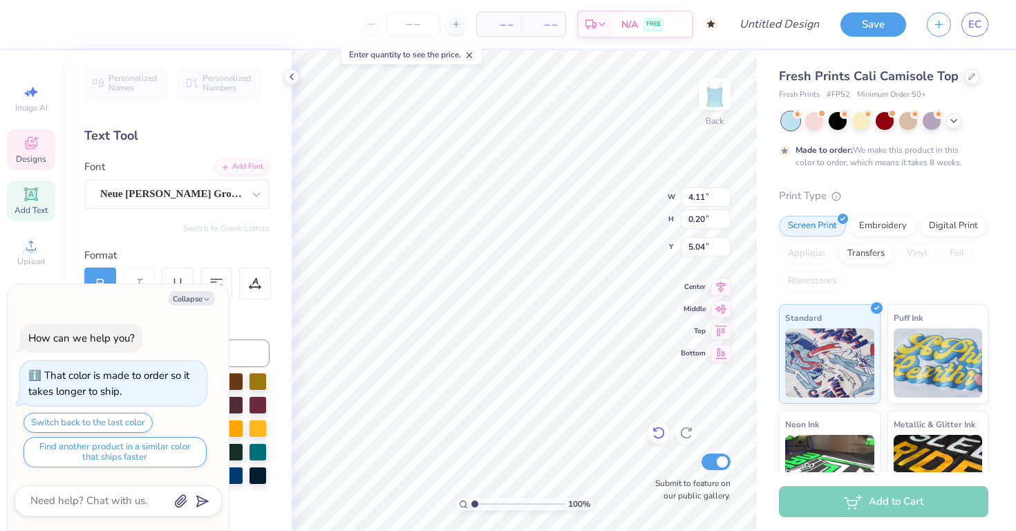
type input "4.63"
click at [968, 81] on div at bounding box center [971, 75] width 15 height 15
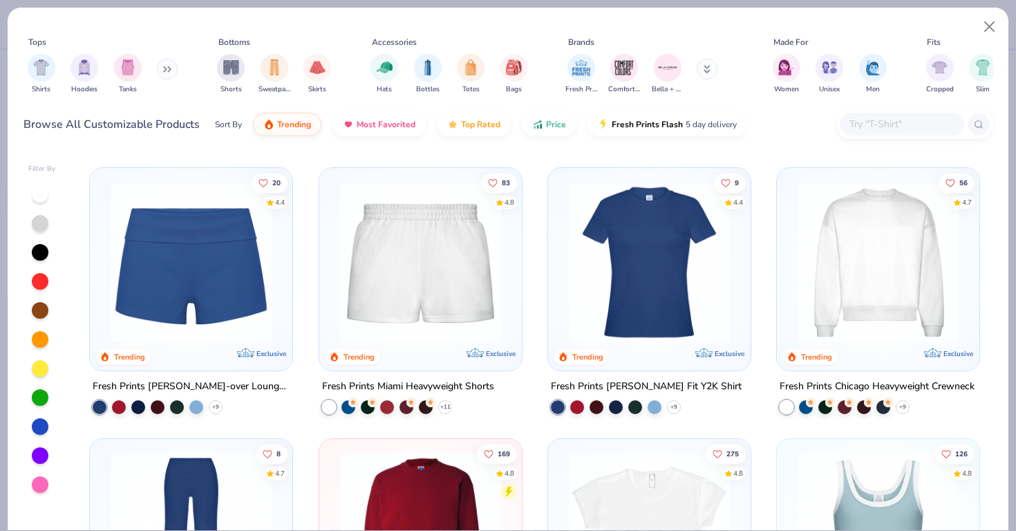
scroll to position [803, 0]
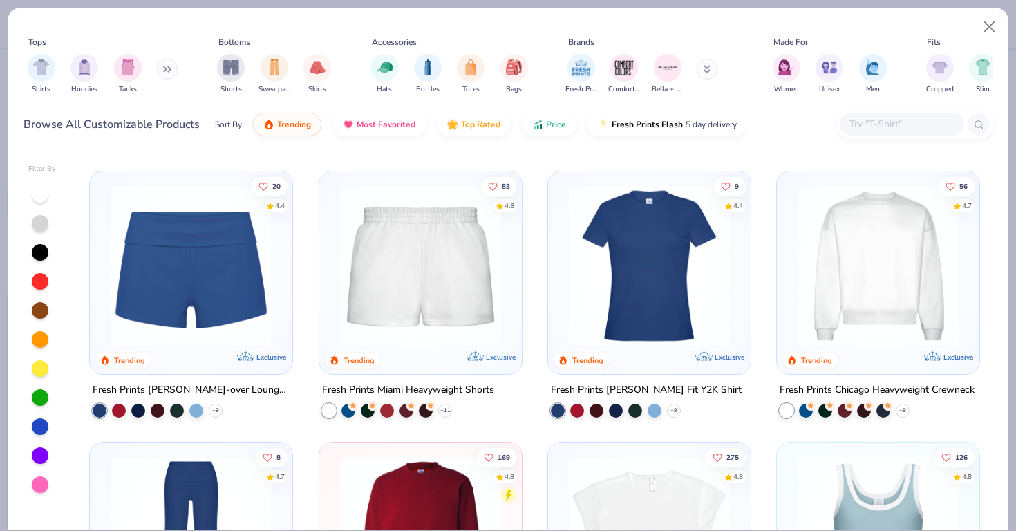
click at [673, 292] on img at bounding box center [649, 265] width 175 height 161
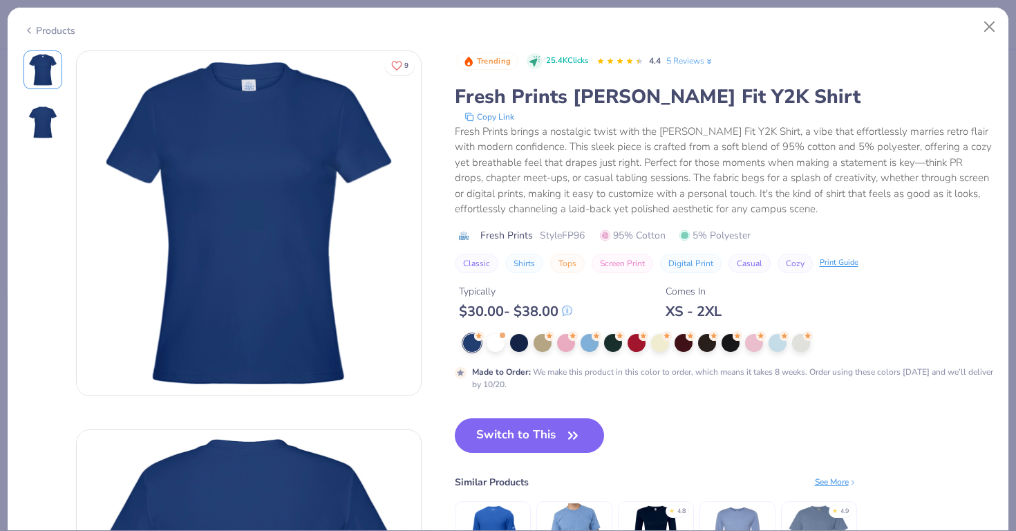
click at [39, 123] on img at bounding box center [42, 122] width 33 height 33
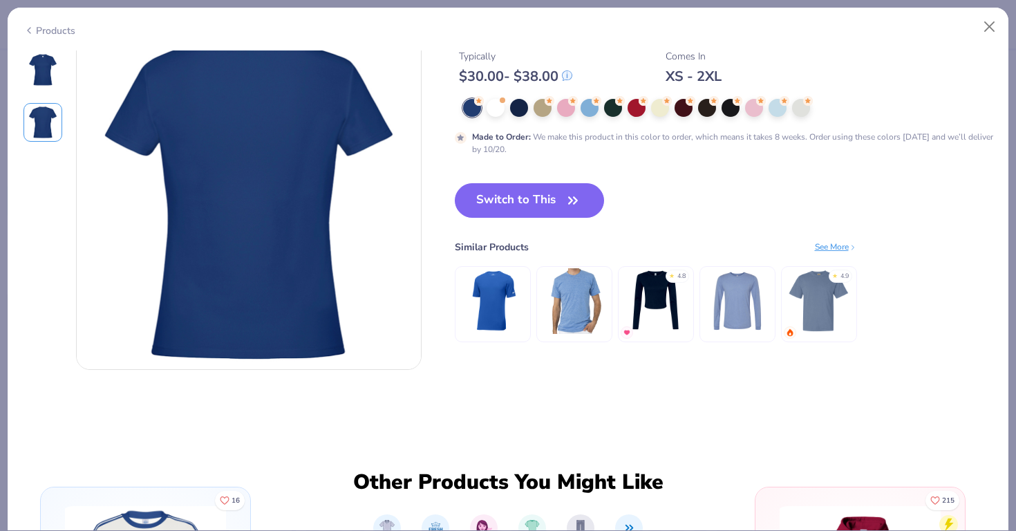
scroll to position [347, 0]
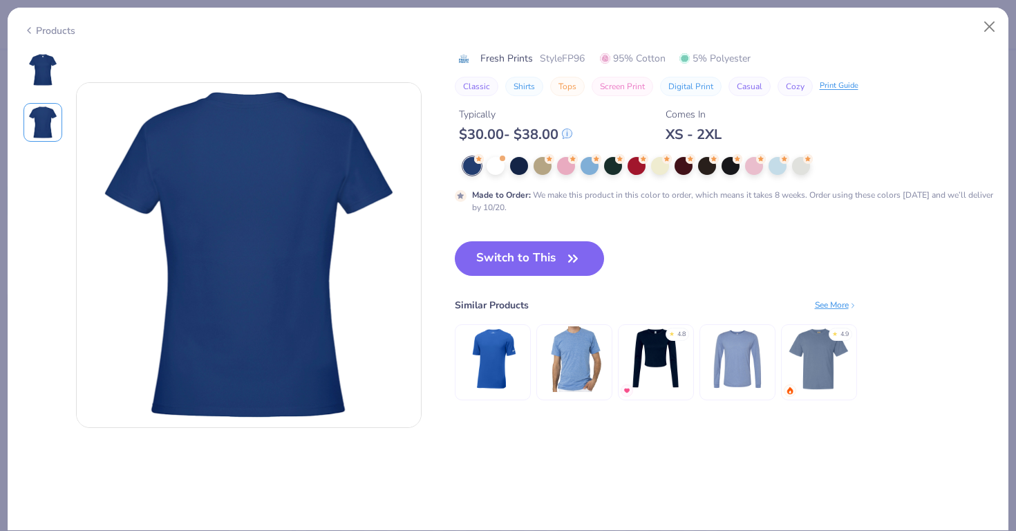
click at [513, 277] on div "Switch to This Similar Products See More ★ 4.8 ★ 4.9" at bounding box center [656, 334] width 402 height 187
click at [512, 251] on button "Switch to This" at bounding box center [530, 258] width 150 height 35
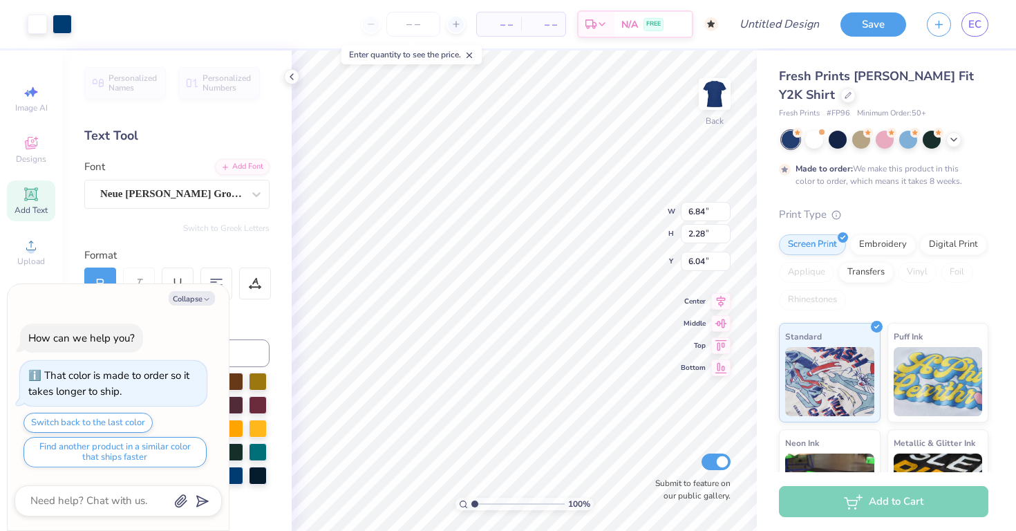
click at [801, 131] on circle at bounding box center [798, 133] width 10 height 10
click at [809, 138] on div at bounding box center [814, 138] width 18 height 18
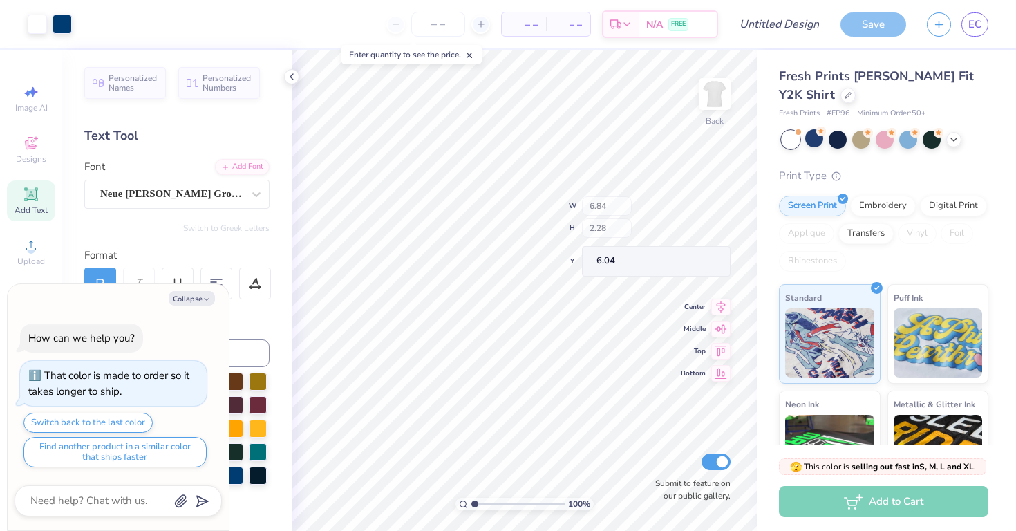
scroll to position [80, 0]
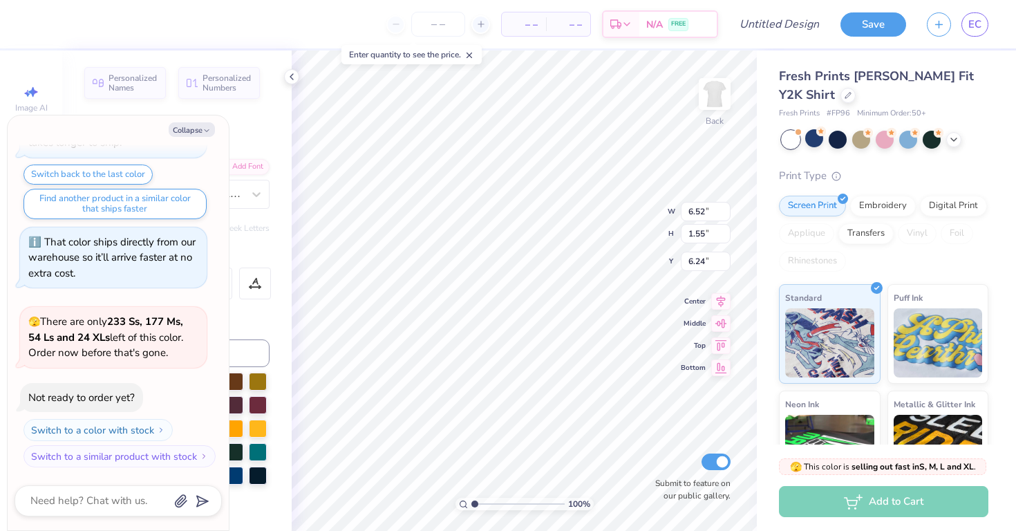
type textarea "x"
type input "6.13"
type textarea "x"
type input "3.55"
click at [890, 138] on div at bounding box center [885, 138] width 18 height 18
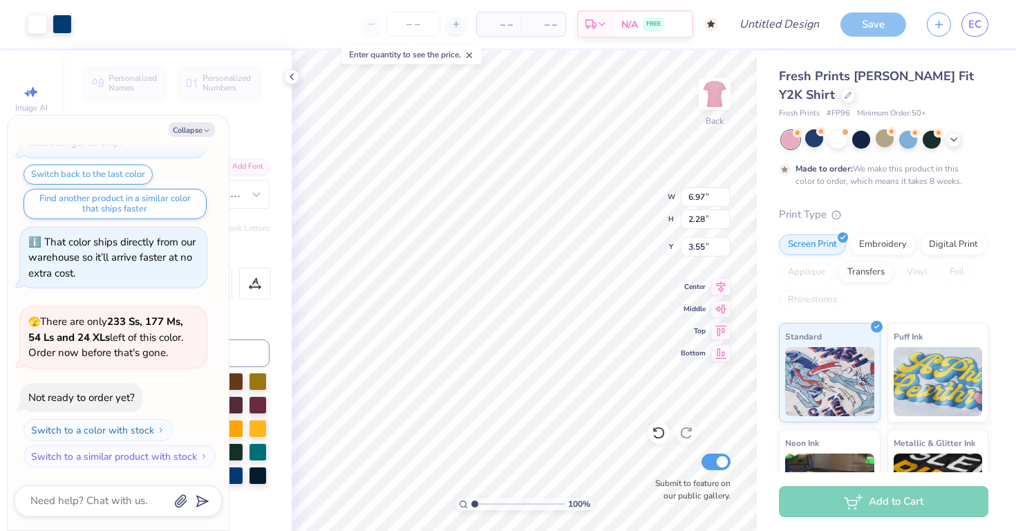
scroll to position [195, 0]
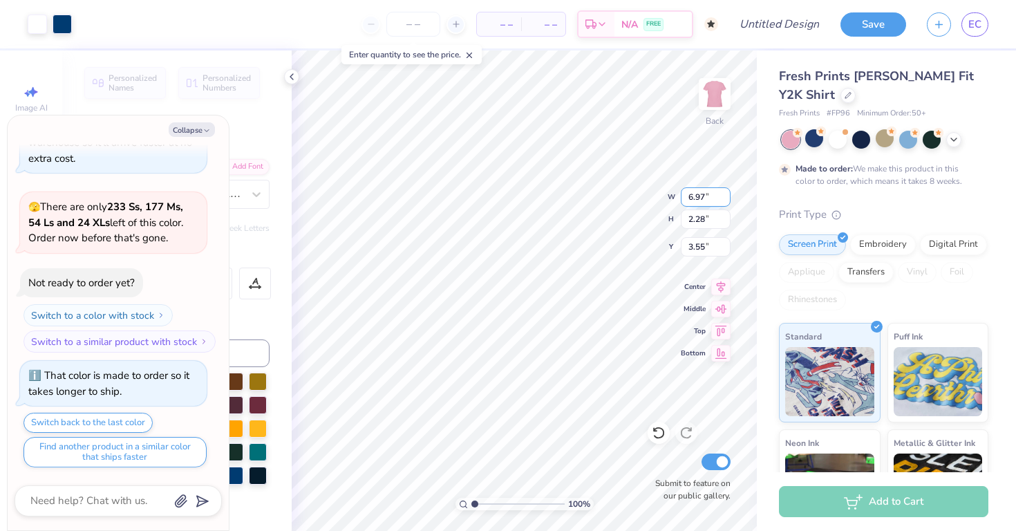
type textarea "x"
type input "3.39"
click at [951, 140] on icon at bounding box center [953, 138] width 11 height 11
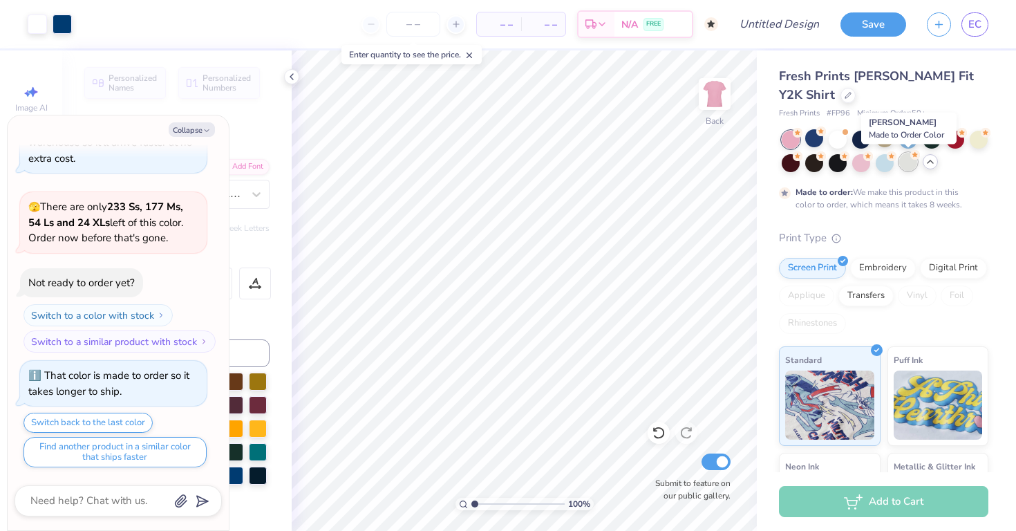
click at [908, 163] on div at bounding box center [908, 162] width 18 height 18
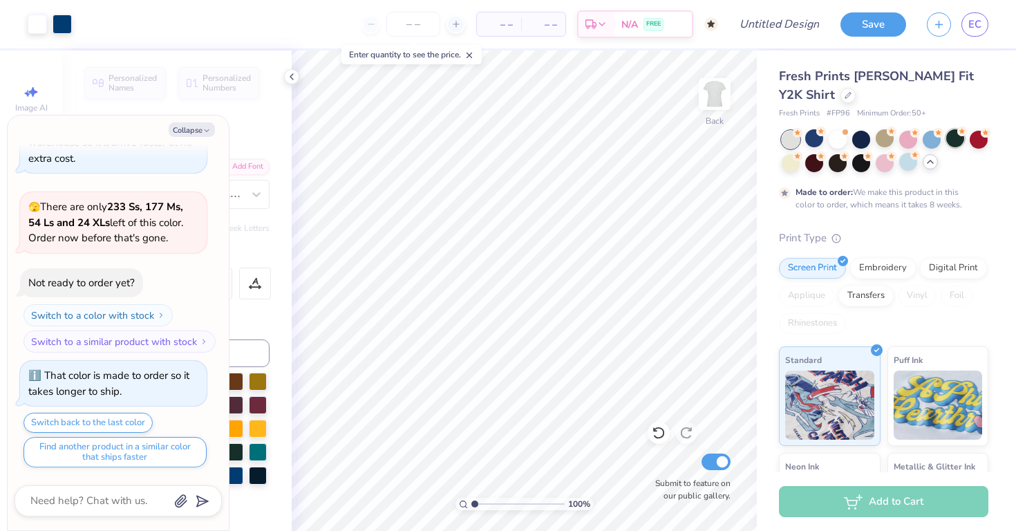
click at [966, 136] on div at bounding box center [885, 151] width 207 height 41
click at [973, 137] on div at bounding box center [979, 138] width 18 height 18
click at [899, 140] on div at bounding box center [908, 138] width 18 height 18
click at [861, 141] on div at bounding box center [861, 138] width 18 height 18
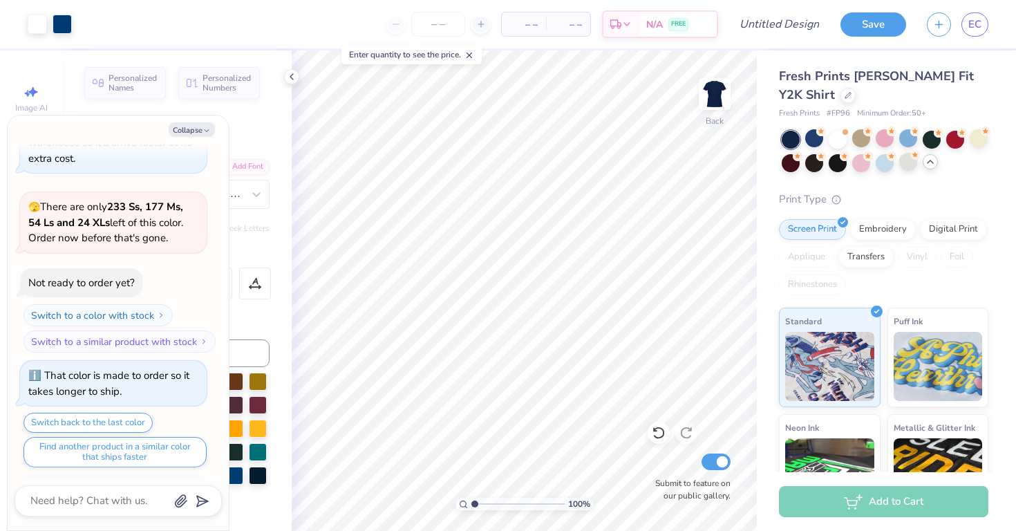
scroll to position [263, 0]
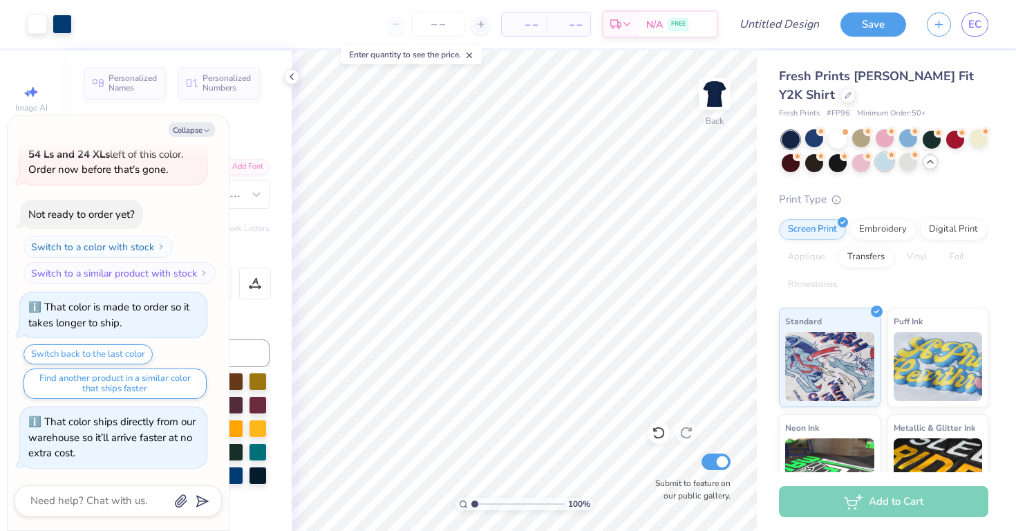
click at [889, 162] on div at bounding box center [885, 162] width 18 height 18
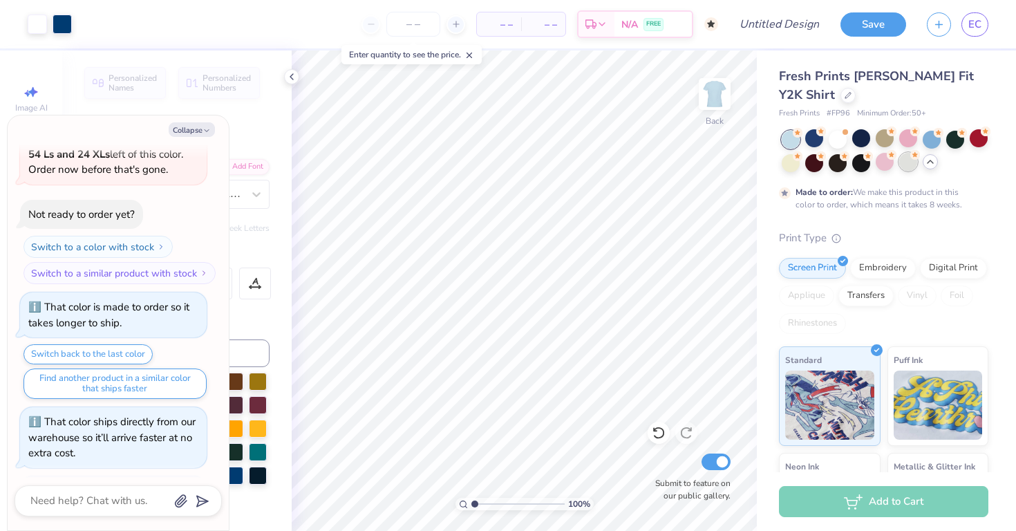
scroll to position [378, 0]
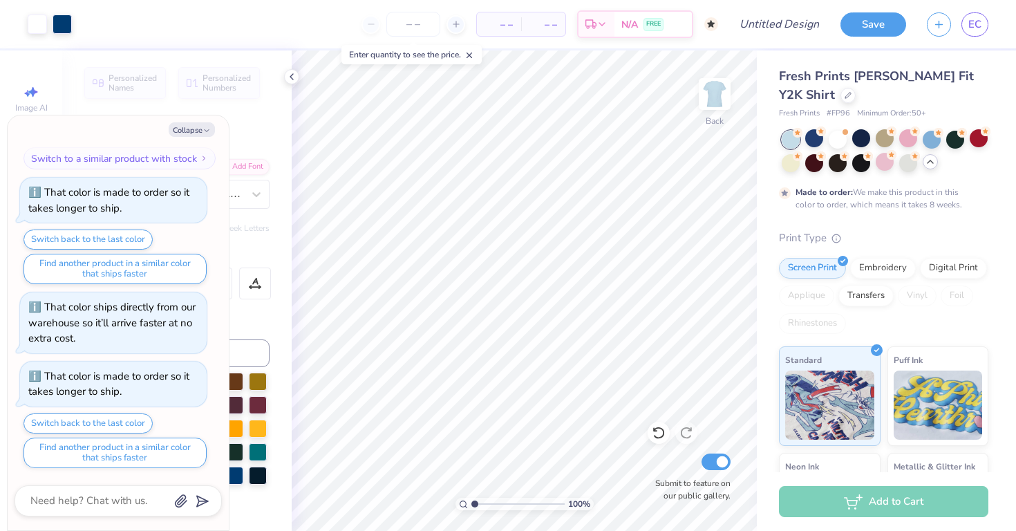
click at [284, 71] on div "Personalized Names Personalized Numbers Text Tool Add Font Font Ames' Text Cond…" at bounding box center [177, 290] width 230 height 480
type textarea "x"
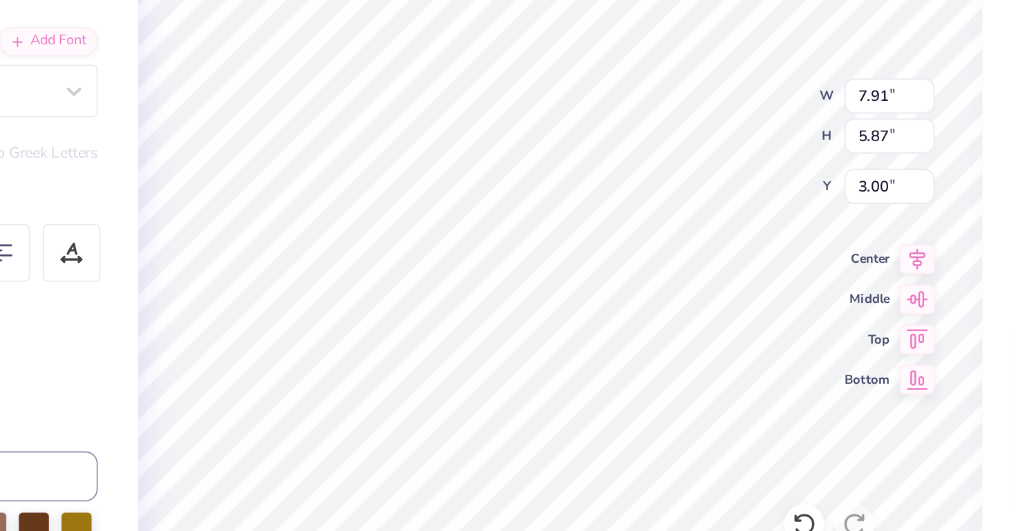
type textarea "a"
type textarea "G"
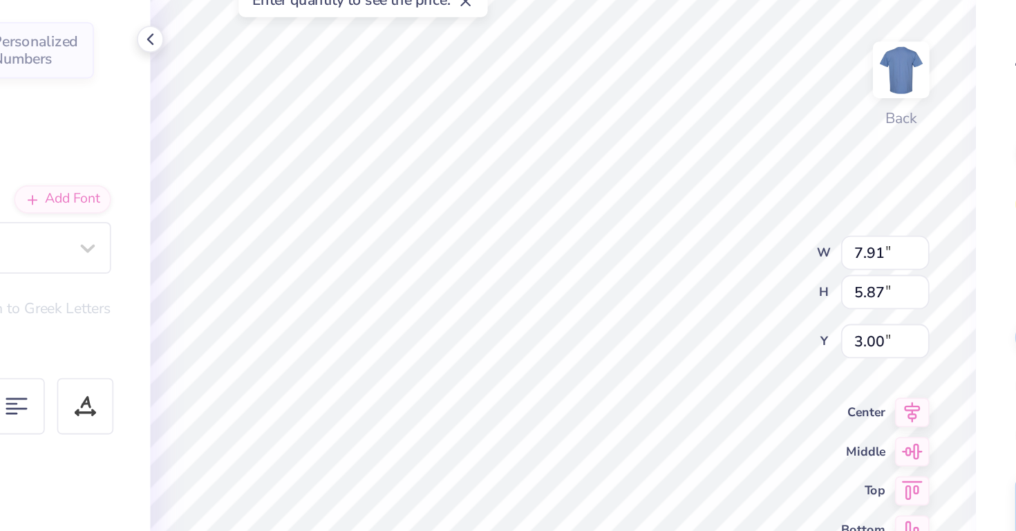
type textarea "Alpha Gam"
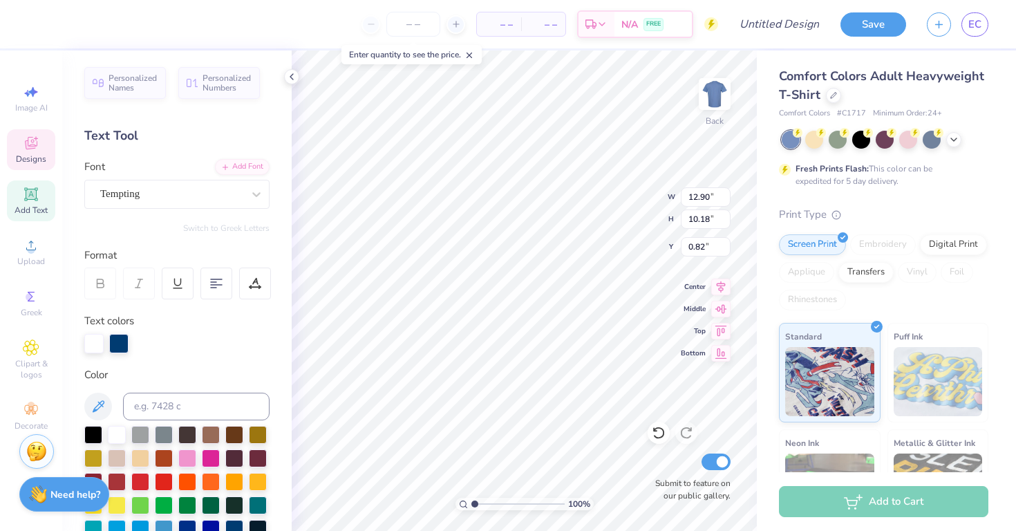
type input "7.47"
type input "5.89"
type input "2.50"
type input "4.73"
type input "4.81"
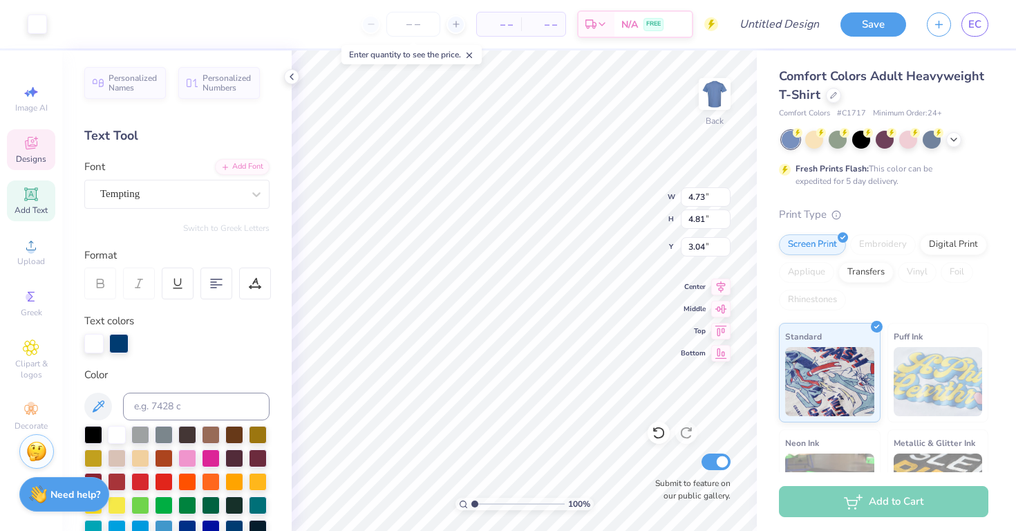
type input "2.50"
type input "7.47"
type input "5.89"
type input "4.73"
type input "4.81"
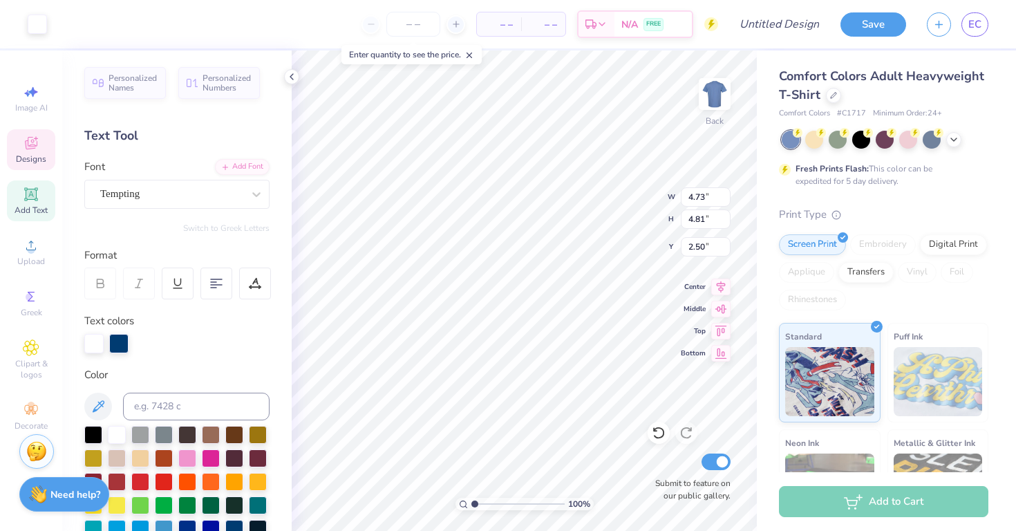
type input "2.61"
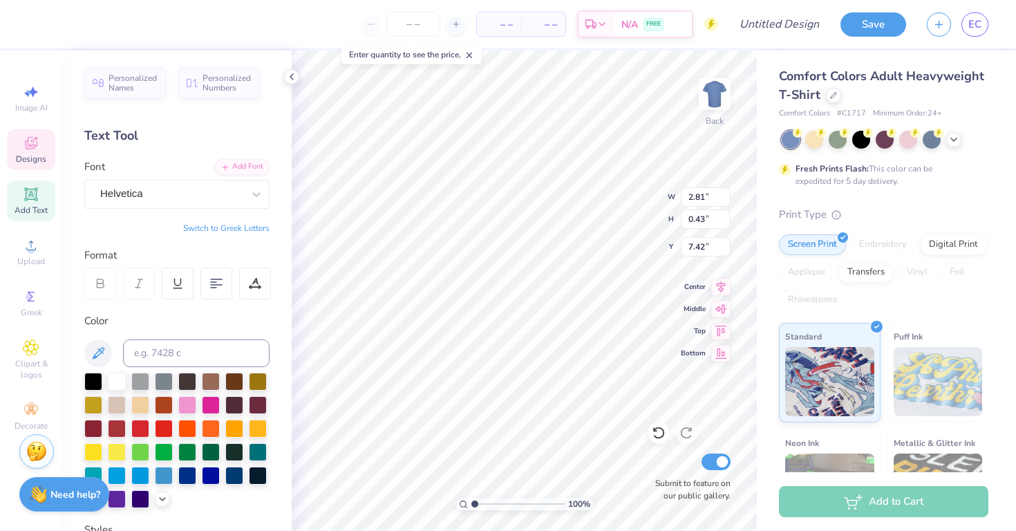
type input "7.96"
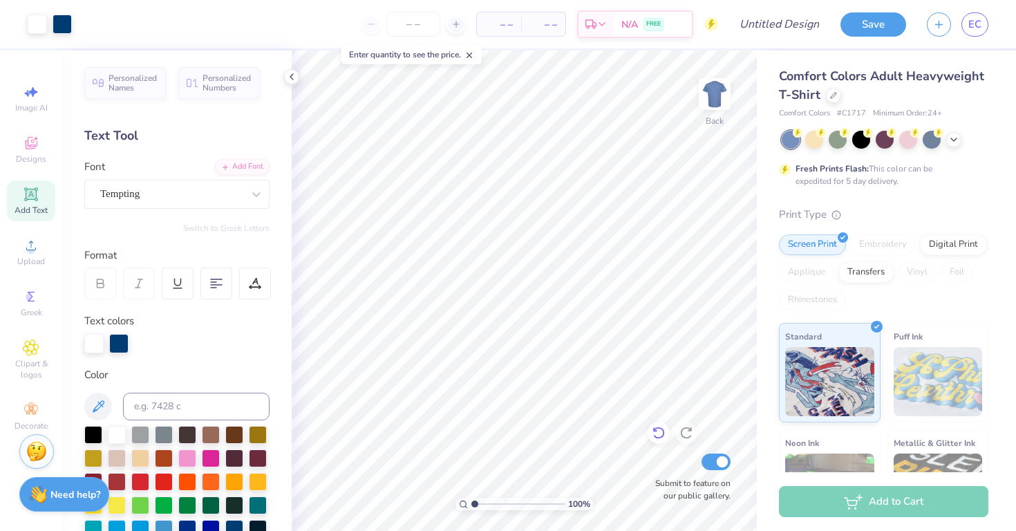
click at [661, 431] on icon at bounding box center [659, 433] width 14 height 14
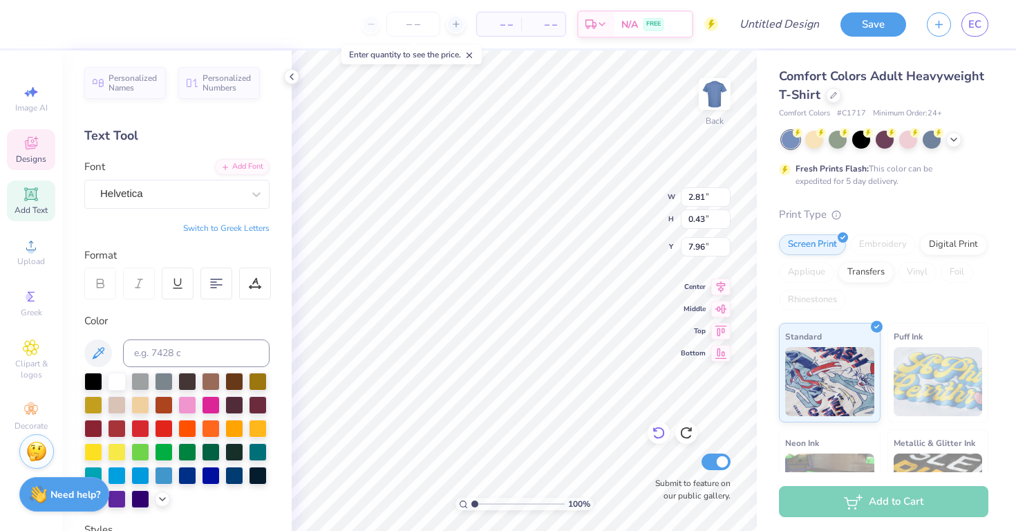
scroll to position [0, 0]
type textarea "T"
type textarea "Beta Omicron"
type input "2.33"
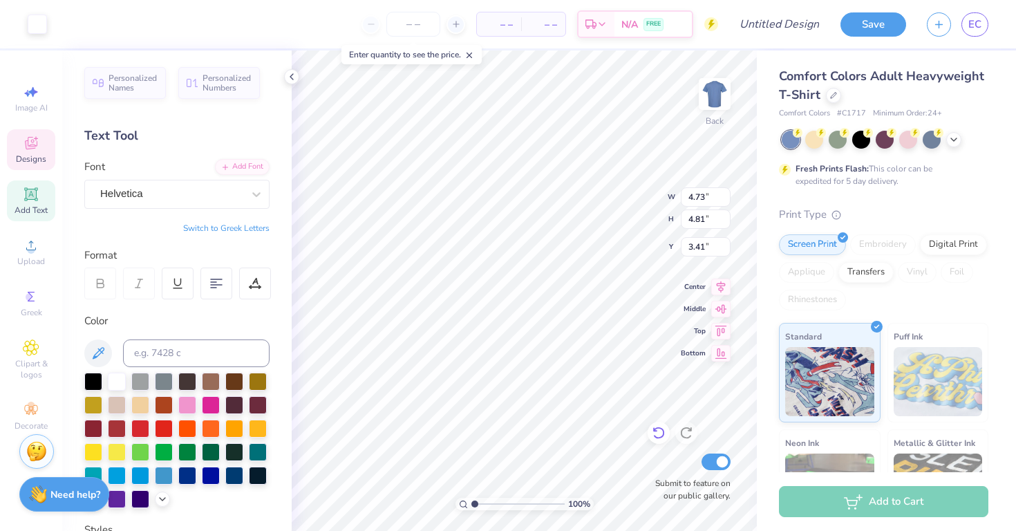
type input "3.41"
click at [47, 24] on div at bounding box center [37, 22] width 19 height 19
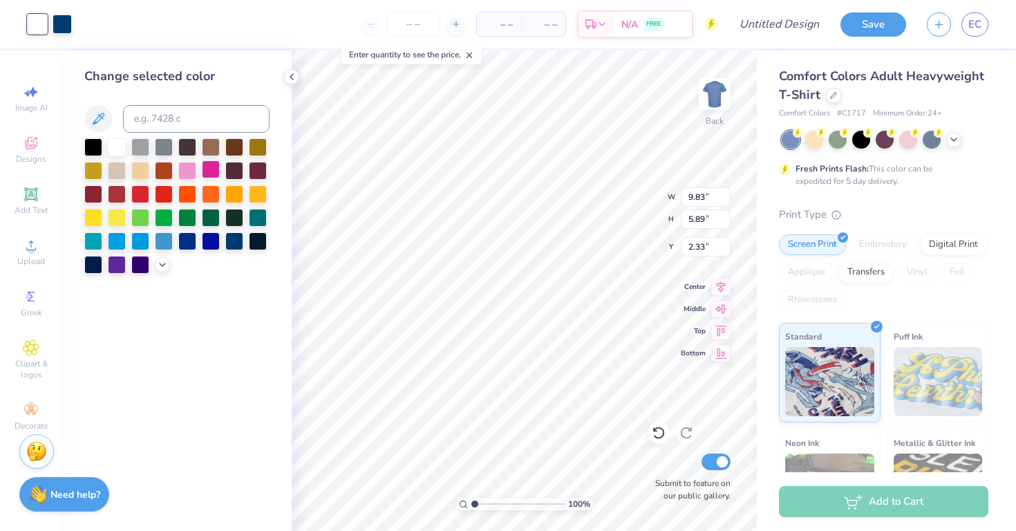
click at [207, 166] on div at bounding box center [211, 169] width 18 height 18
click at [191, 172] on div at bounding box center [187, 169] width 18 height 18
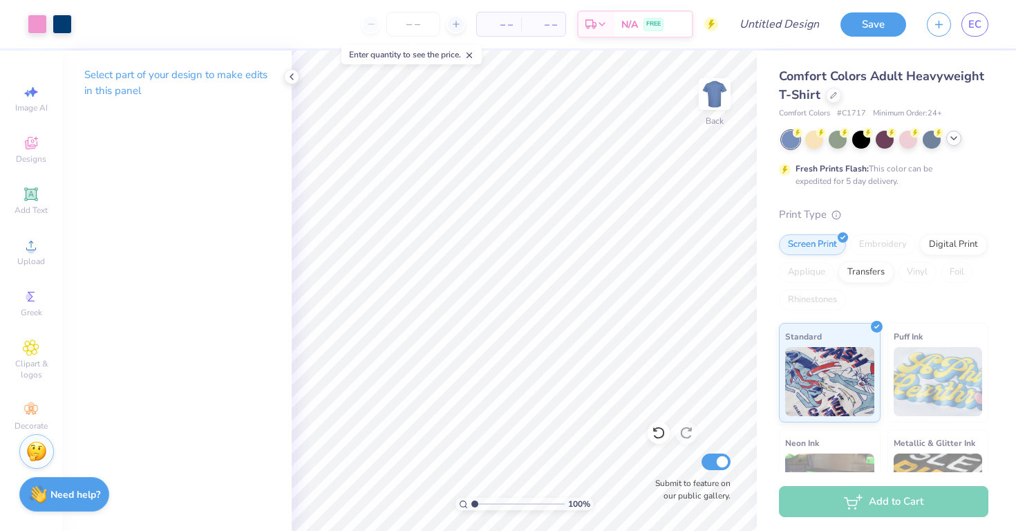
click at [953, 136] on icon at bounding box center [953, 138] width 11 height 11
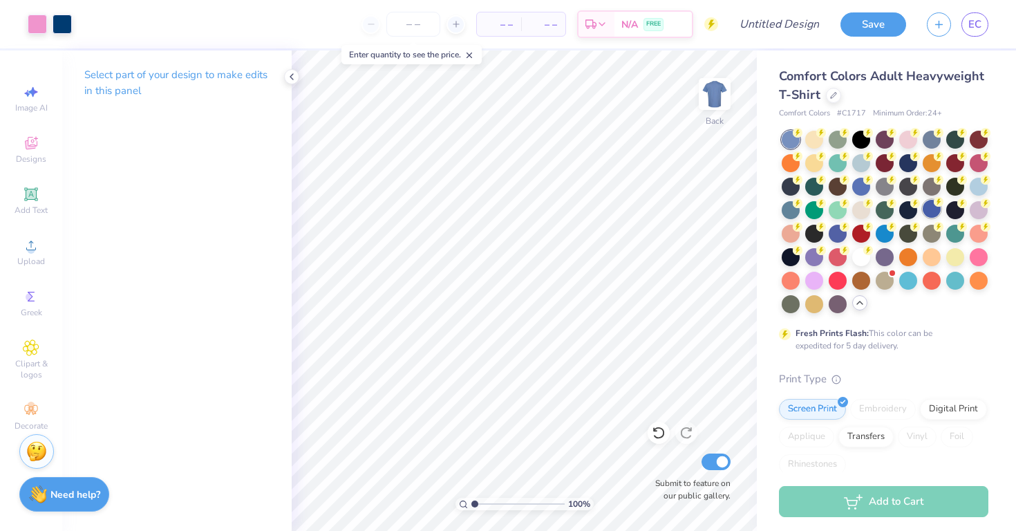
click at [931, 214] on div at bounding box center [932, 209] width 18 height 18
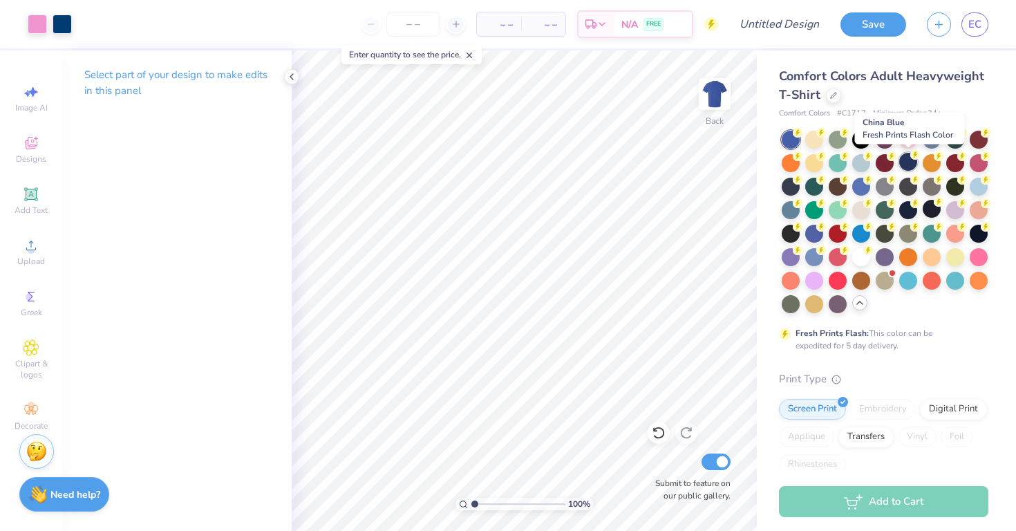
click at [906, 163] on div at bounding box center [908, 162] width 18 height 18
